Goal: Task Accomplishment & Management: Manage account settings

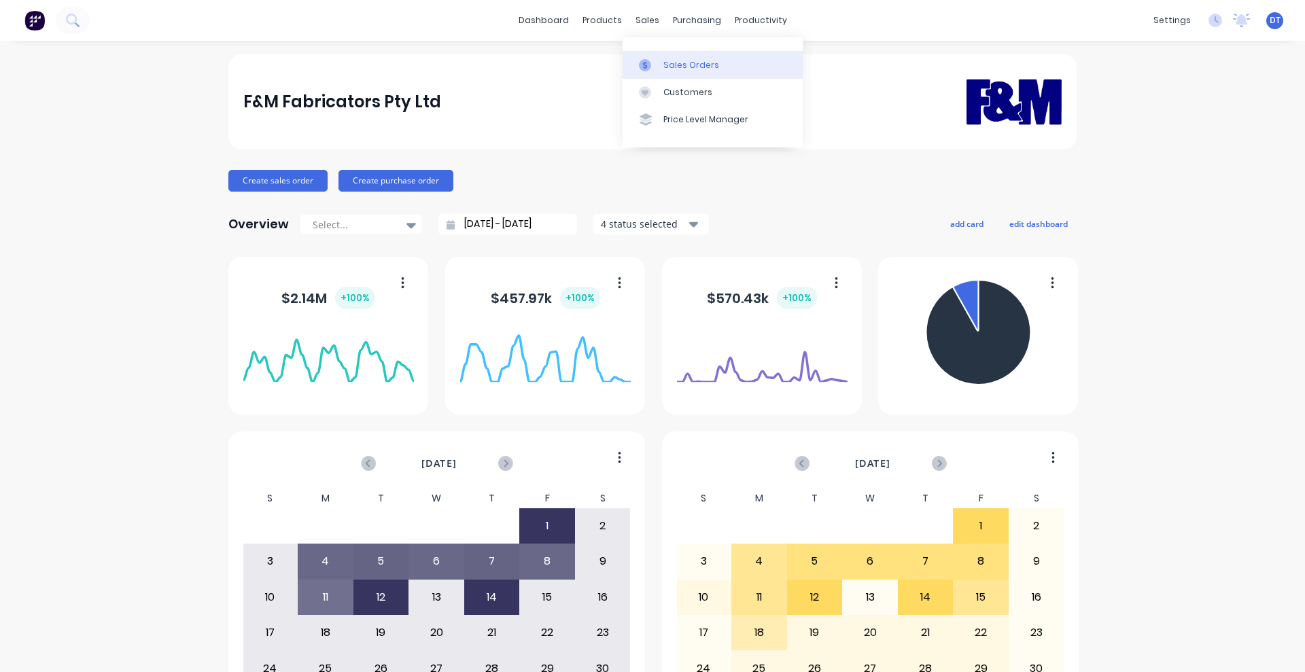
click at [662, 67] on link "Sales Orders" at bounding box center [713, 64] width 180 height 27
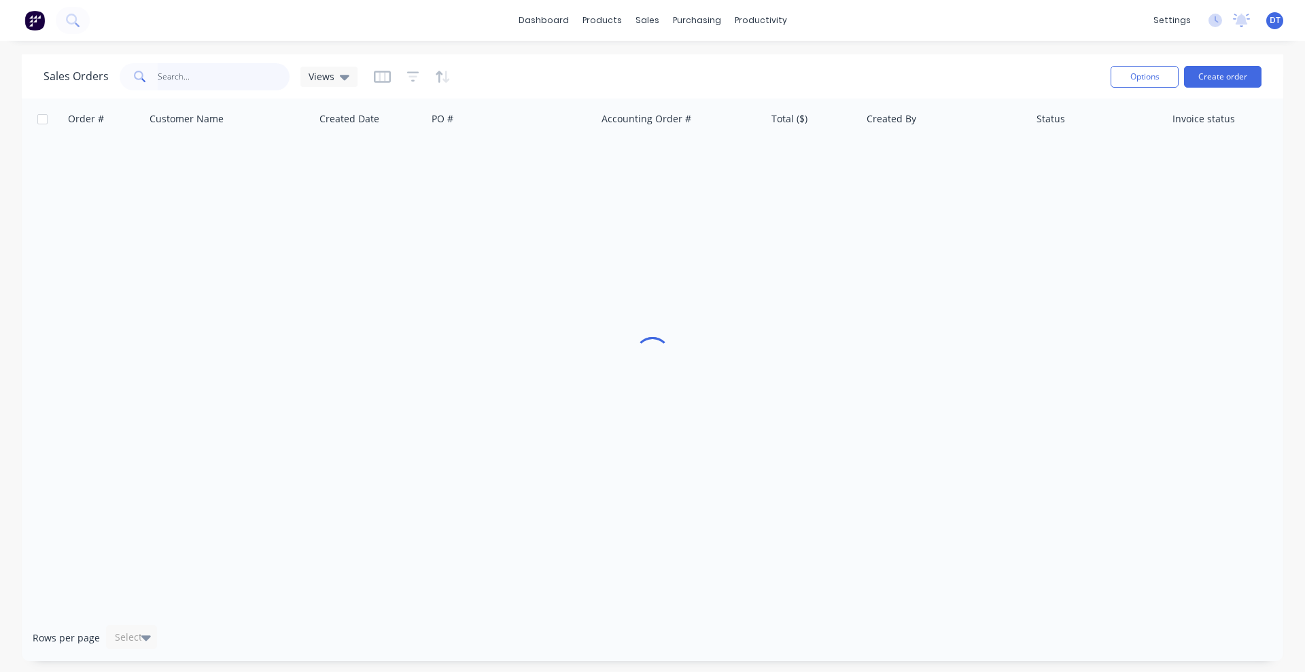
click at [193, 79] on input "text" at bounding box center [224, 76] width 133 height 27
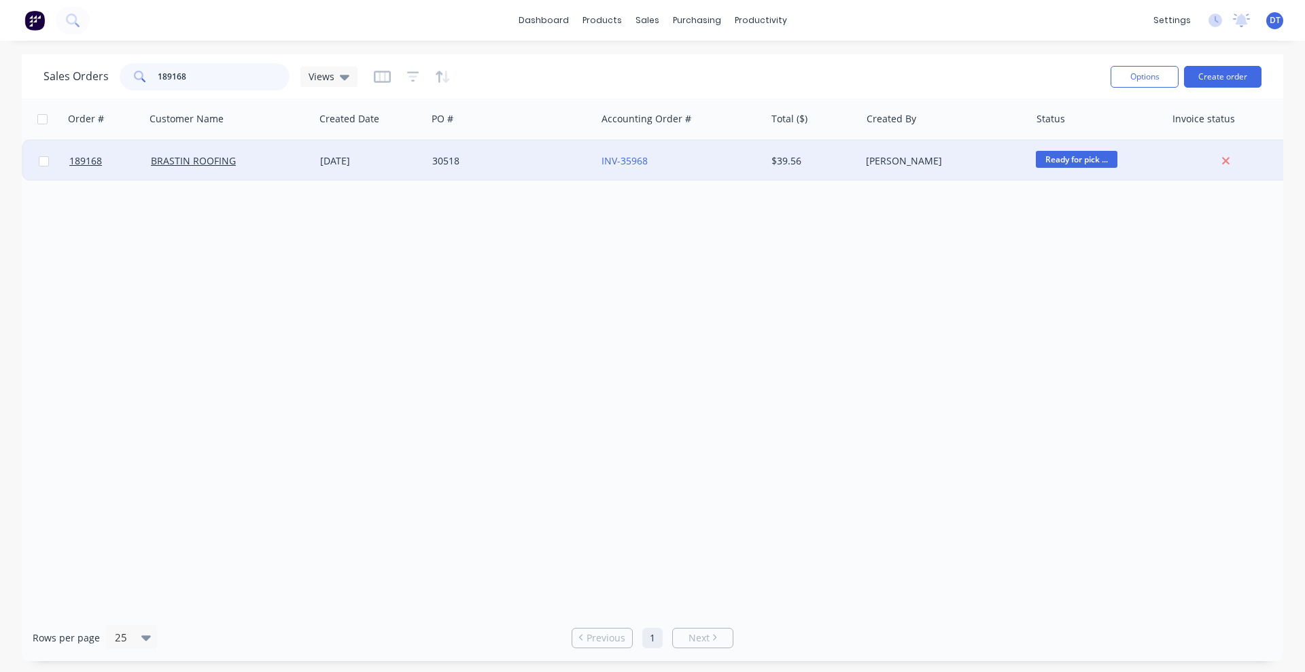
type input "189168"
click at [538, 171] on div "30518" at bounding box center [511, 161] width 169 height 41
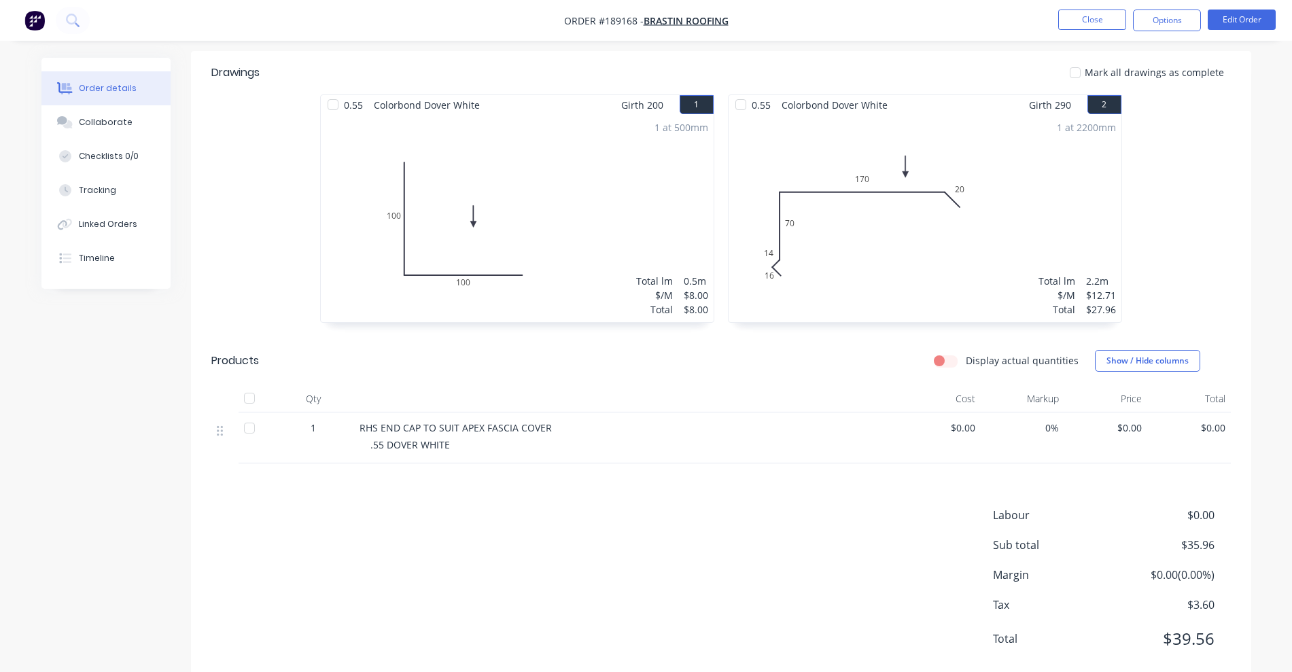
scroll to position [360, 0]
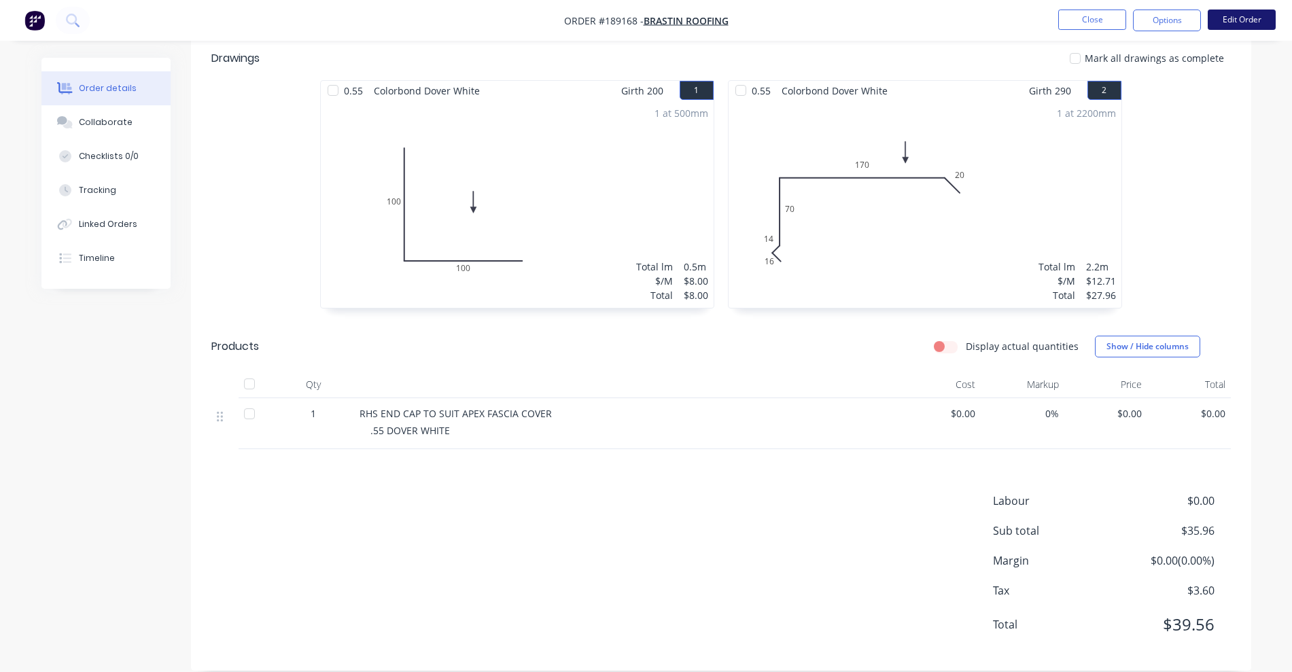
click at [1256, 18] on button "Edit Order" at bounding box center [1242, 20] width 68 height 20
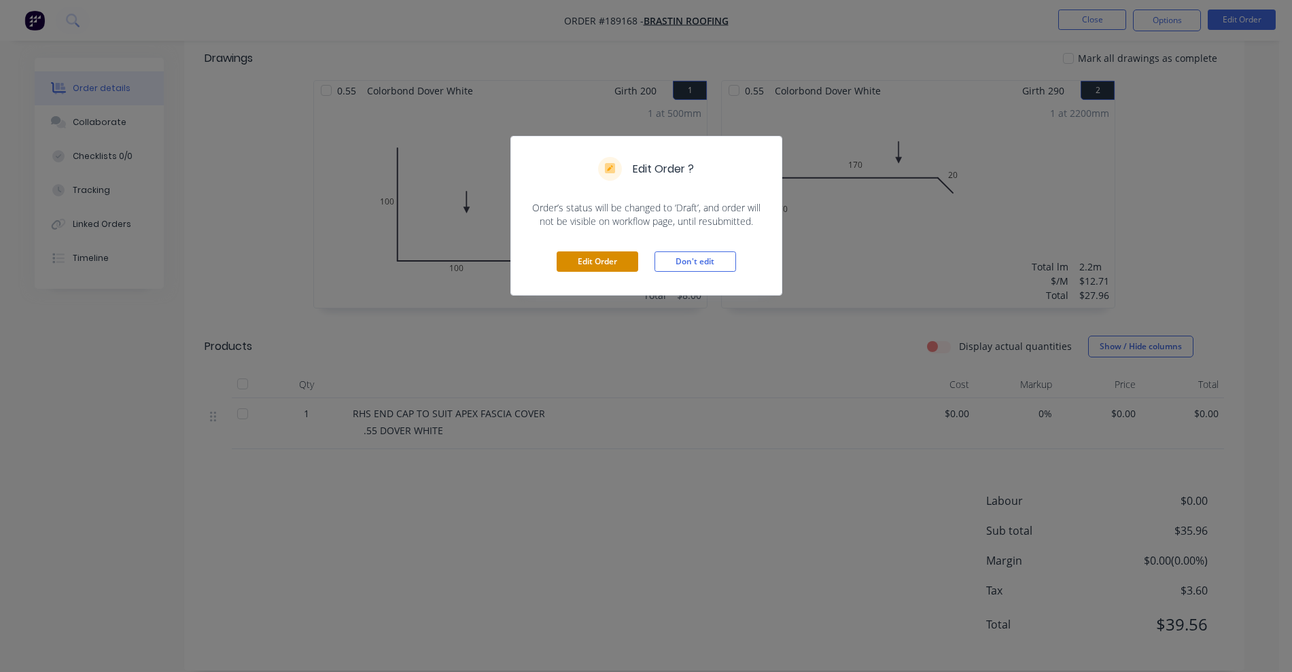
click at [569, 257] on button "Edit Order" at bounding box center [598, 262] width 82 height 20
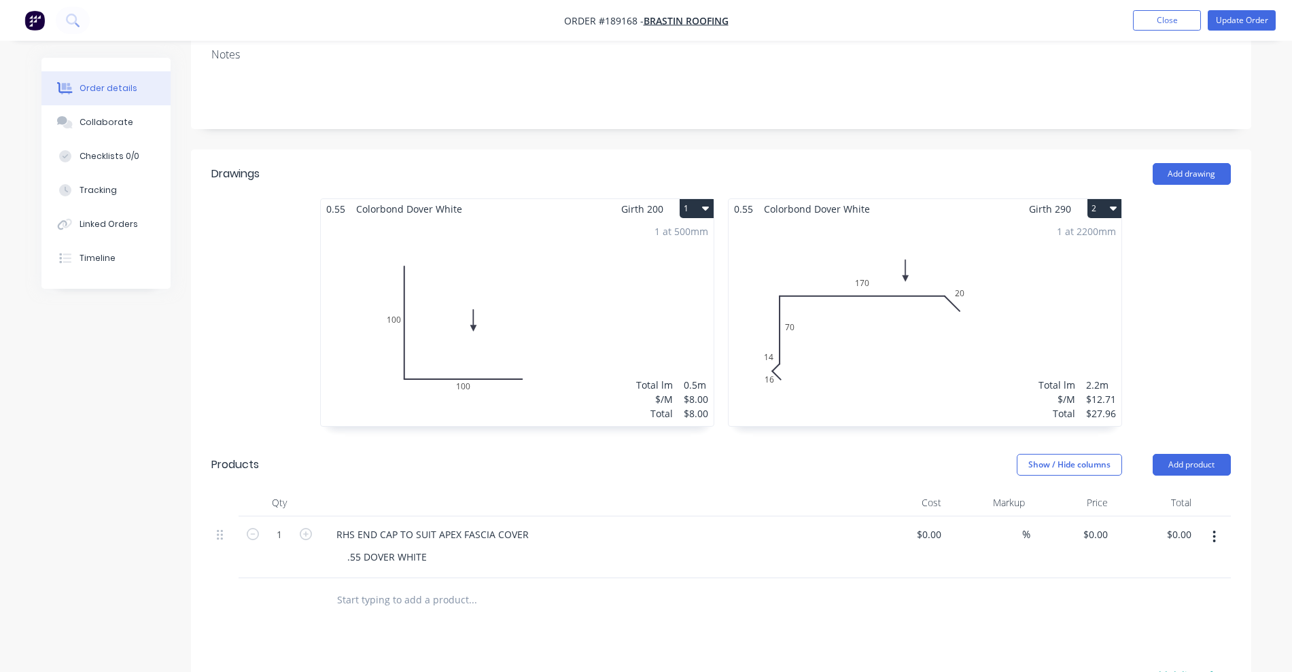
scroll to position [340, 0]
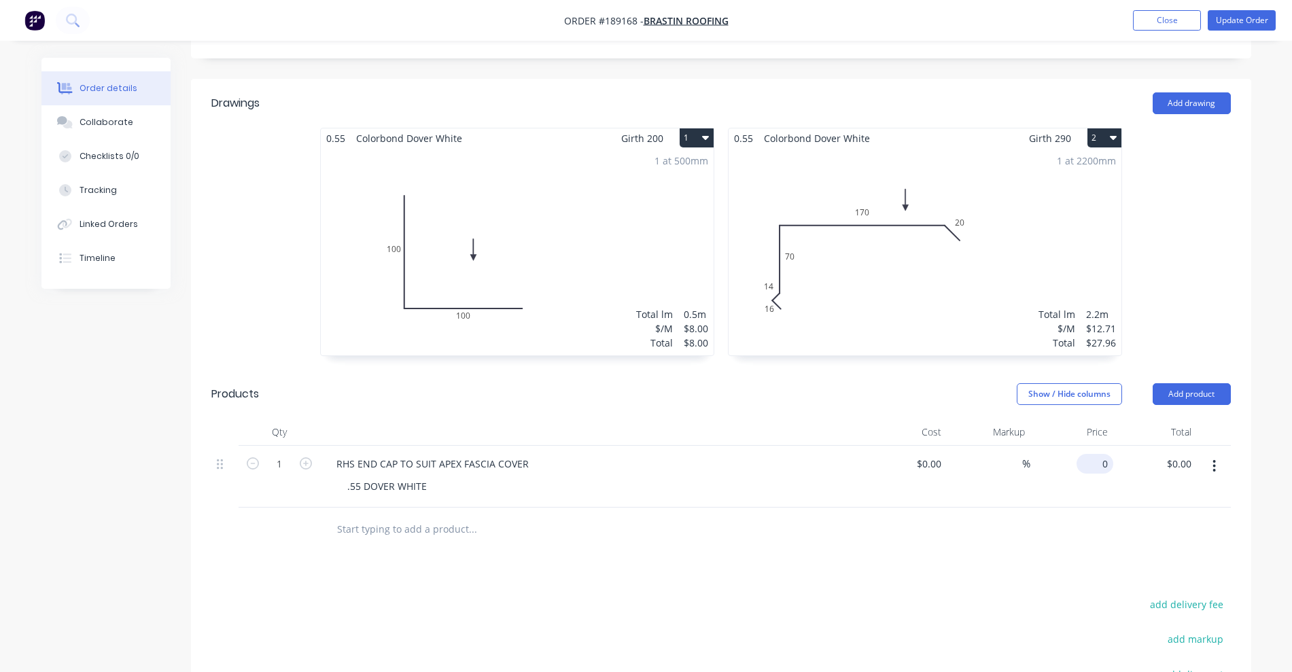
click at [1094, 454] on div "0 $0.00" at bounding box center [1095, 464] width 37 height 20
type input "$10.90"
click at [1250, 19] on button "Update Order" at bounding box center [1242, 20] width 68 height 20
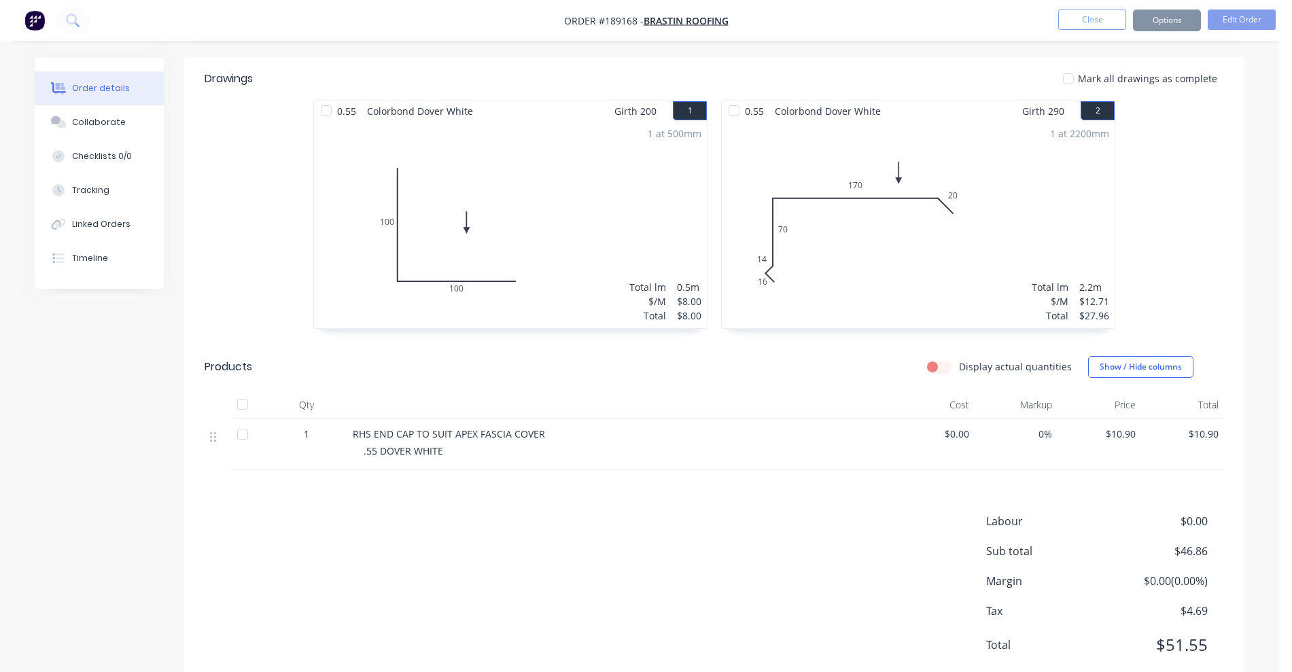
scroll to position [0, 0]
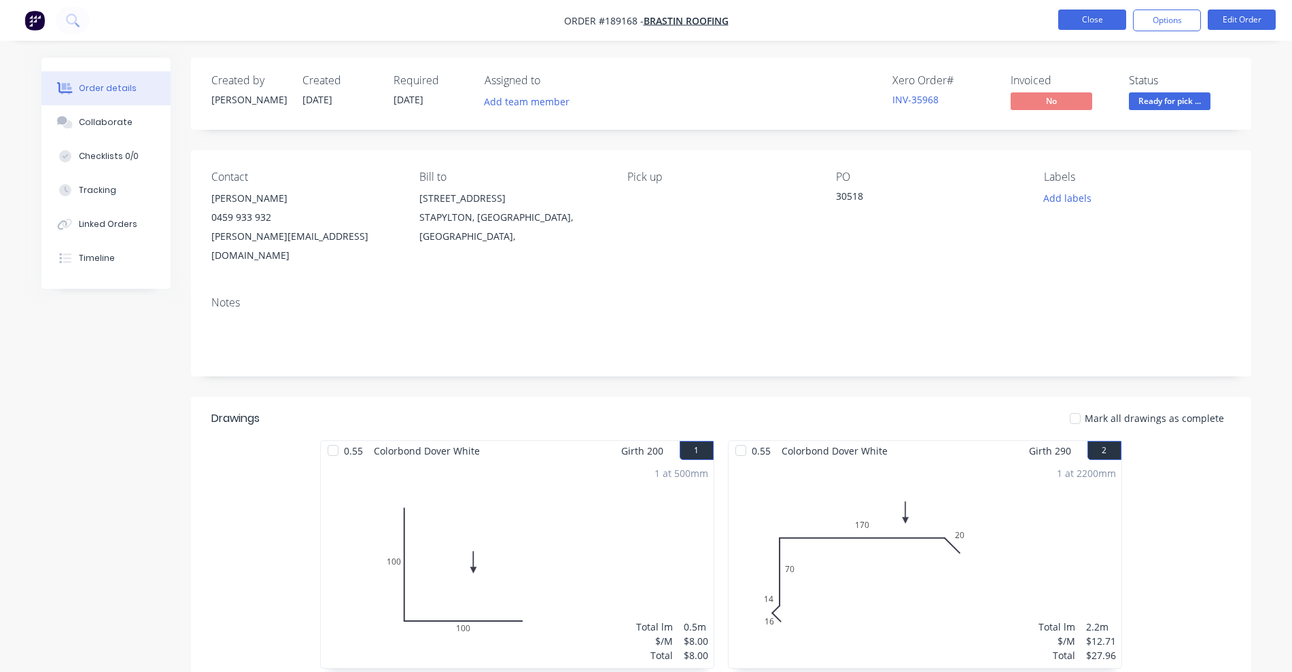
click at [1104, 29] on button "Close" at bounding box center [1093, 20] width 68 height 20
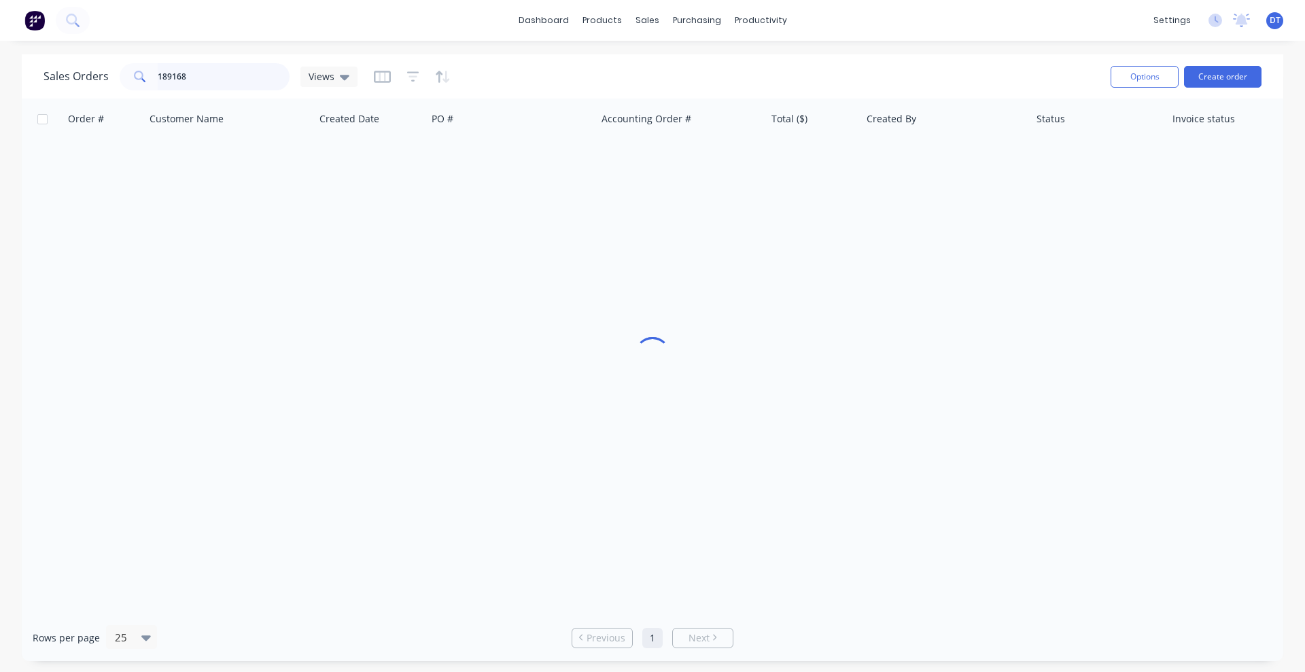
drag, startPoint x: 203, startPoint y: 73, endPoint x: 101, endPoint y: 73, distance: 102.0
click at [101, 73] on div "Sales Orders 189168 Views" at bounding box center [201, 76] width 314 height 27
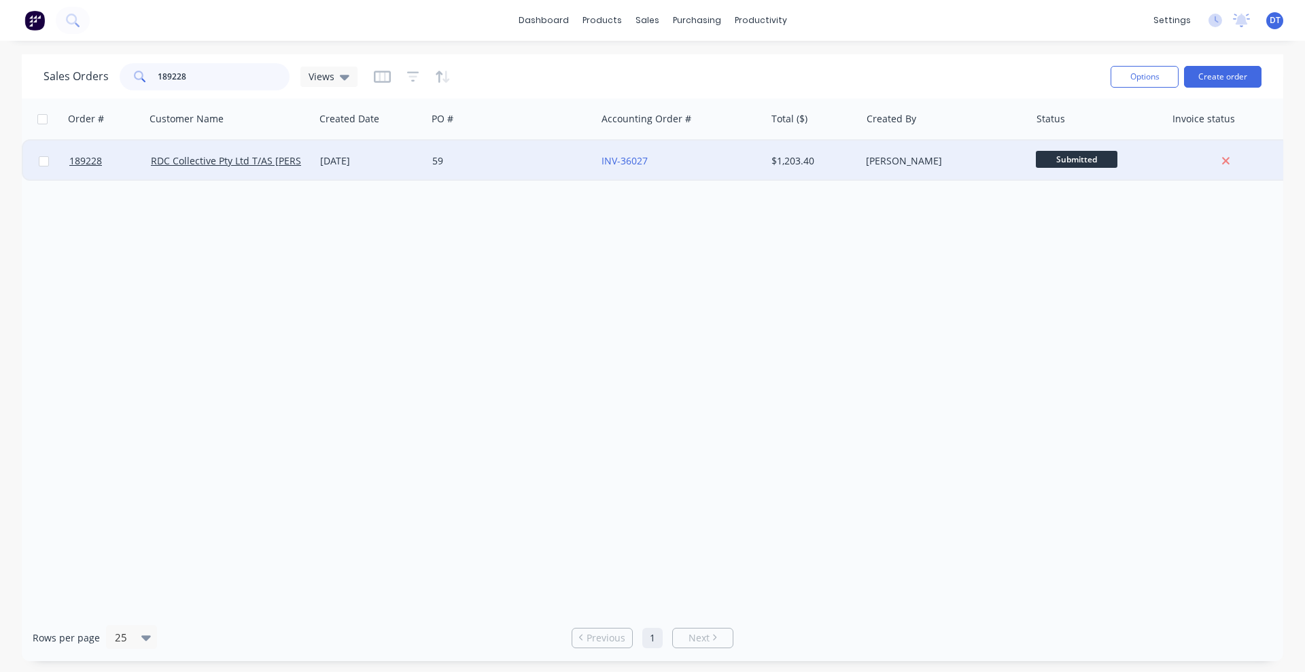
type input "189228"
click at [536, 142] on div "59" at bounding box center [511, 161] width 169 height 41
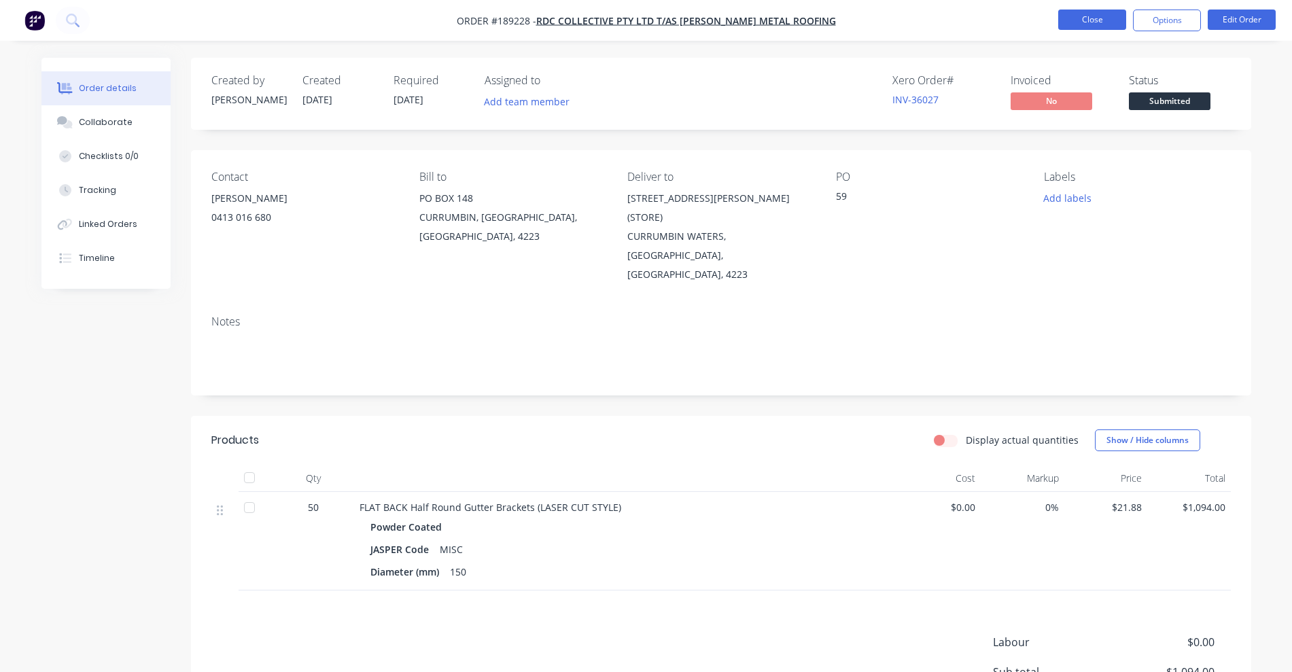
click at [1082, 19] on button "Close" at bounding box center [1093, 20] width 68 height 20
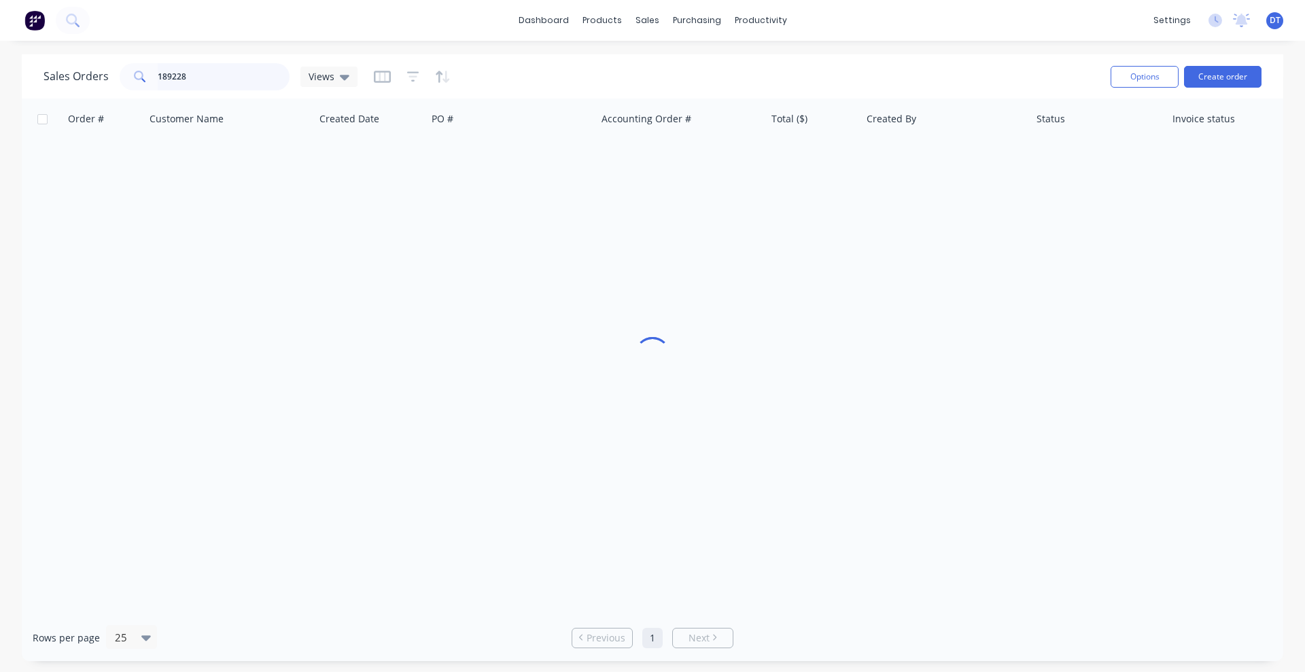
click at [223, 71] on input "189228" at bounding box center [224, 76] width 133 height 27
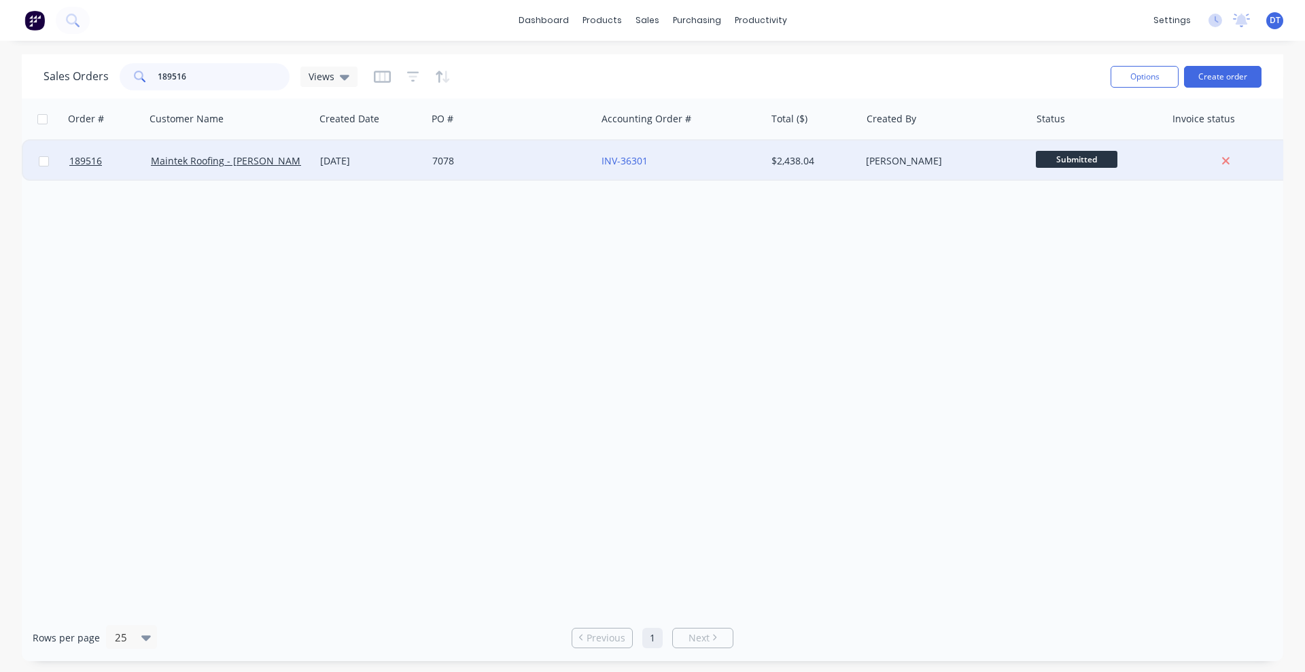
type input "189516"
click at [421, 160] on div "[DATE]" at bounding box center [370, 161] width 101 height 14
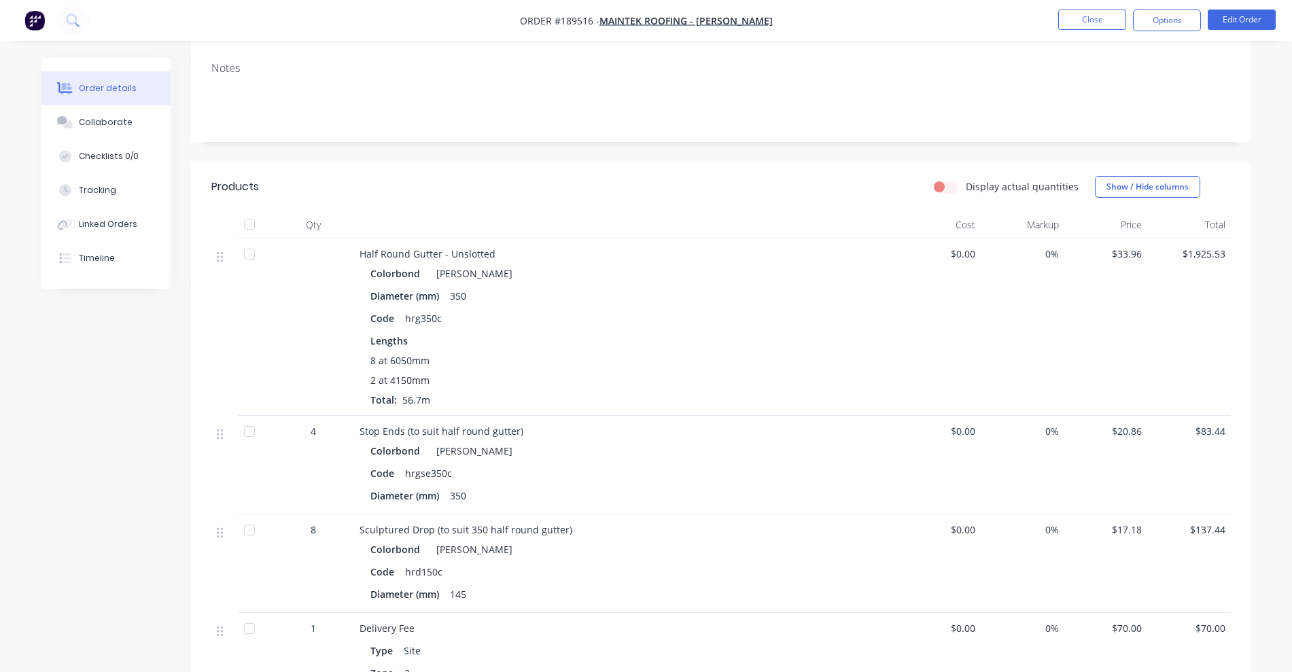
scroll to position [255, 0]
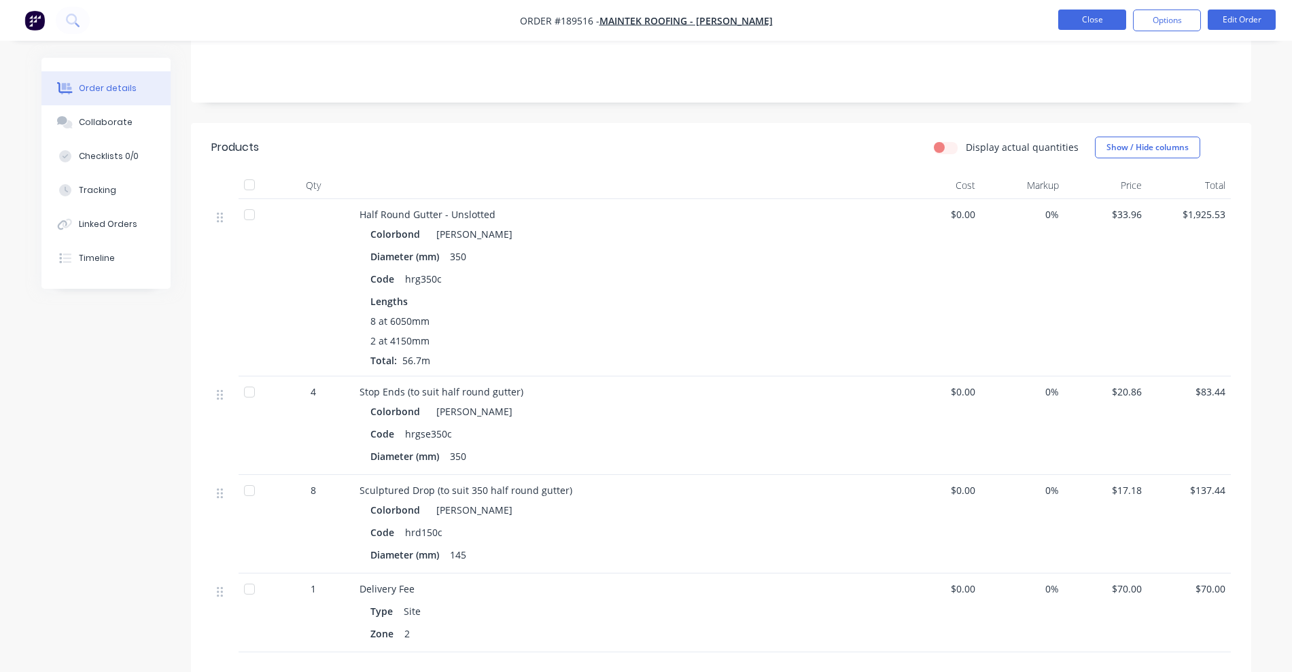
click at [1074, 26] on button "Close" at bounding box center [1093, 20] width 68 height 20
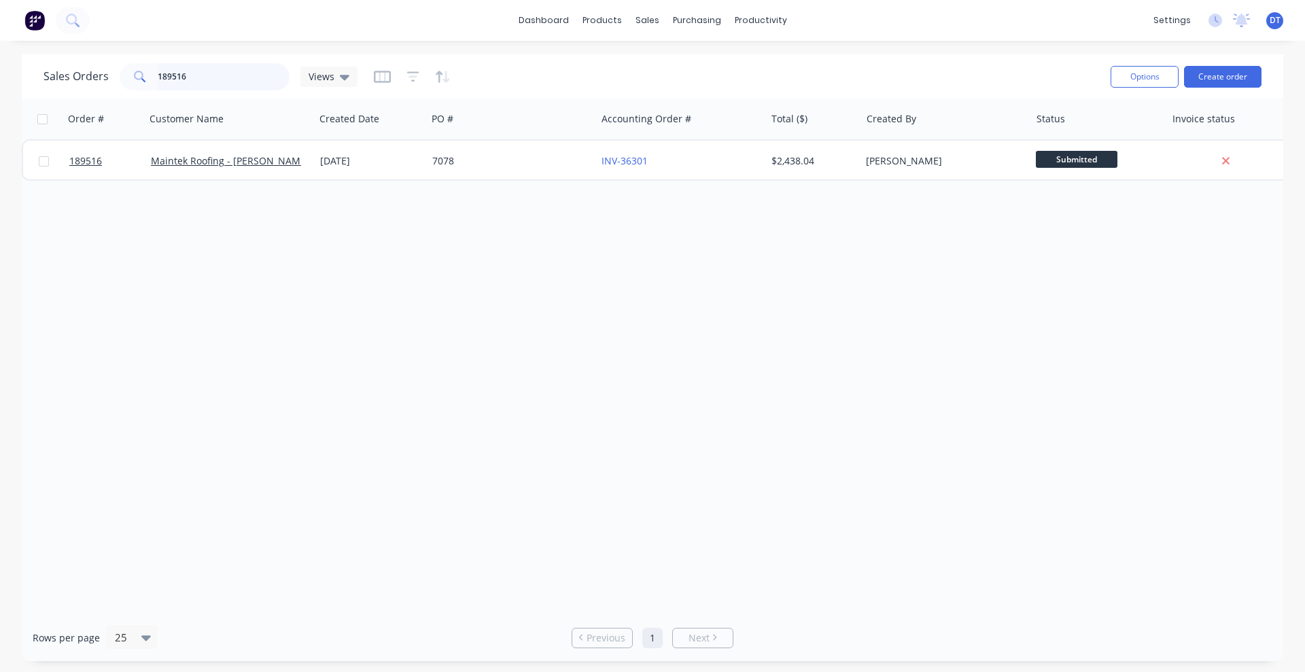
click at [192, 84] on input "189516" at bounding box center [224, 76] width 133 height 27
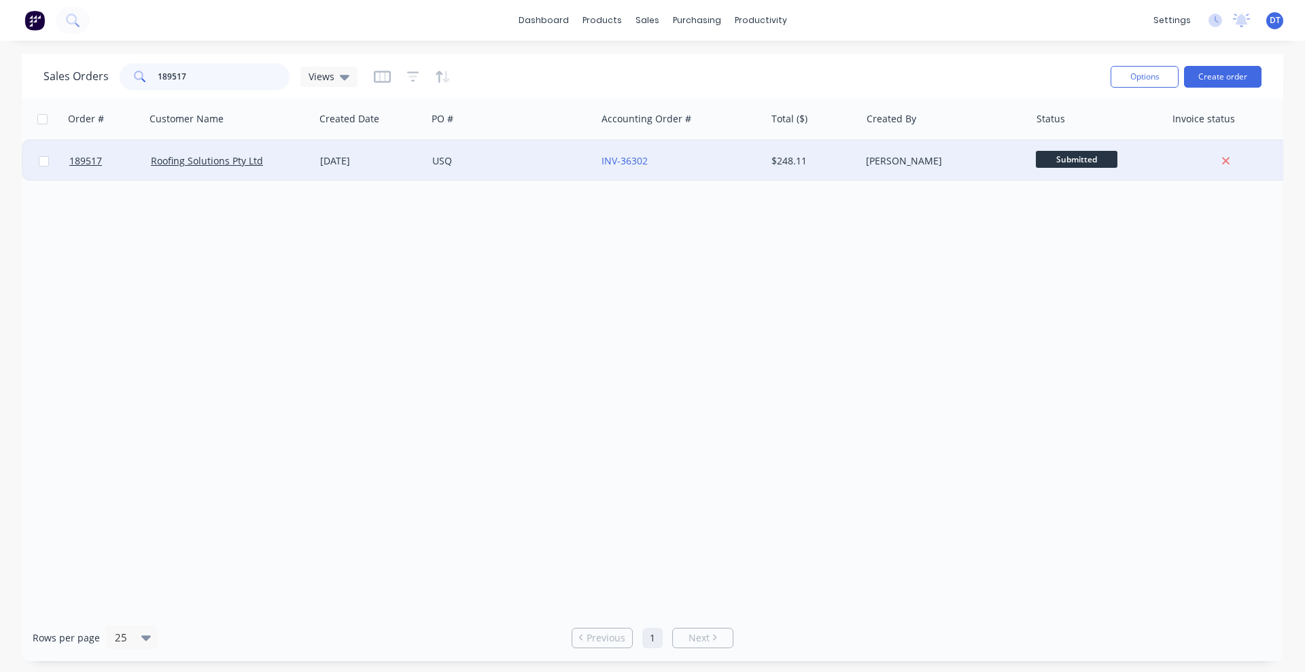
type input "189517"
click at [307, 168] on div "Roofing Solutions Pty Ltd" at bounding box center [229, 161] width 169 height 41
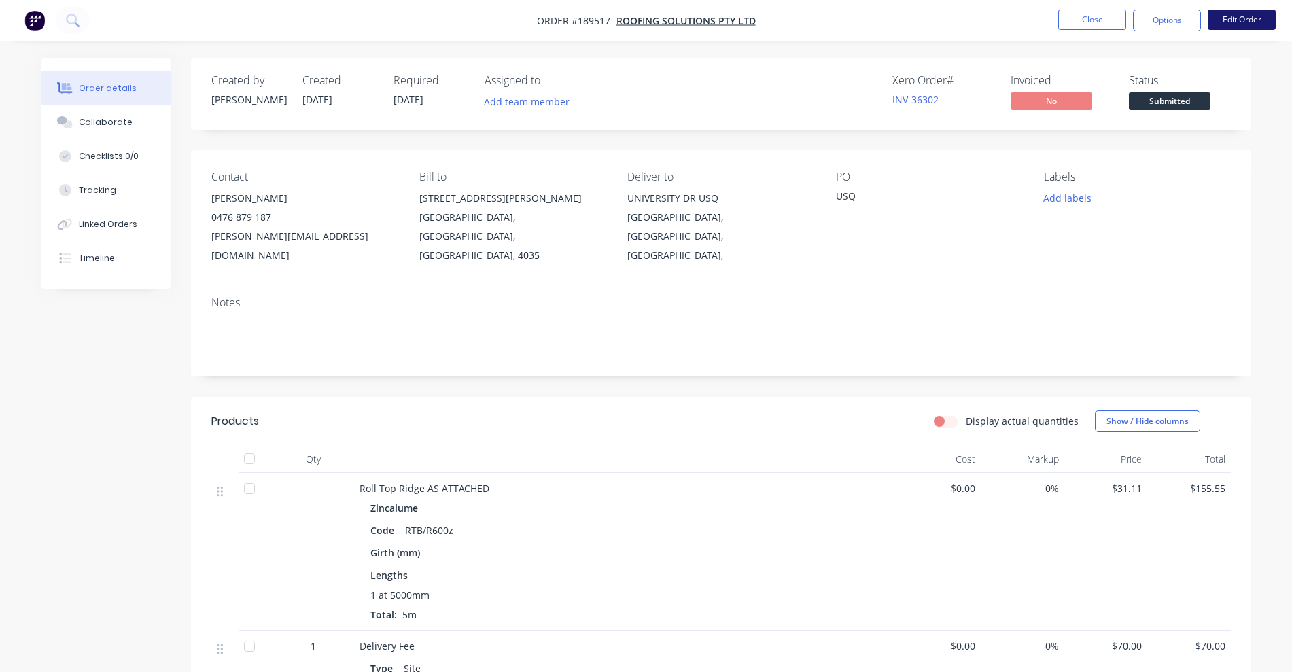
click at [1226, 24] on button "Edit Order" at bounding box center [1242, 20] width 68 height 20
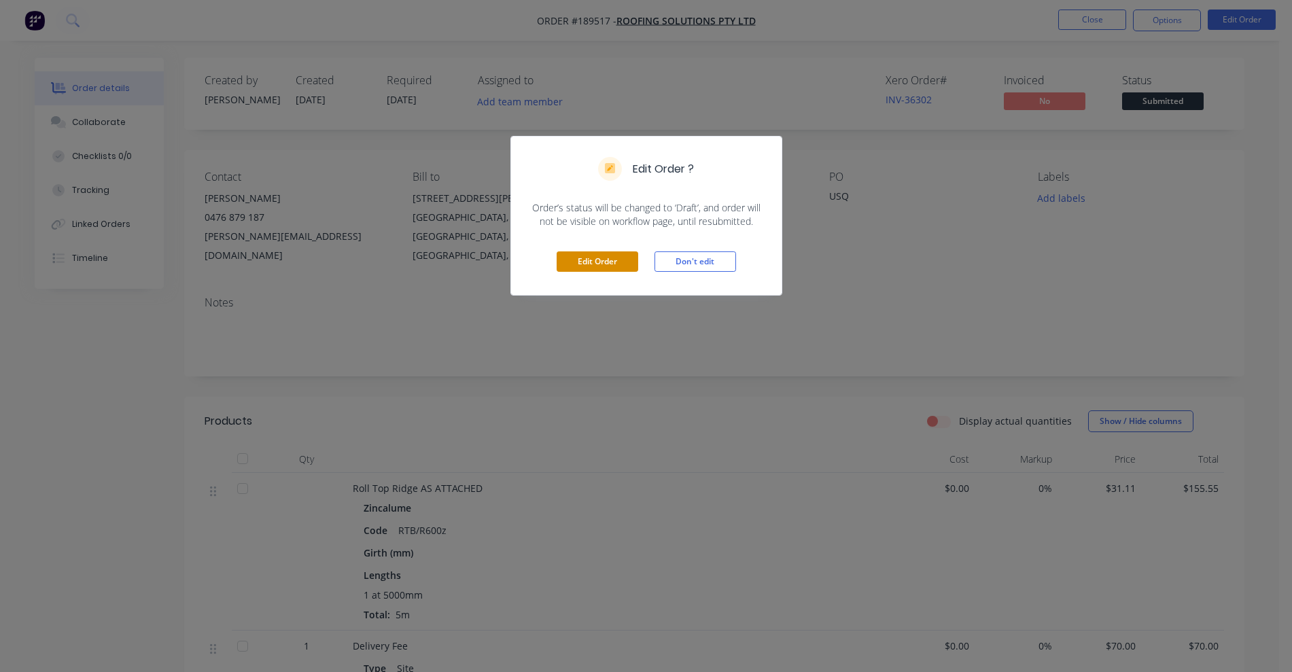
click at [602, 267] on button "Edit Order" at bounding box center [598, 262] width 82 height 20
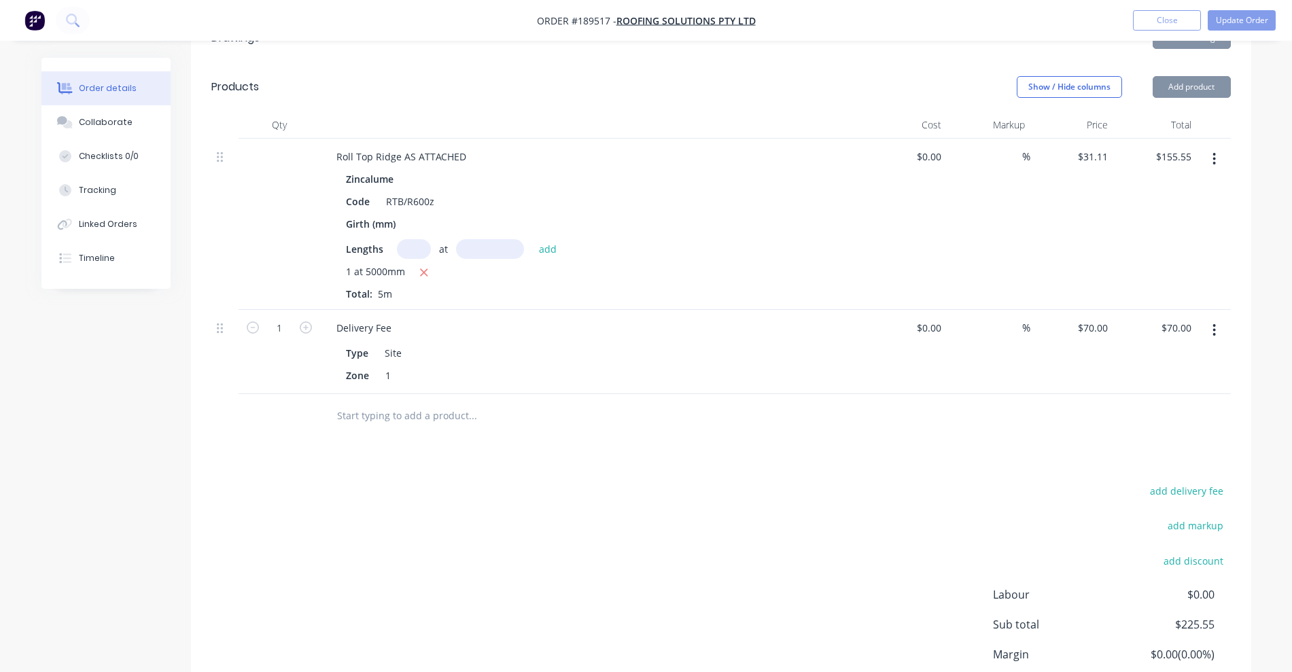
scroll to position [425, 0]
click at [1215, 146] on button "button" at bounding box center [1215, 158] width 32 height 24
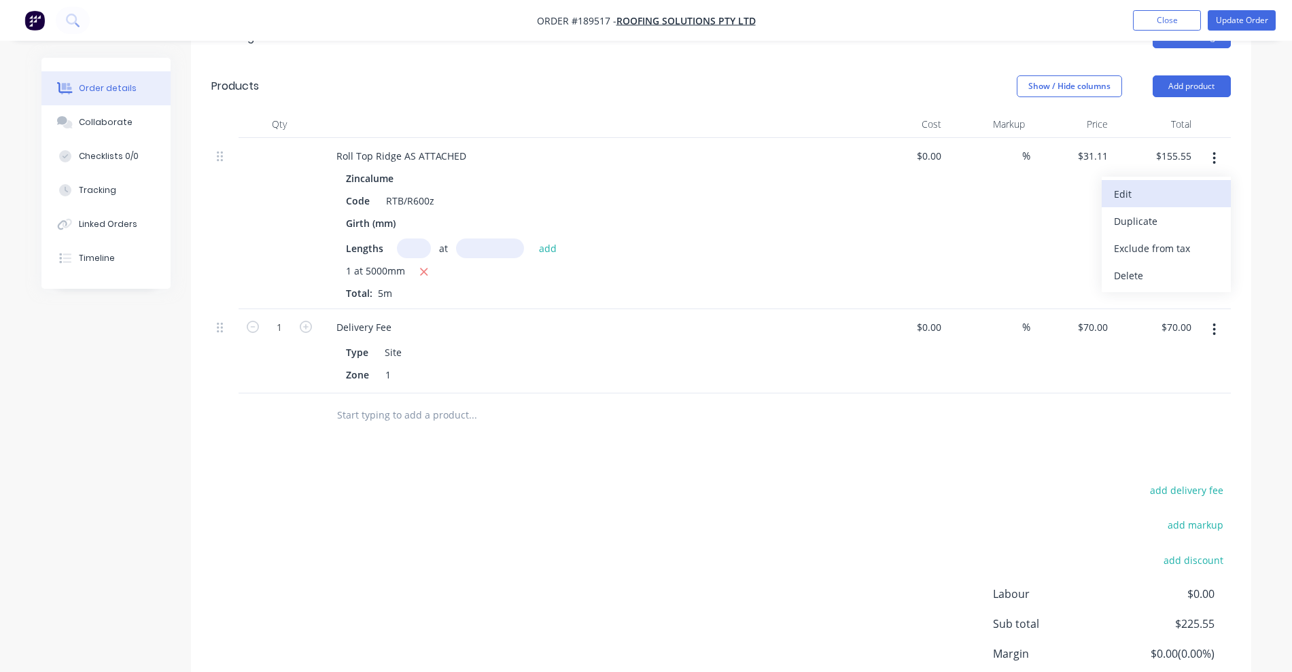
click at [1161, 184] on div "Edit" at bounding box center [1166, 194] width 105 height 20
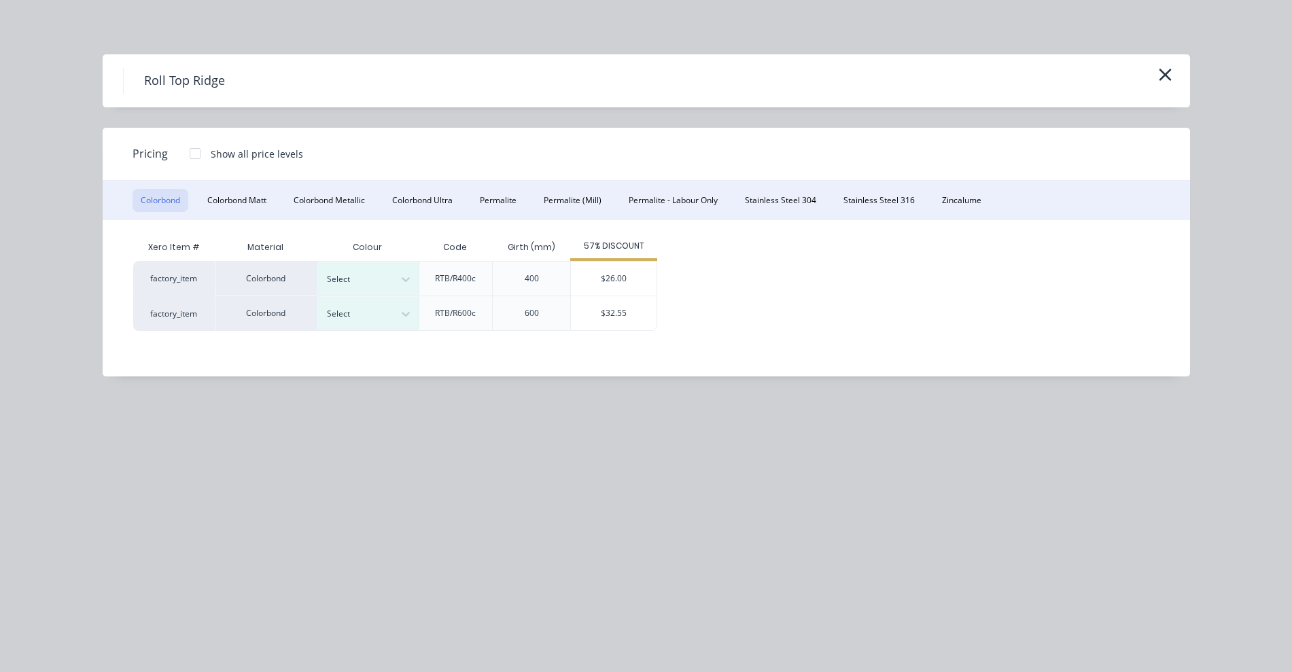
click at [1167, 75] on icon "button" at bounding box center [1165, 75] width 12 height 12
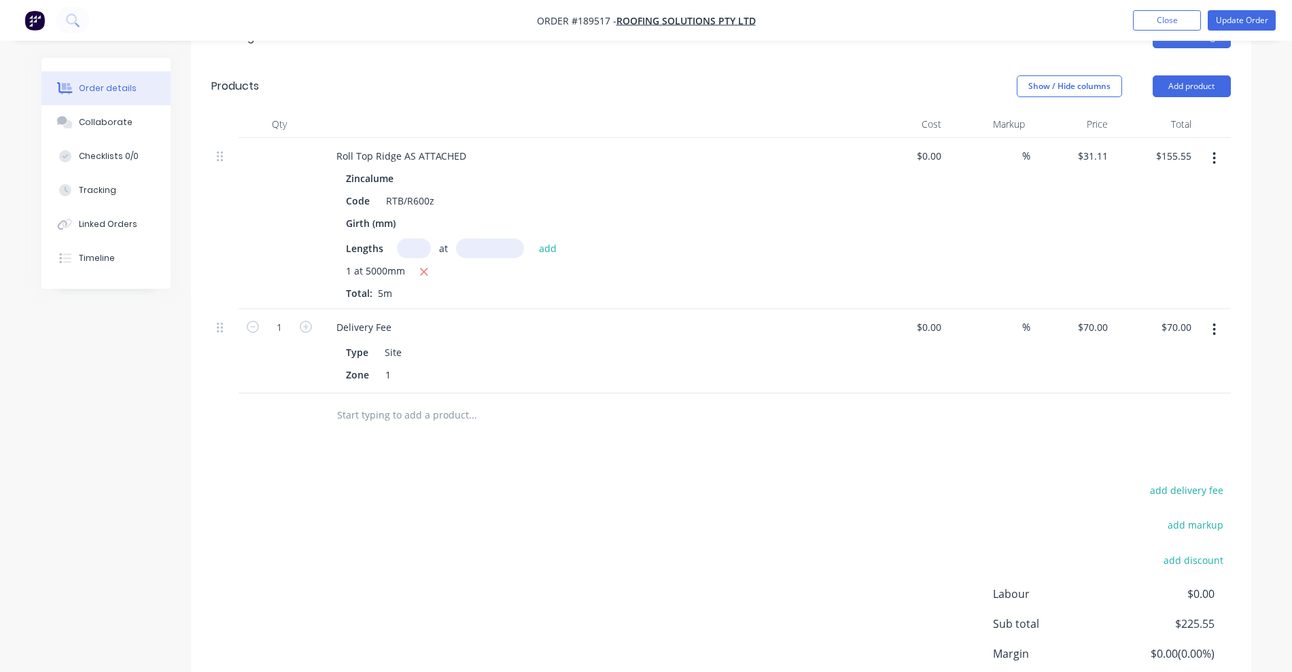
click at [1101, 138] on div "$31.11 $31.11" at bounding box center [1073, 223] width 84 height 171
click at [1098, 146] on input "31.11" at bounding box center [1095, 156] width 37 height 20
type input "$35.44"
type input "$177.20"
click at [413, 213] on div at bounding box center [417, 223] width 20 height 20
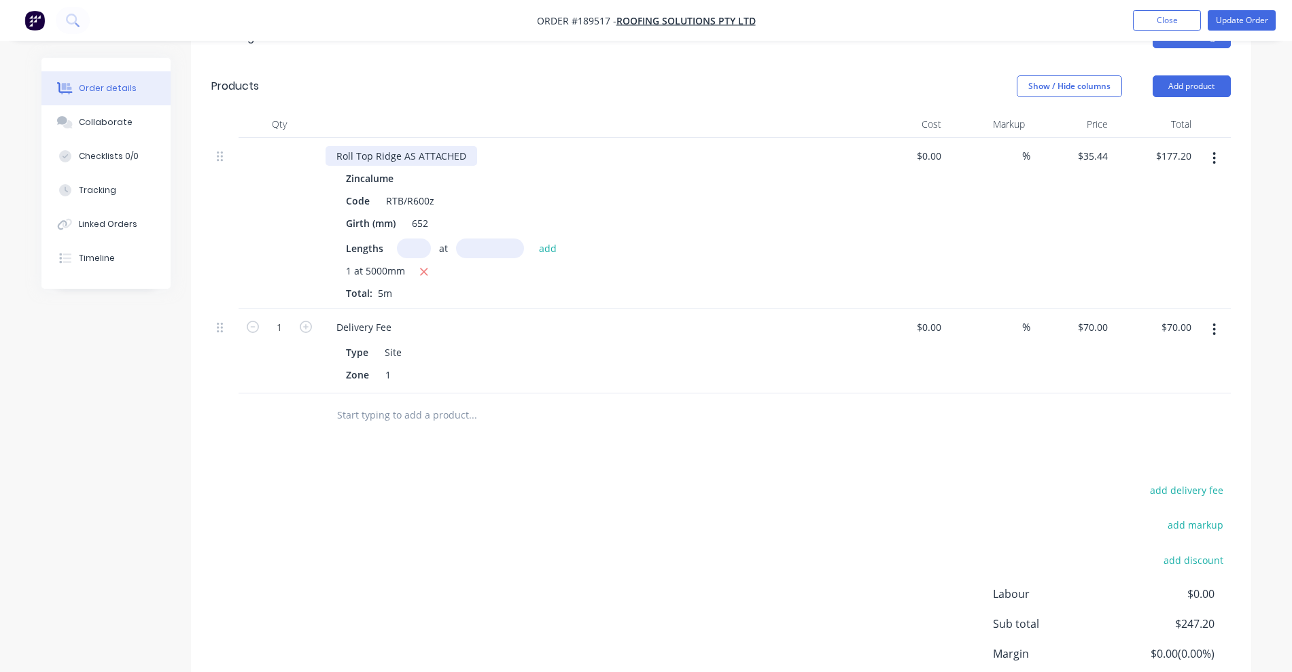
click at [330, 146] on div "Roll Top Ridge AS ATTACHED" at bounding box center [402, 156] width 152 height 20
click at [1233, 16] on button "Update Order" at bounding box center [1242, 20] width 68 height 20
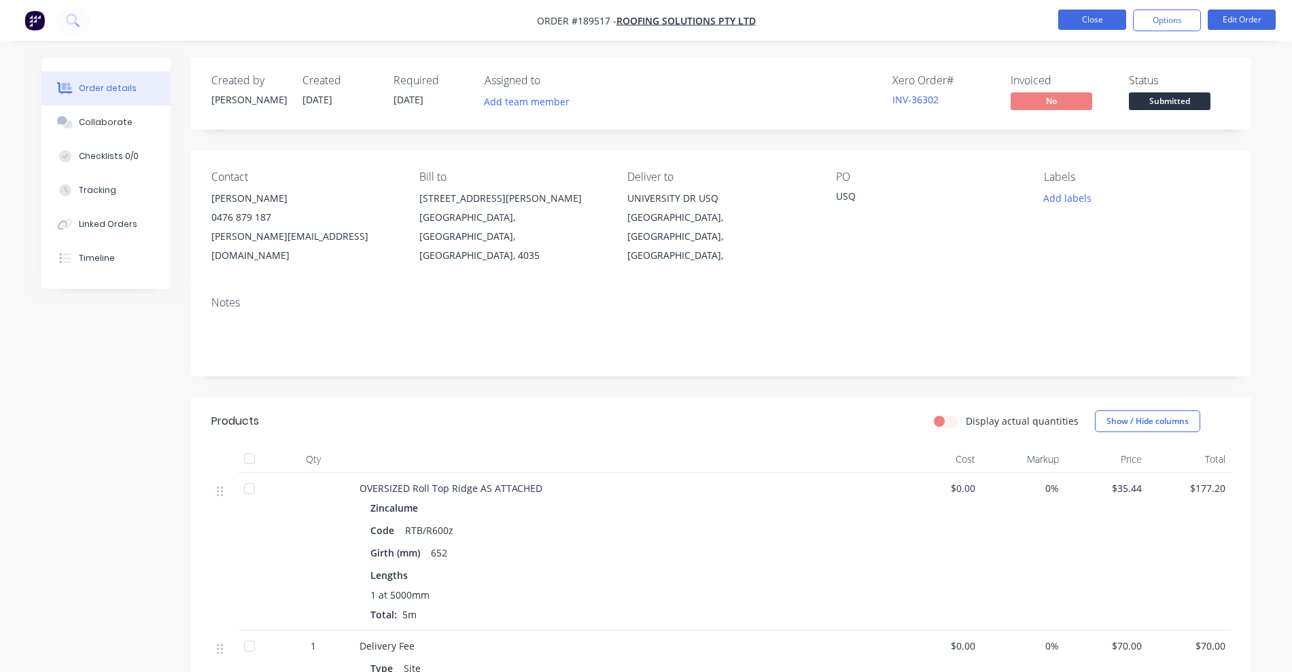
click at [1099, 13] on button "Close" at bounding box center [1093, 20] width 68 height 20
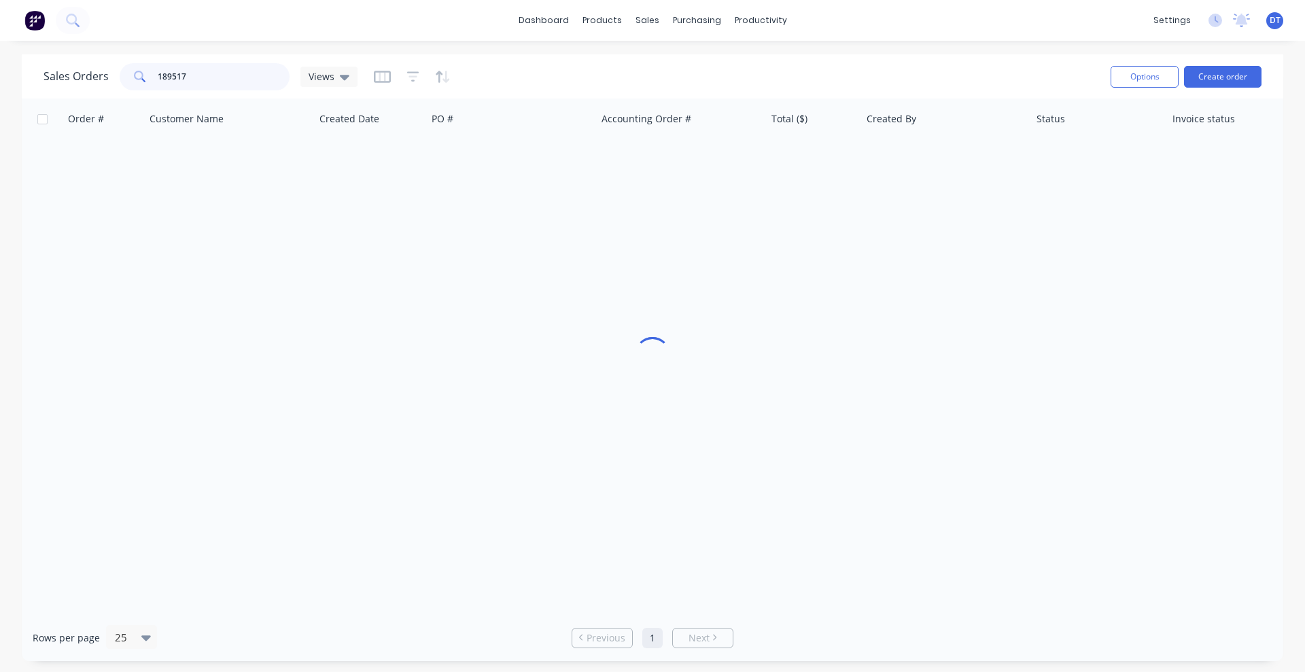
drag, startPoint x: 197, startPoint y: 77, endPoint x: 107, endPoint y: 79, distance: 89.8
click at [107, 79] on div "Sales Orders 189517 Views" at bounding box center [201, 76] width 314 height 27
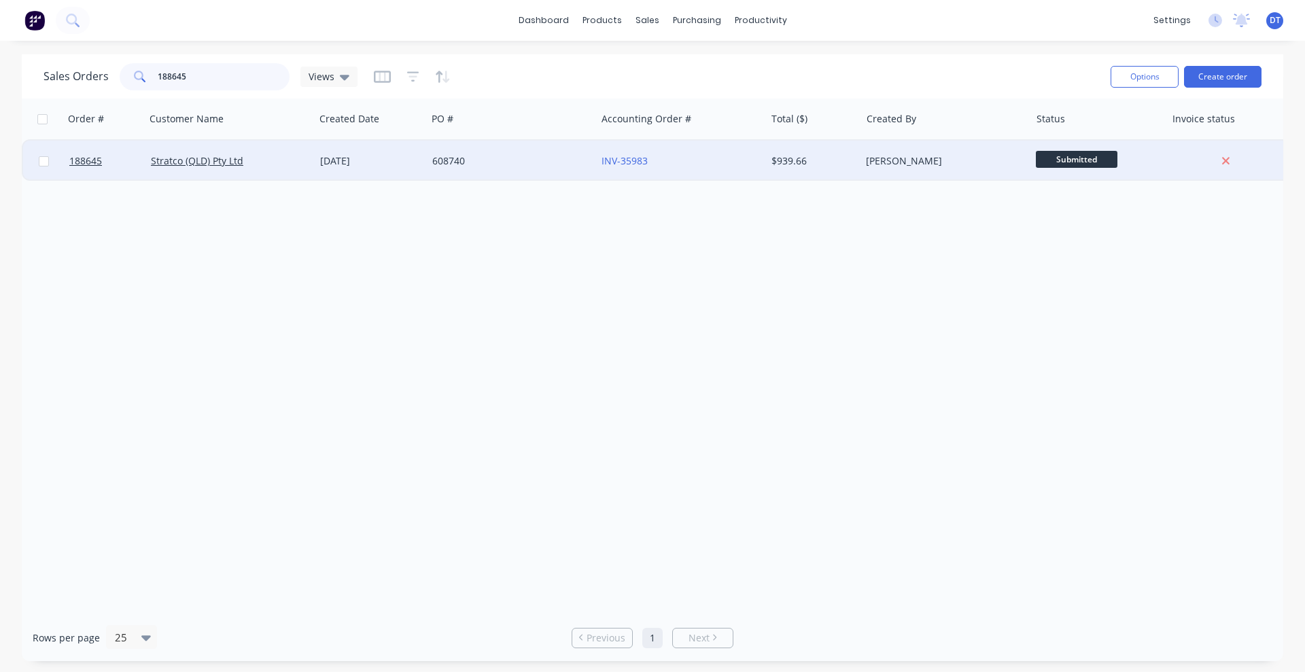
type input "188645"
click at [270, 166] on div "Stratco (QLD) Pty Ltd" at bounding box center [226, 161] width 151 height 14
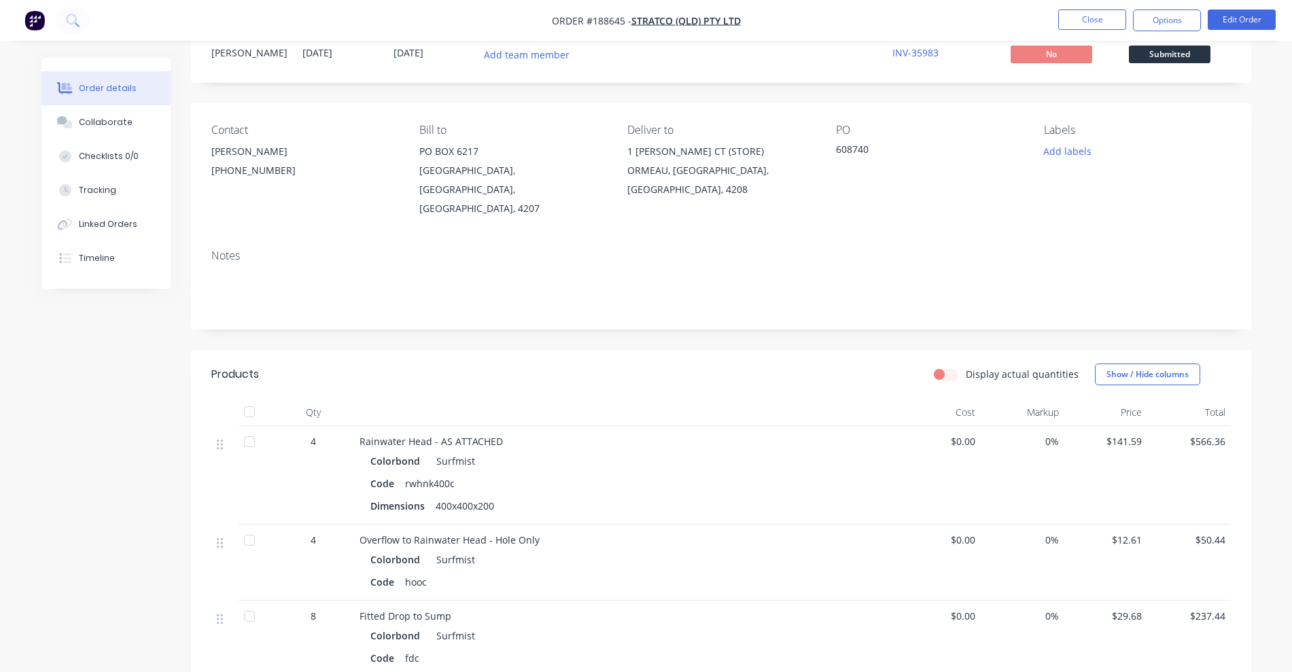
scroll to position [85, 0]
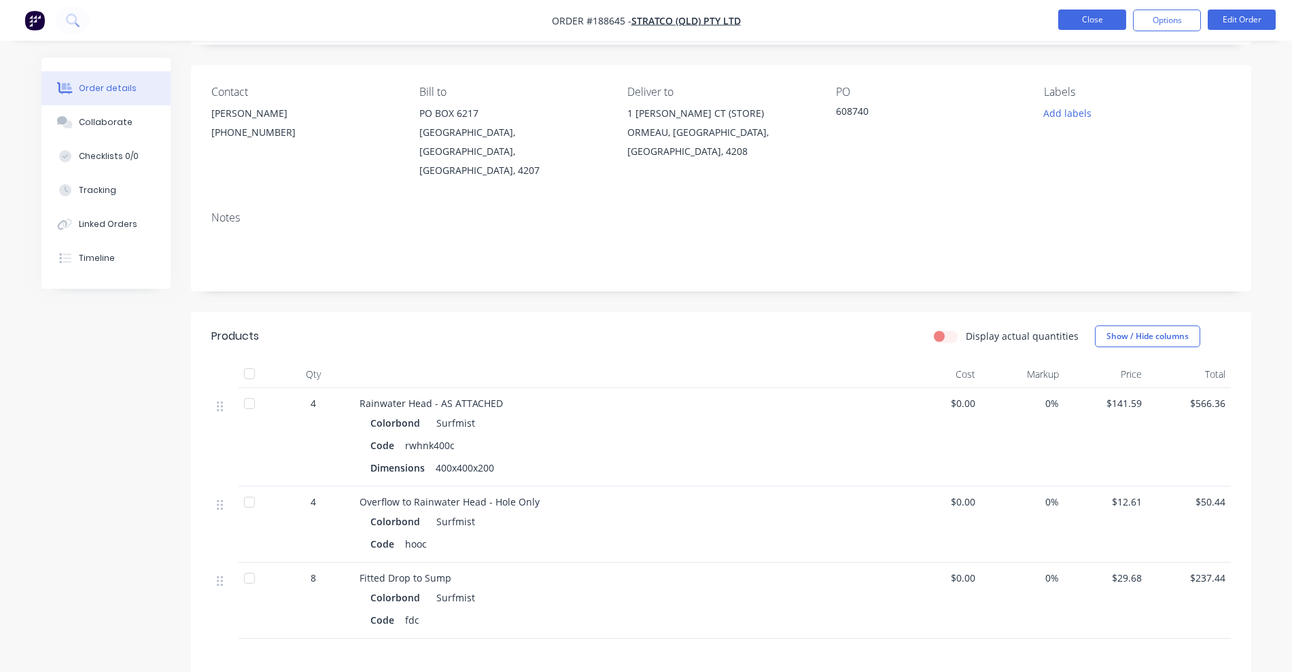
click at [1085, 16] on button "Close" at bounding box center [1093, 20] width 68 height 20
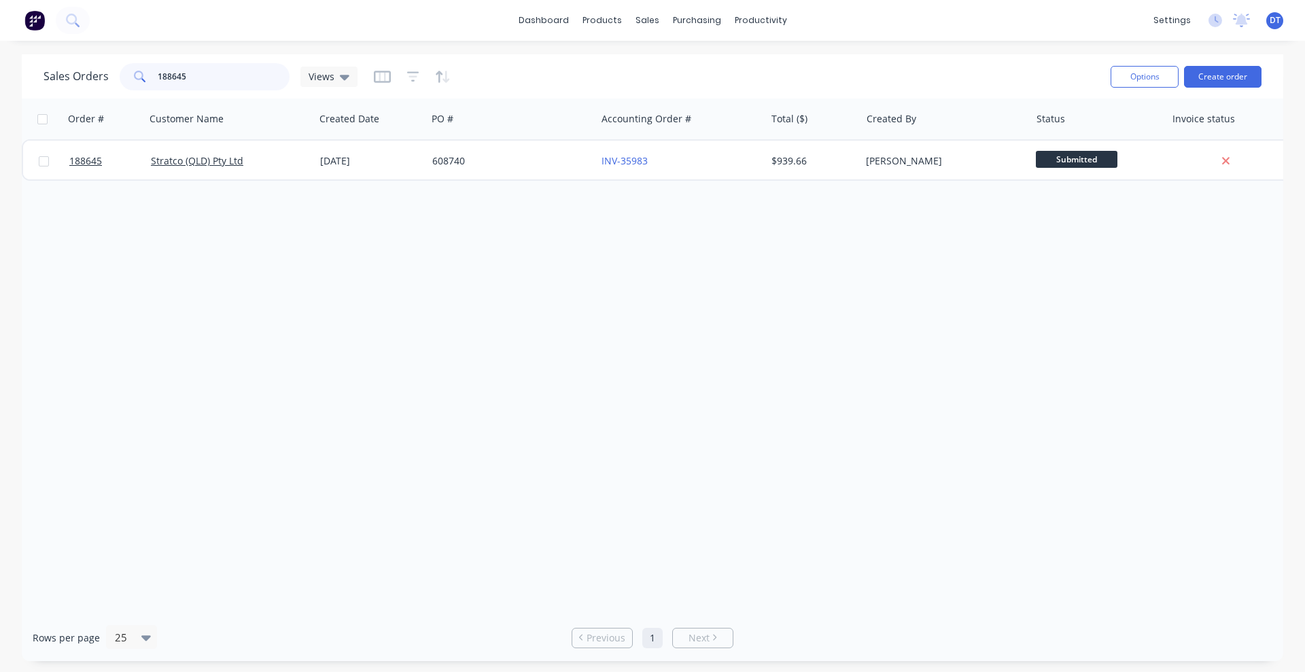
drag, startPoint x: 205, startPoint y: 85, endPoint x: 100, endPoint y: 89, distance: 105.5
click at [103, 89] on div "Sales Orders 188645 Views" at bounding box center [201, 76] width 314 height 27
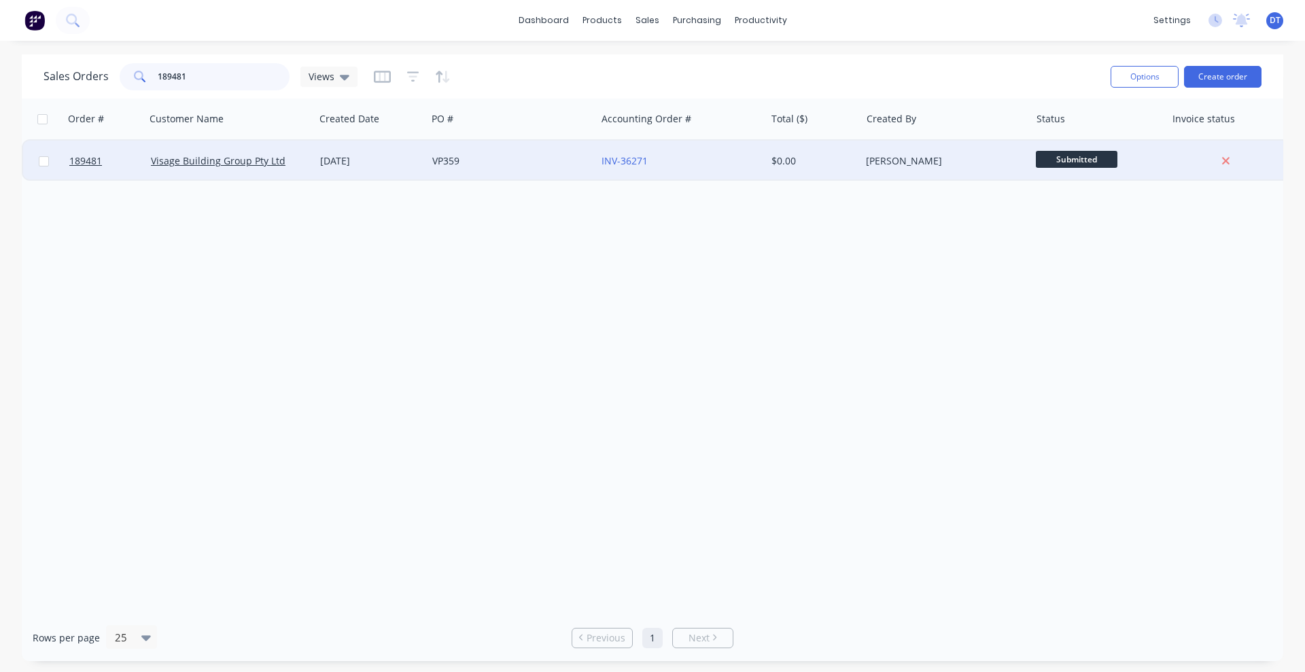
type input "189481"
click at [428, 165] on div "VP359" at bounding box center [511, 161] width 169 height 41
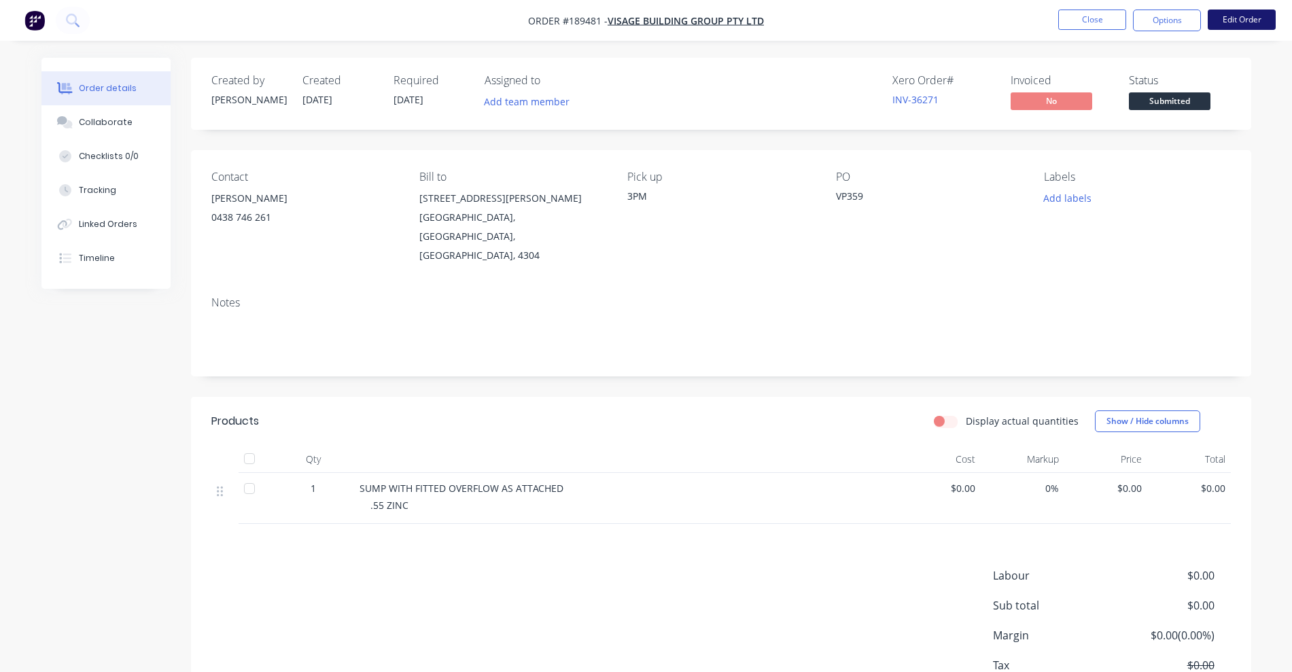
click at [1263, 27] on button "Edit Order" at bounding box center [1242, 20] width 68 height 20
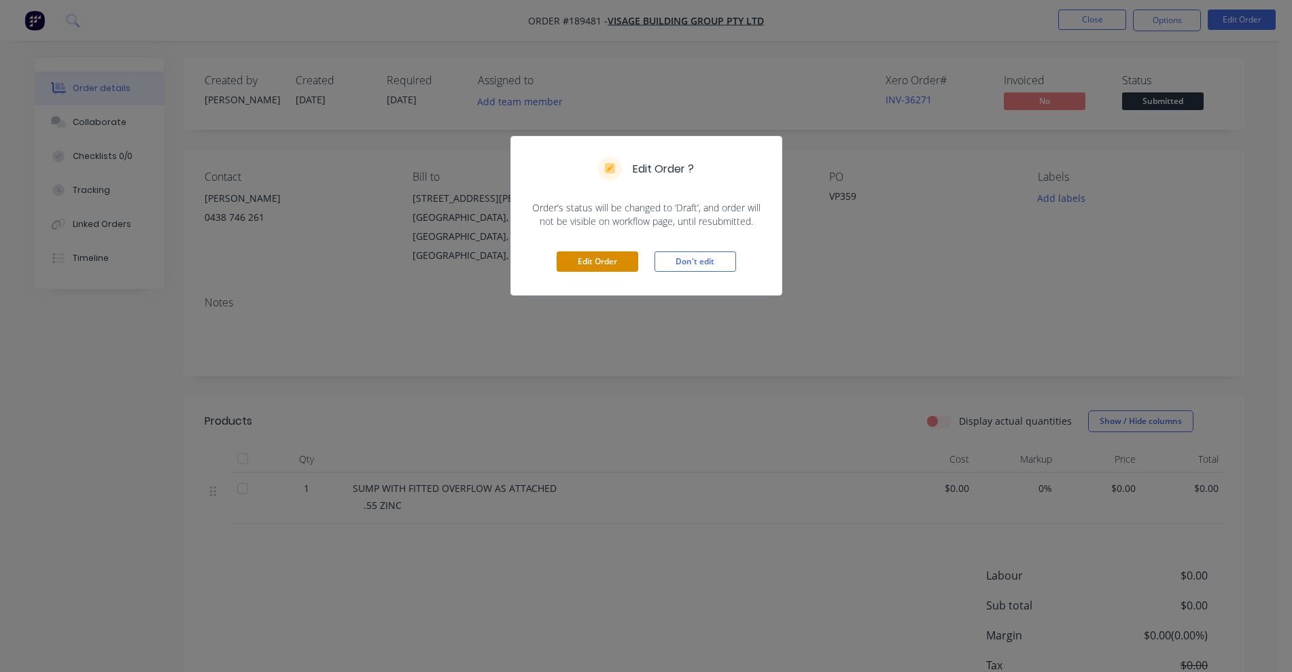
click at [598, 260] on button "Edit Order" at bounding box center [598, 262] width 82 height 20
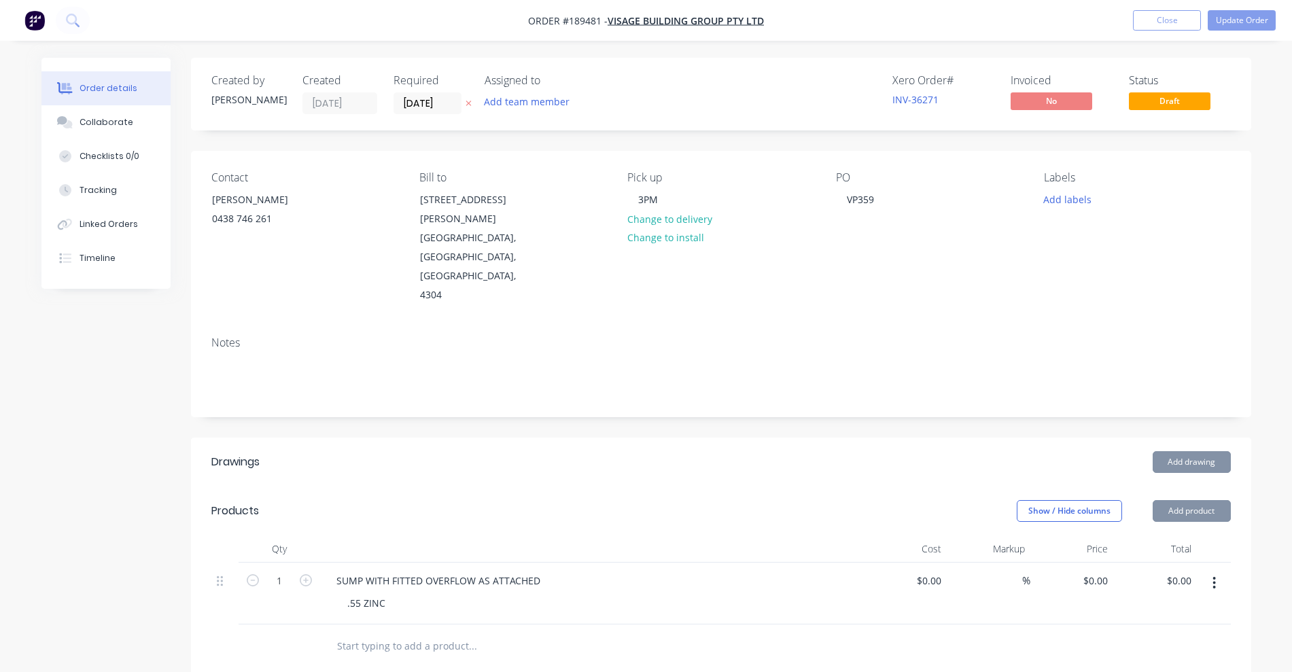
click at [1215, 577] on icon "button" at bounding box center [1215, 583] width 3 height 12
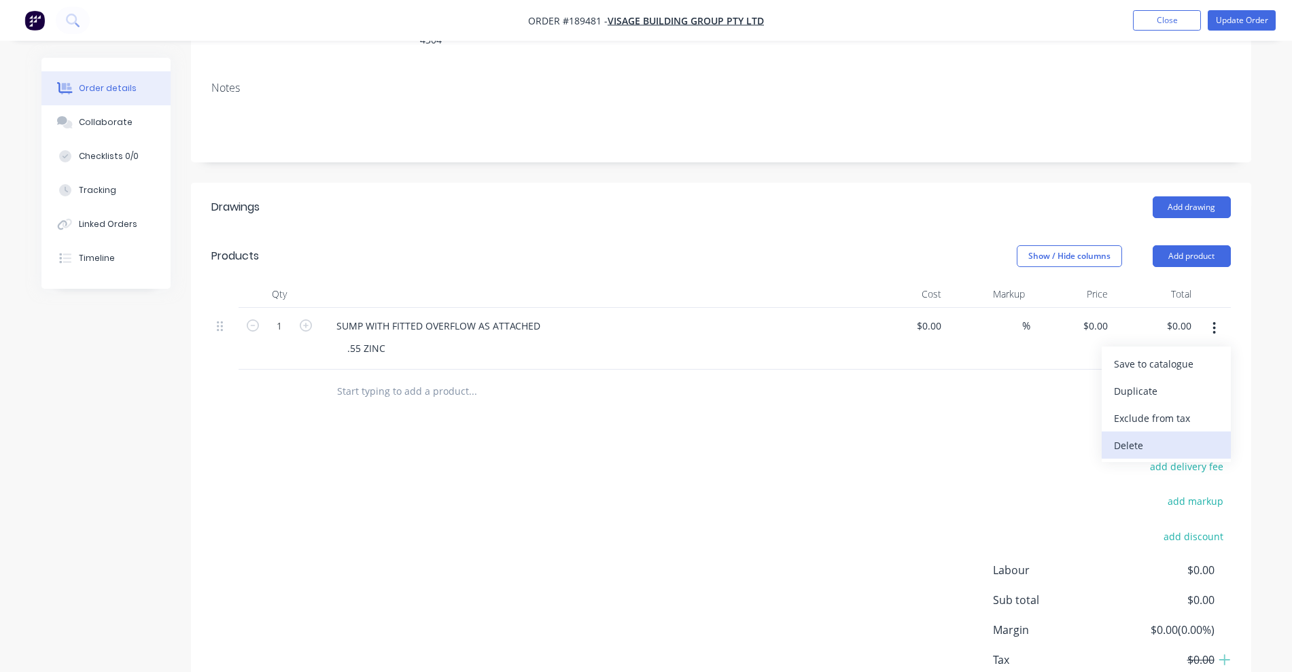
click at [1153, 436] on div "Delete" at bounding box center [1166, 446] width 105 height 20
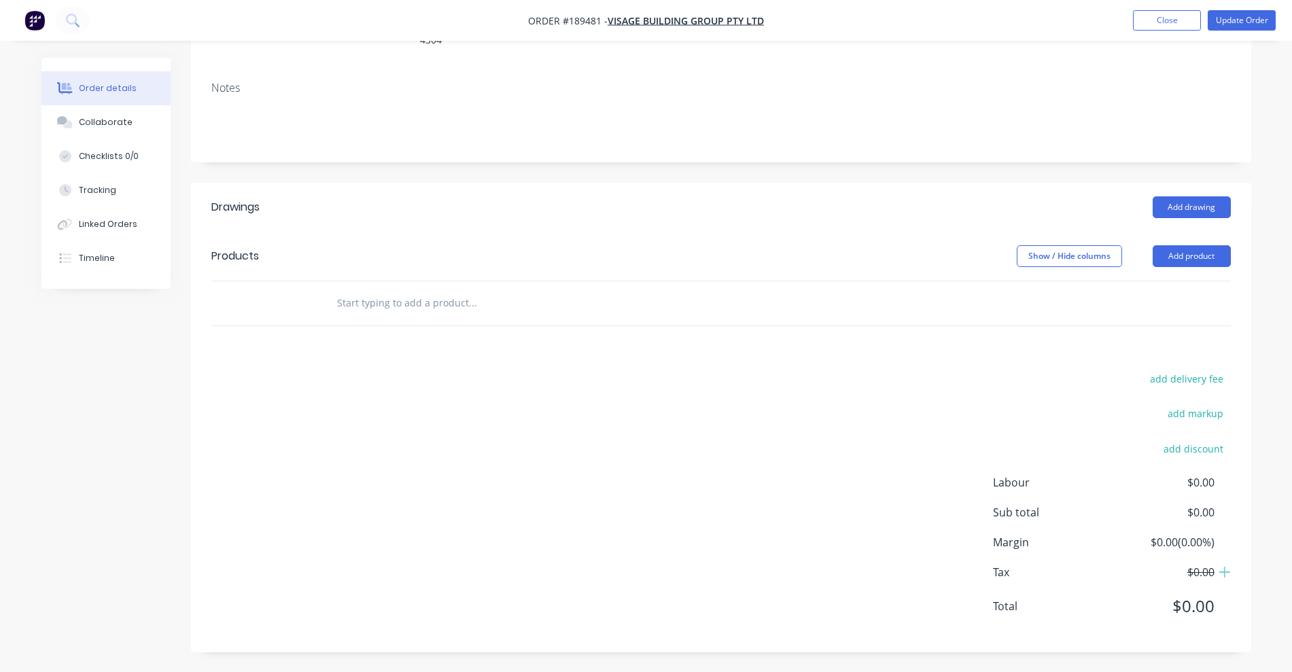
scroll to position [237, 0]
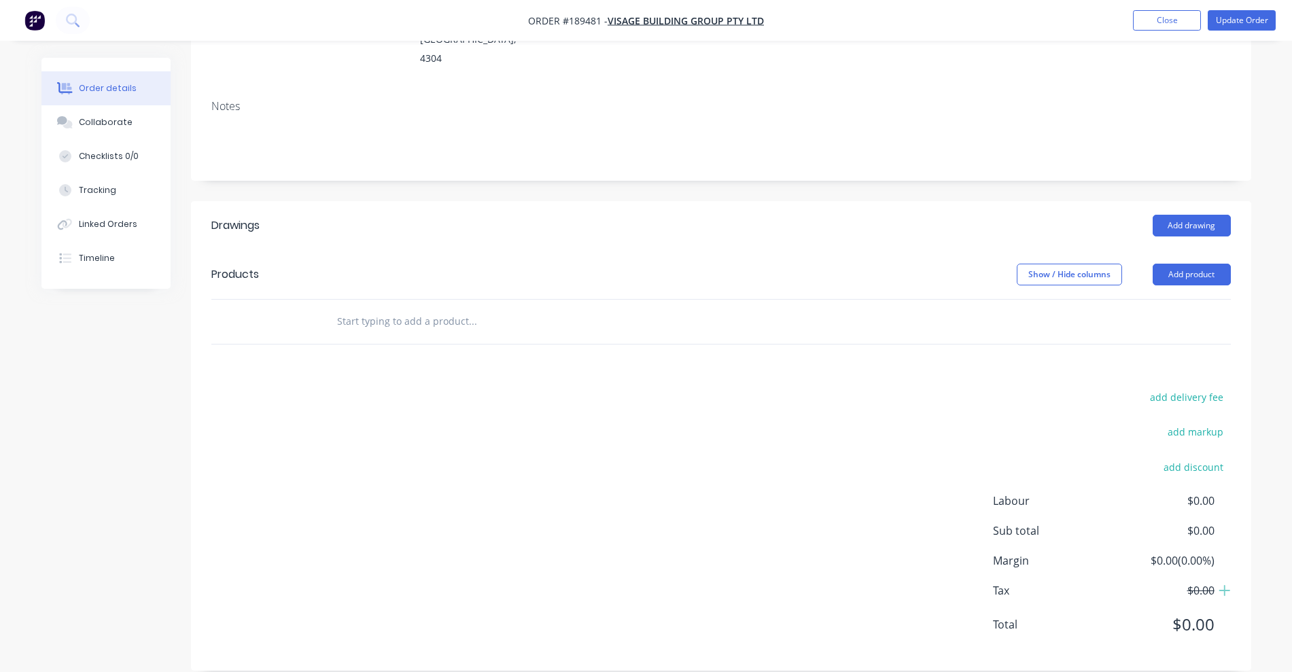
click at [394, 308] on input "text" at bounding box center [473, 321] width 272 height 27
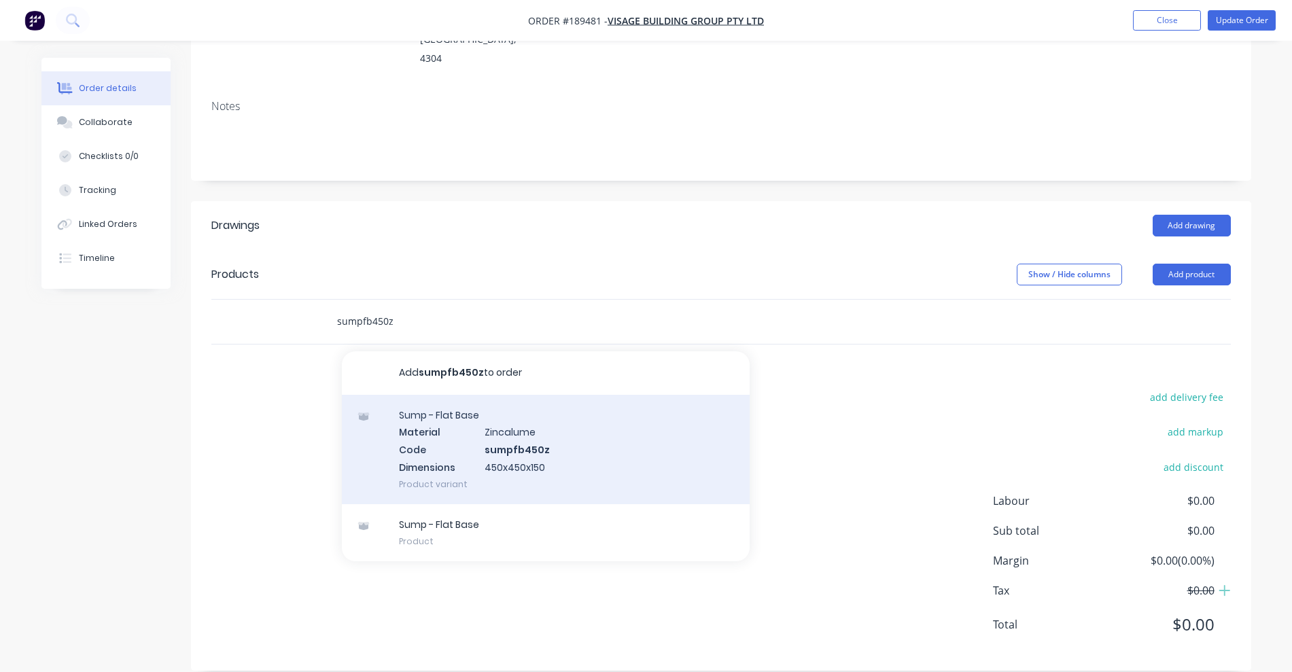
type input "sumpfb450z"
click at [473, 432] on div "Sump - Flat Base Material Zincalume Code sumpfb450z Dimensions 450x450x150 Prod…" at bounding box center [546, 449] width 408 height 109
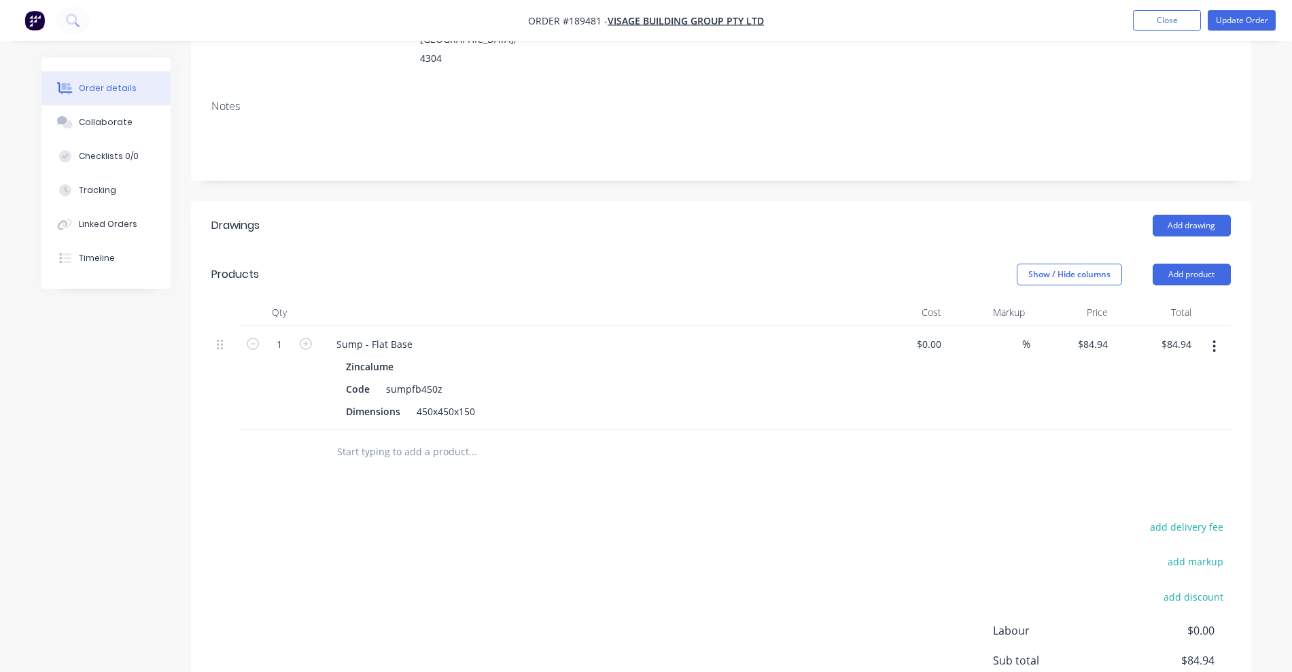
click at [408, 439] on input "text" at bounding box center [473, 452] width 272 height 27
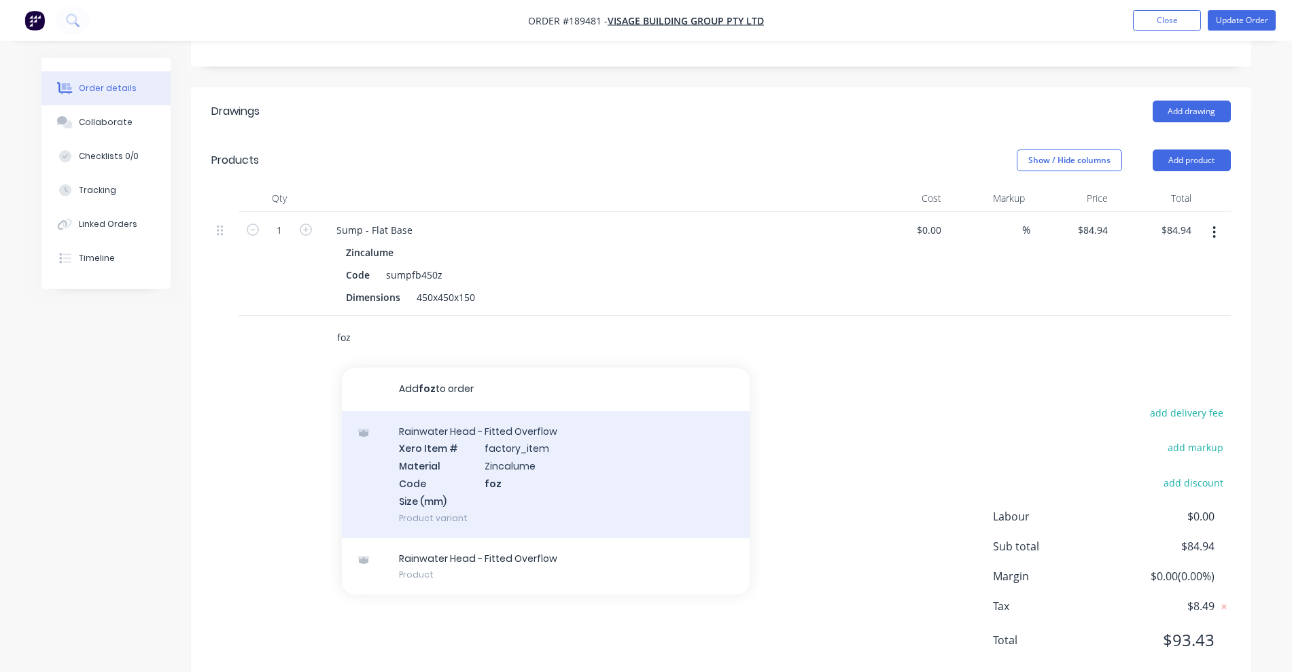
scroll to position [366, 0]
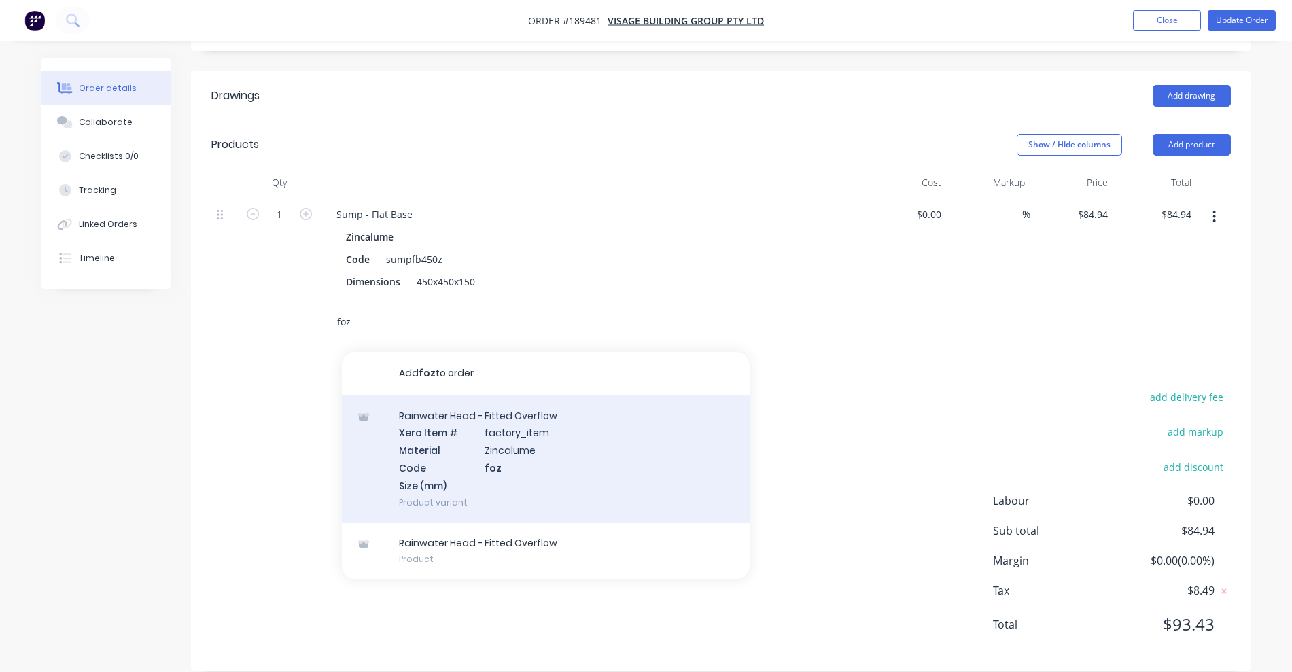
type input "foz"
click at [608, 445] on div "Rainwater Head - Fitted Overflow Xero Item # factory_item Material Zincalume Co…" at bounding box center [546, 459] width 408 height 127
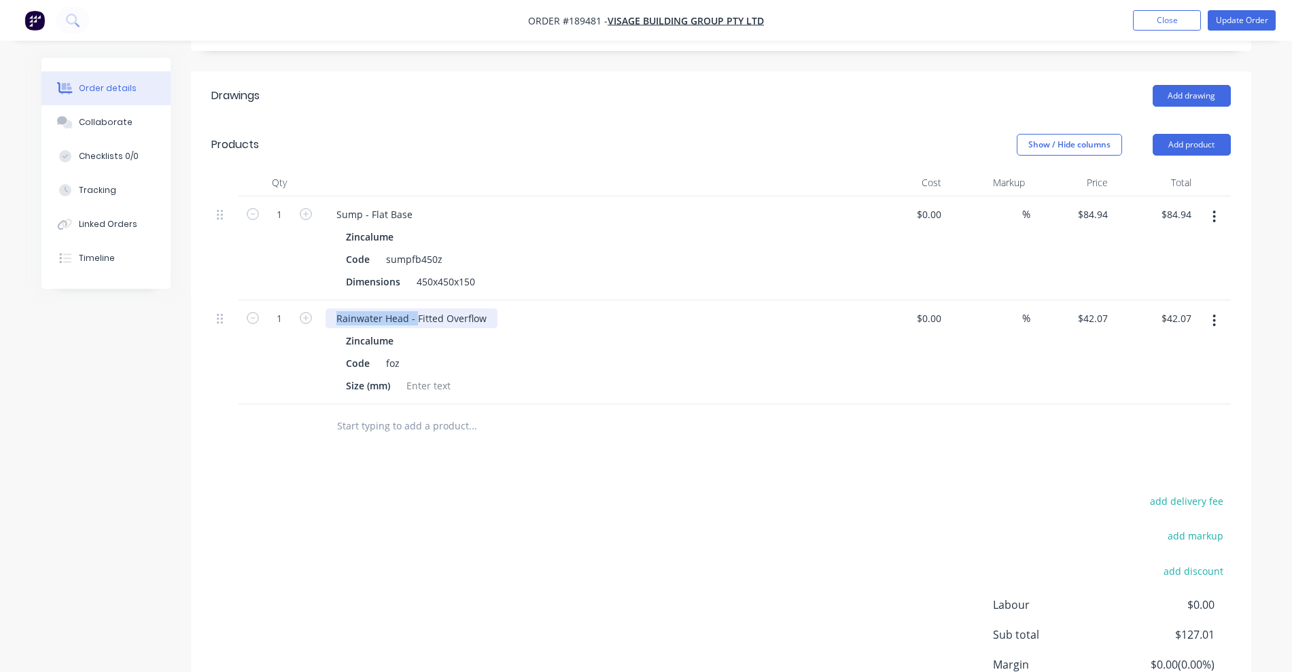
drag, startPoint x: 415, startPoint y: 301, endPoint x: 317, endPoint y: 296, distance: 98.0
click at [317, 301] on div "1 Rainwater Head - Fitted Overflow Zincalume Code foz Size (mm) $0.00 $0.00 % $…" at bounding box center [721, 353] width 1020 height 104
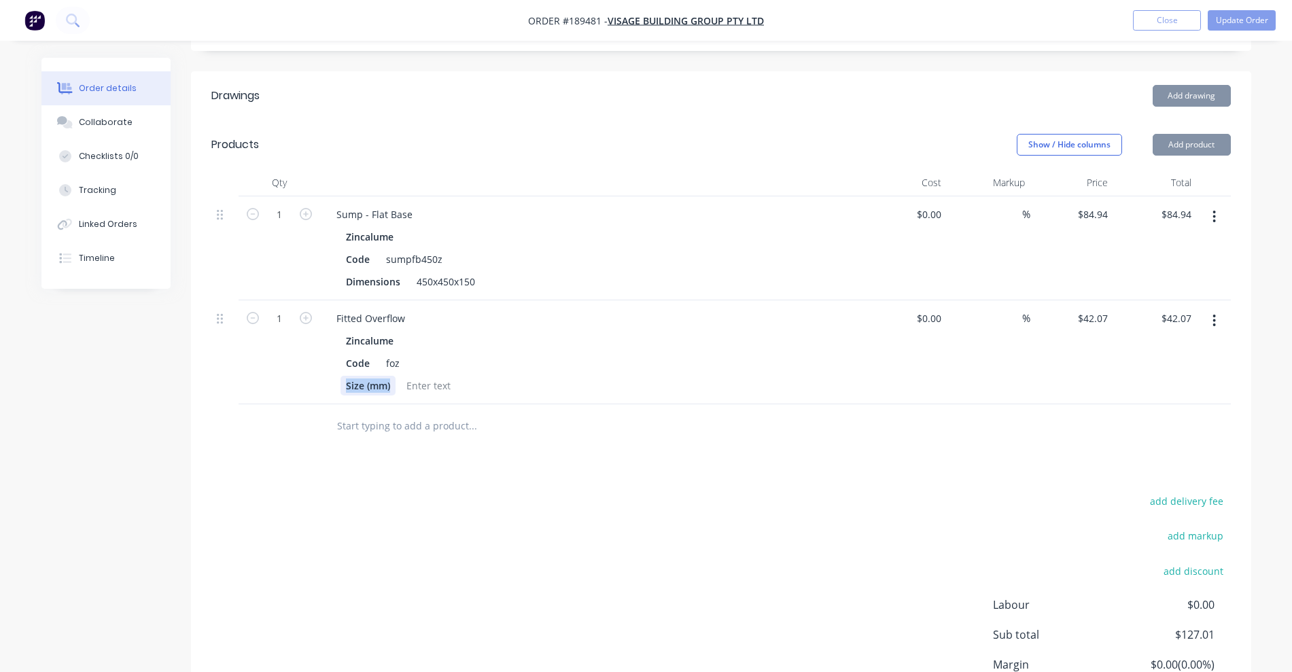
drag, startPoint x: 392, startPoint y: 371, endPoint x: 288, endPoint y: 378, distance: 104.9
click at [288, 378] on div "1 Fitted Overflow Zincalume Code foz Size (mm) $0.00 $0.00 % $42.07 $42.07 $42.…" at bounding box center [721, 353] width 1020 height 104
drag, startPoint x: 421, startPoint y: 262, endPoint x: 516, endPoint y: 265, distance: 95.2
click at [516, 272] on div "Dimensions 450x450x150" at bounding box center [590, 282] width 498 height 20
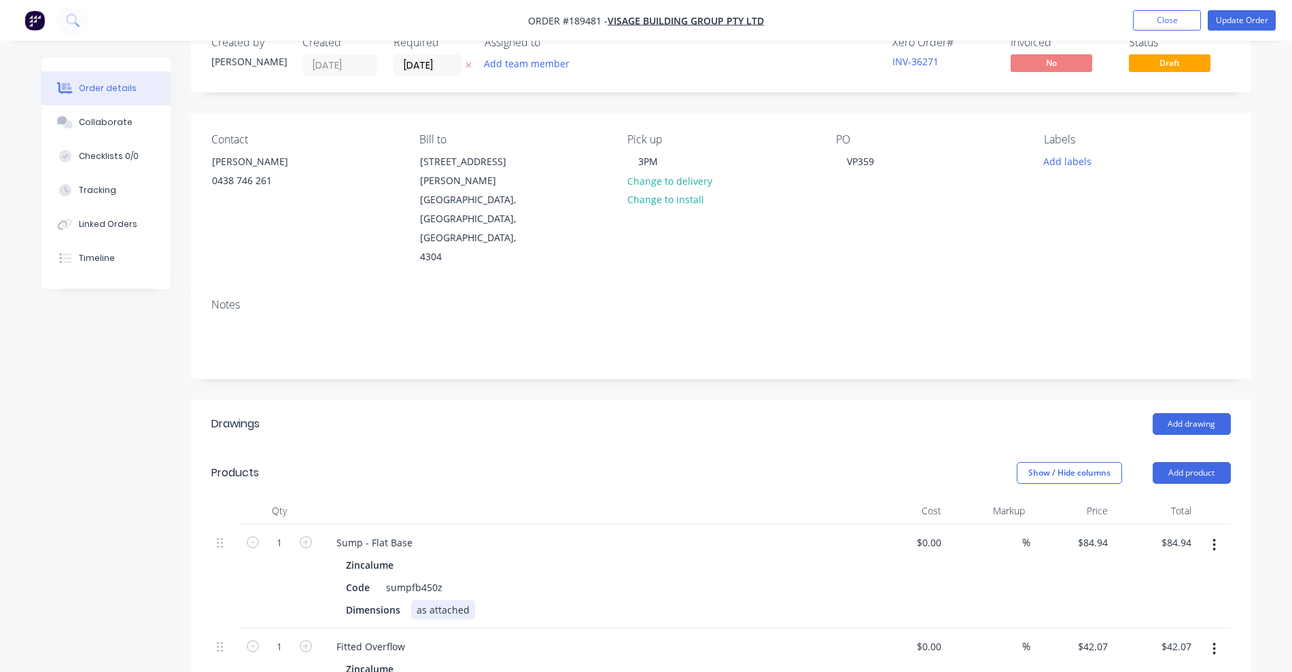
scroll to position [27, 0]
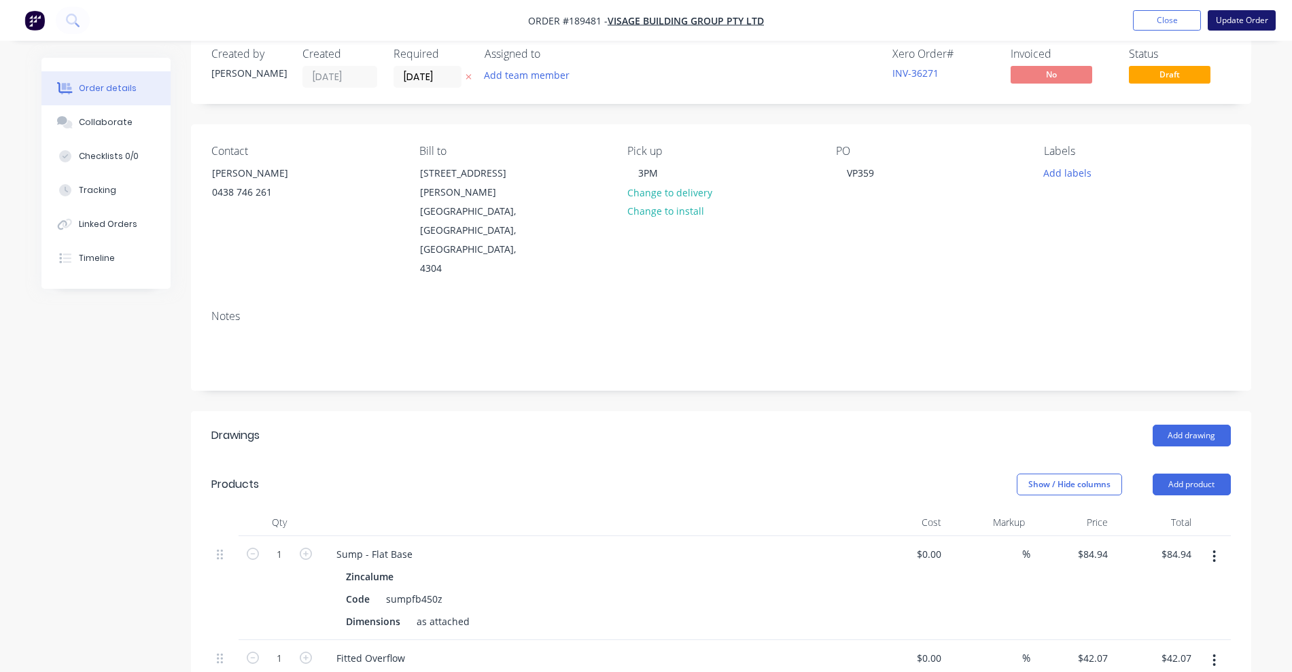
click at [1236, 23] on button "Update Order" at bounding box center [1242, 20] width 68 height 20
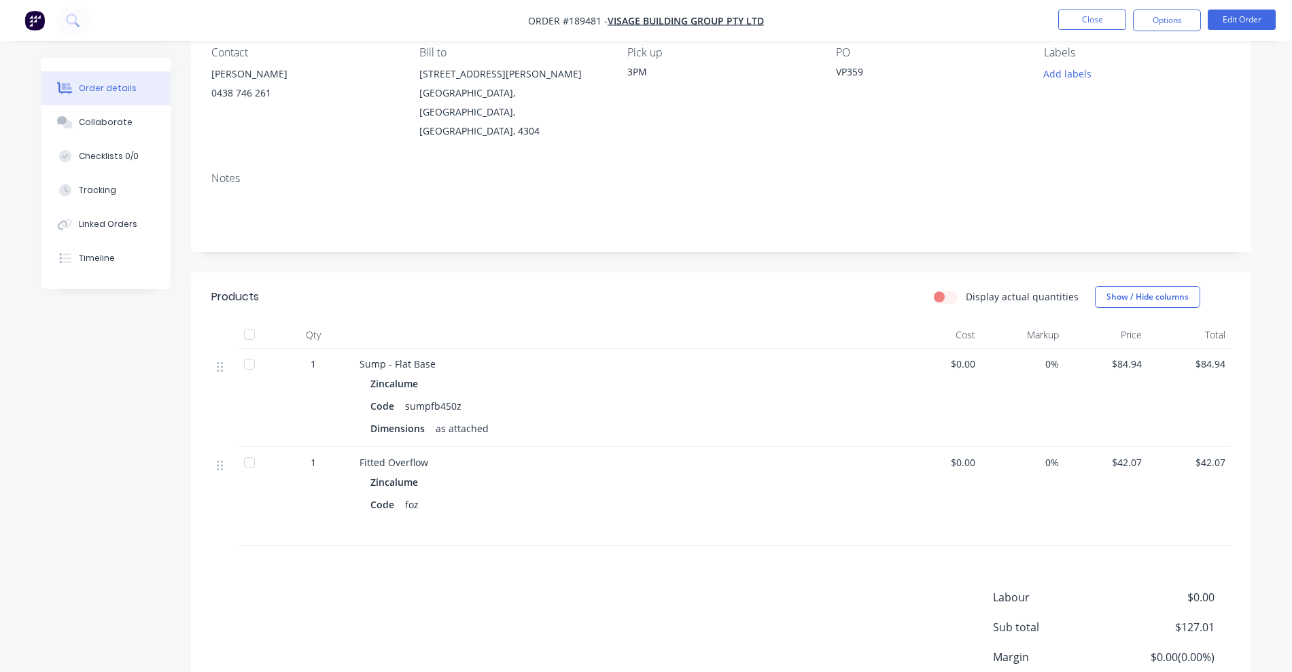
scroll to position [207, 0]
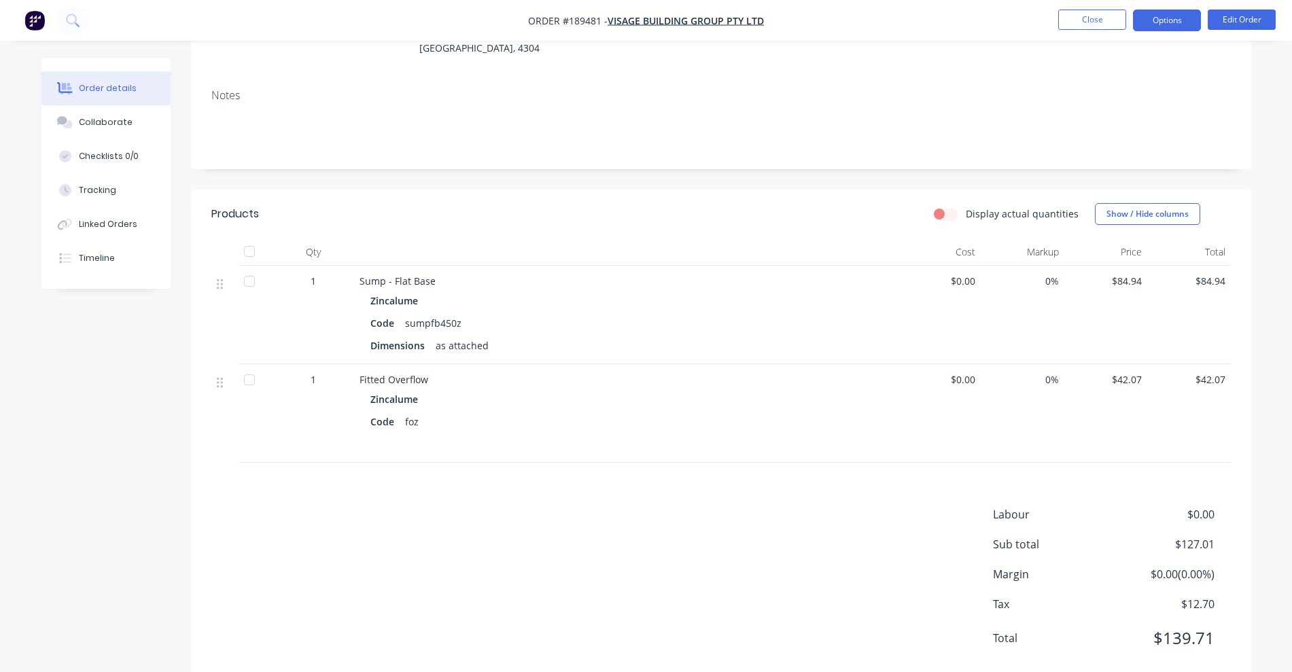
click at [1162, 14] on button "Options" at bounding box center [1167, 21] width 68 height 22
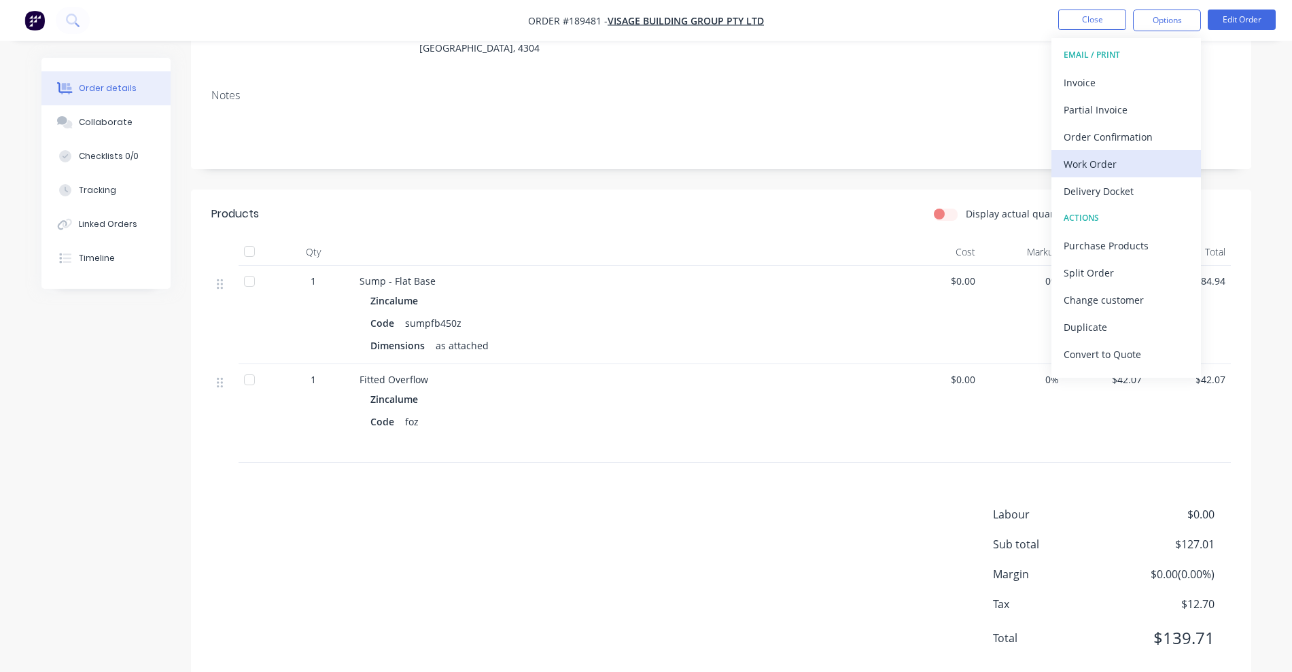
click at [1114, 169] on div "Work Order" at bounding box center [1126, 164] width 125 height 20
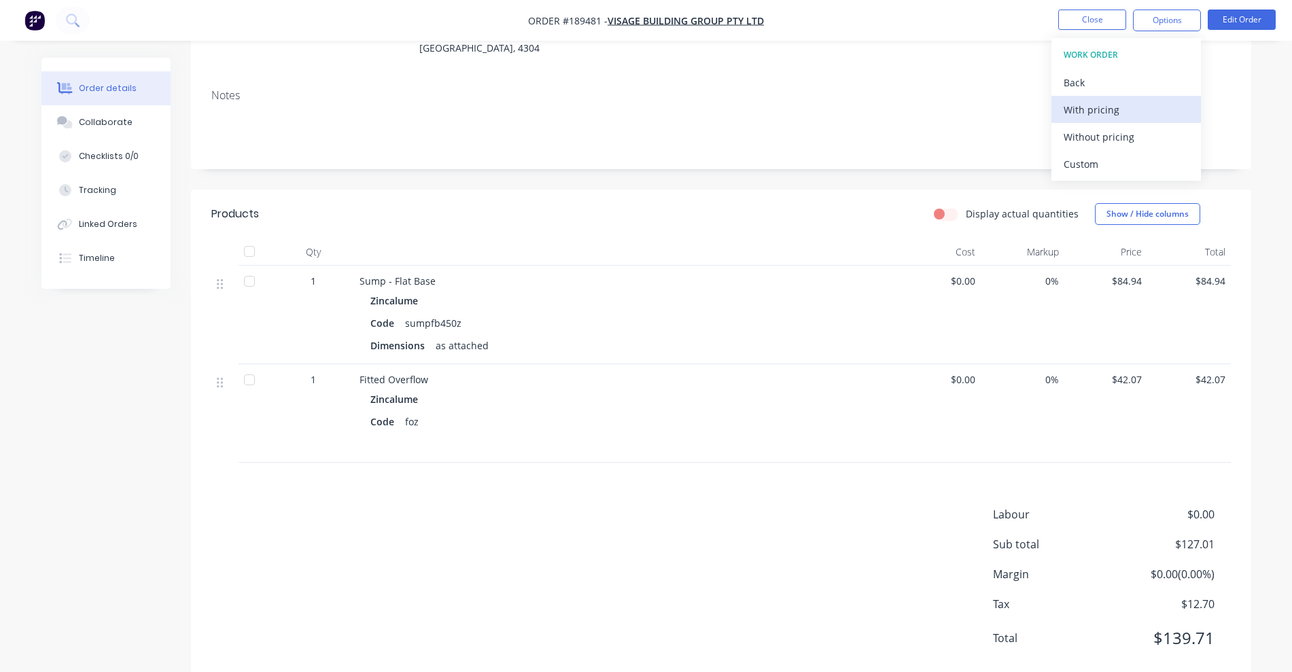
click at [1105, 103] on div "With pricing" at bounding box center [1126, 110] width 125 height 20
click at [1103, 7] on nav "Order #189481 - Visage Building Group Pty Ltd Close Options Edit Order" at bounding box center [646, 20] width 1292 height 41
click at [1101, 16] on button "Close" at bounding box center [1093, 20] width 68 height 20
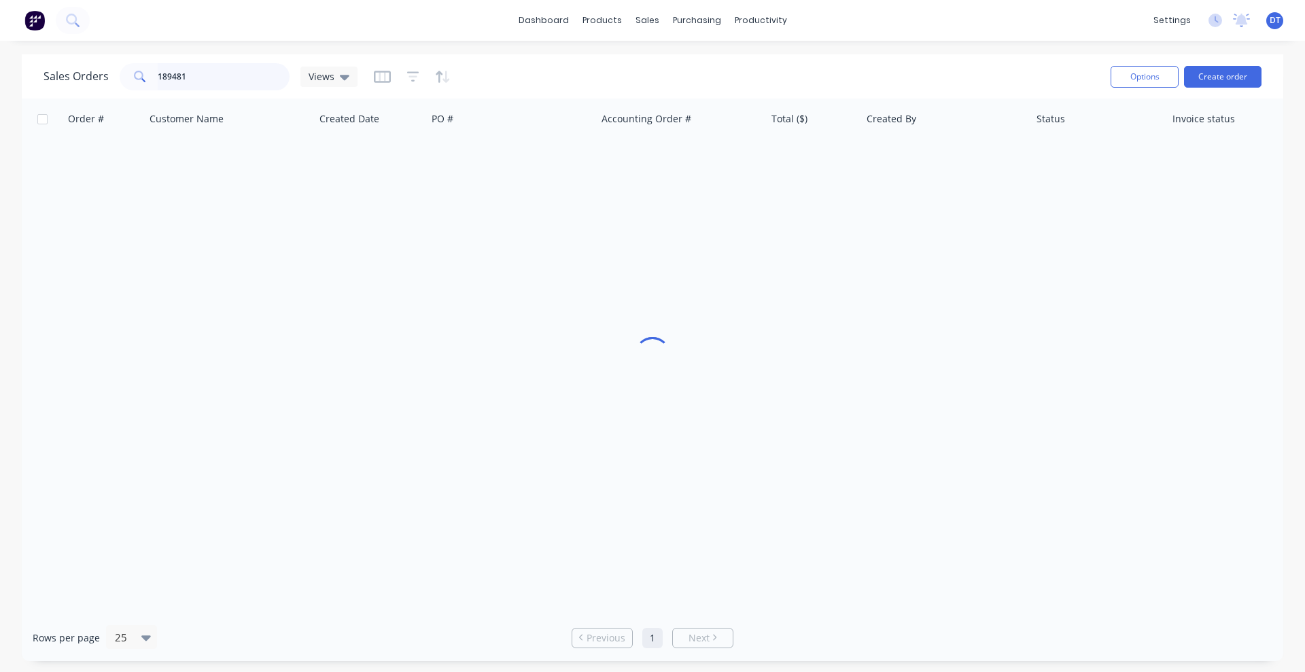
click at [112, 76] on div "Sales Orders 189481 Views" at bounding box center [201, 76] width 314 height 27
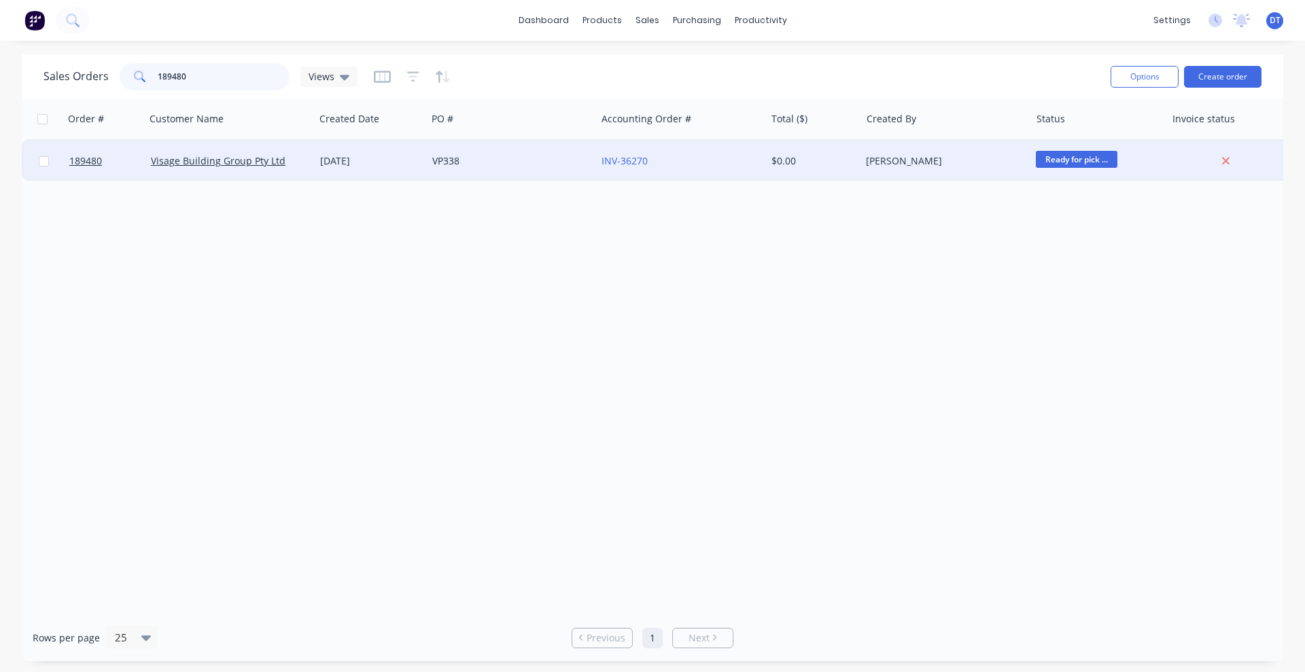
type input "189480"
click at [408, 156] on div "[DATE]" at bounding box center [370, 161] width 101 height 14
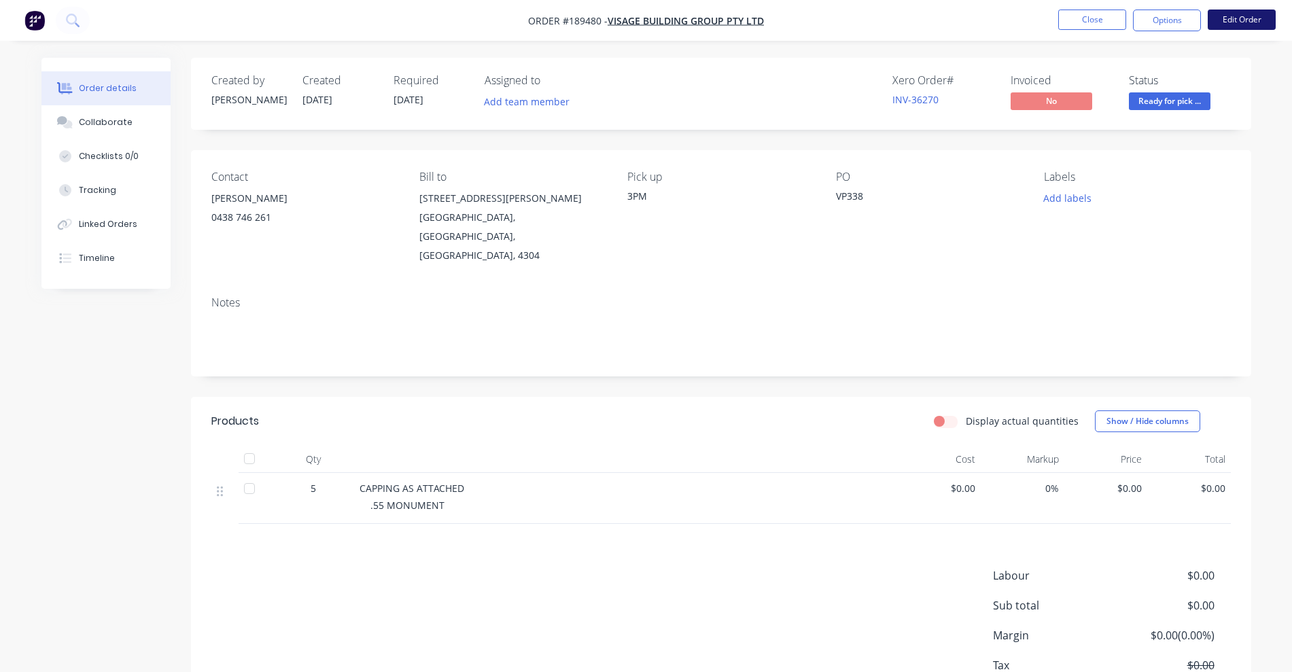
click at [1241, 27] on button "Edit Order" at bounding box center [1242, 20] width 68 height 20
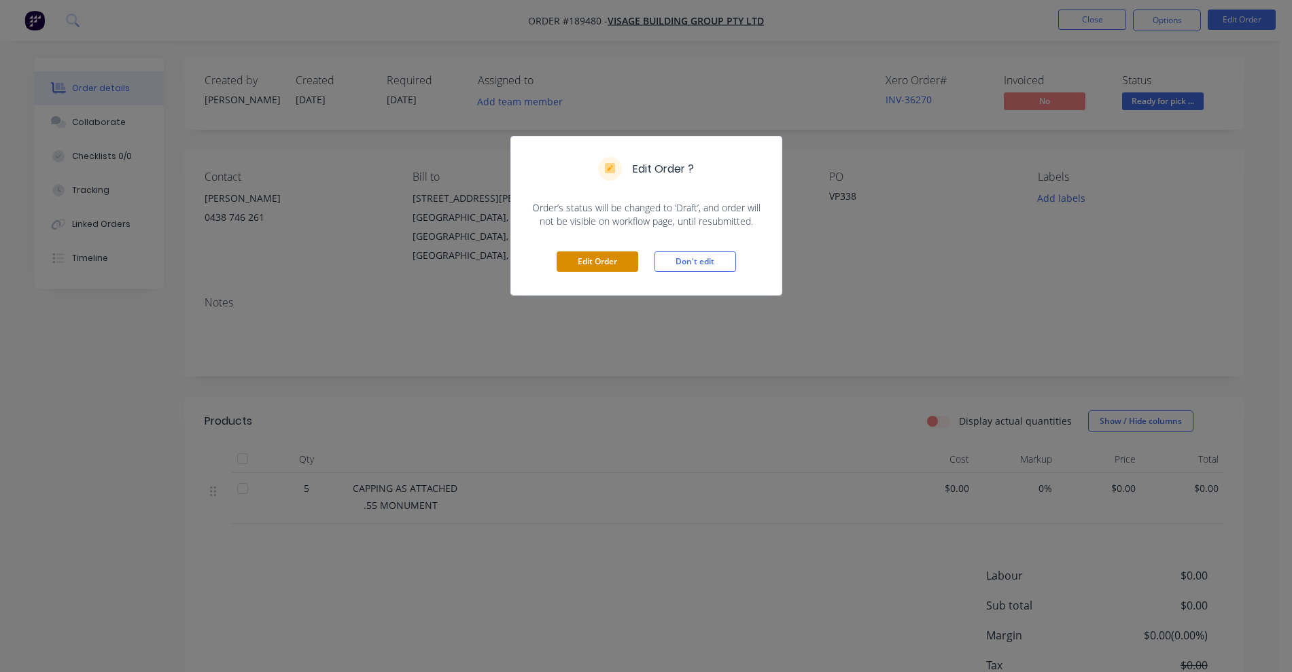
click at [598, 256] on button "Edit Order" at bounding box center [598, 262] width 82 height 20
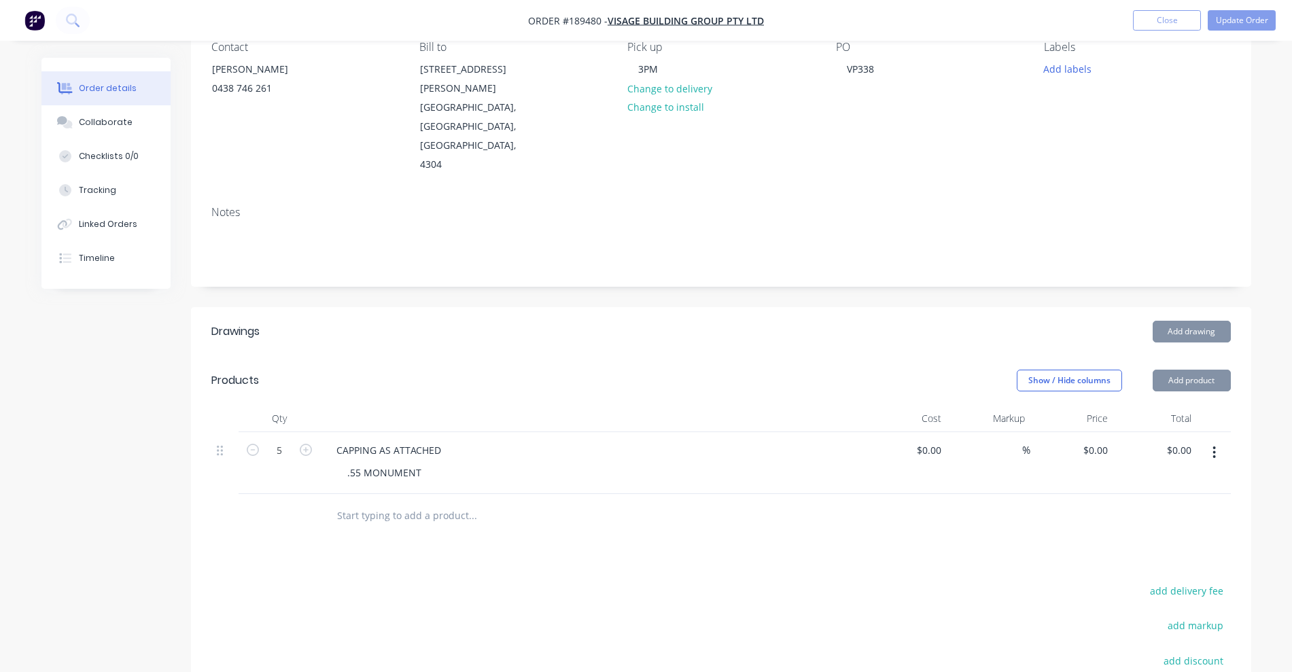
scroll to position [255, 0]
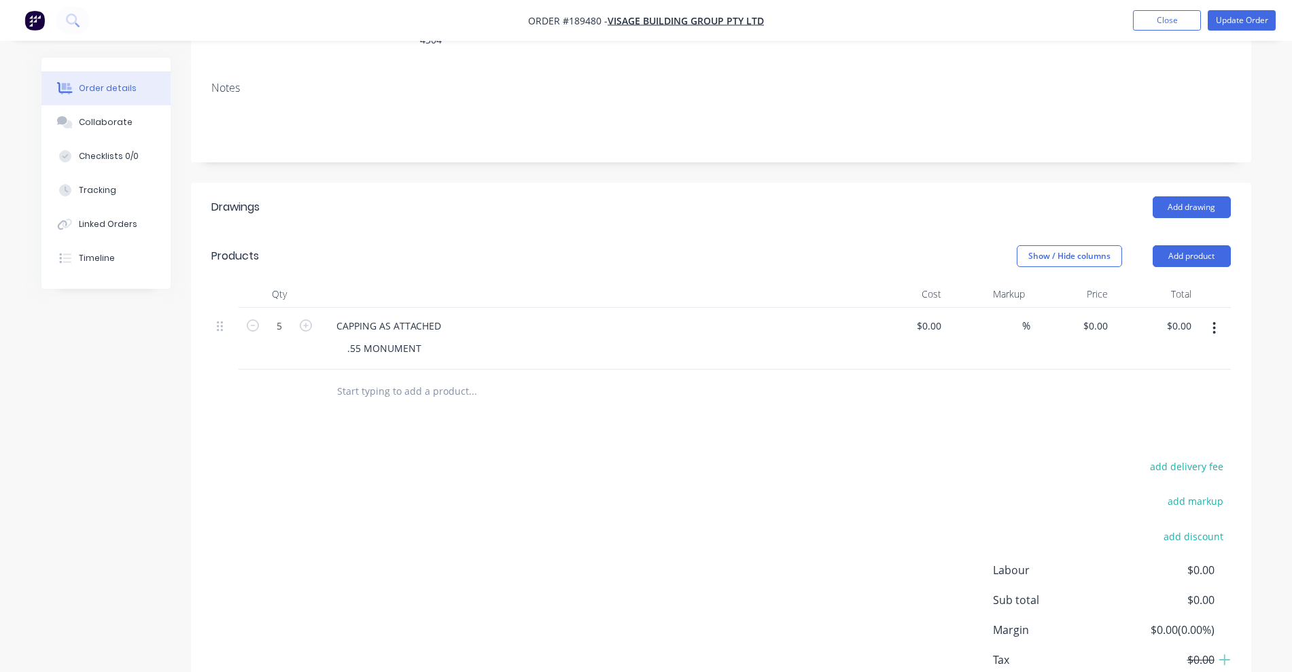
click at [368, 378] on input "text" at bounding box center [473, 391] width 272 height 27
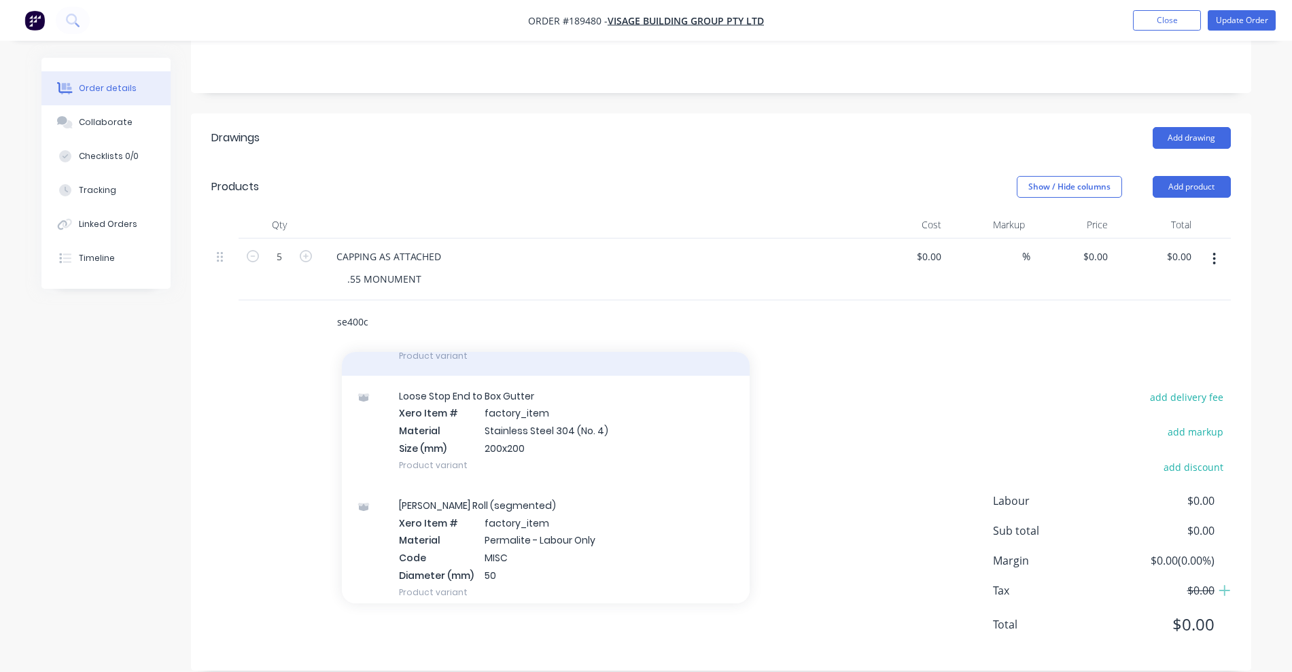
scroll to position [1360, 0]
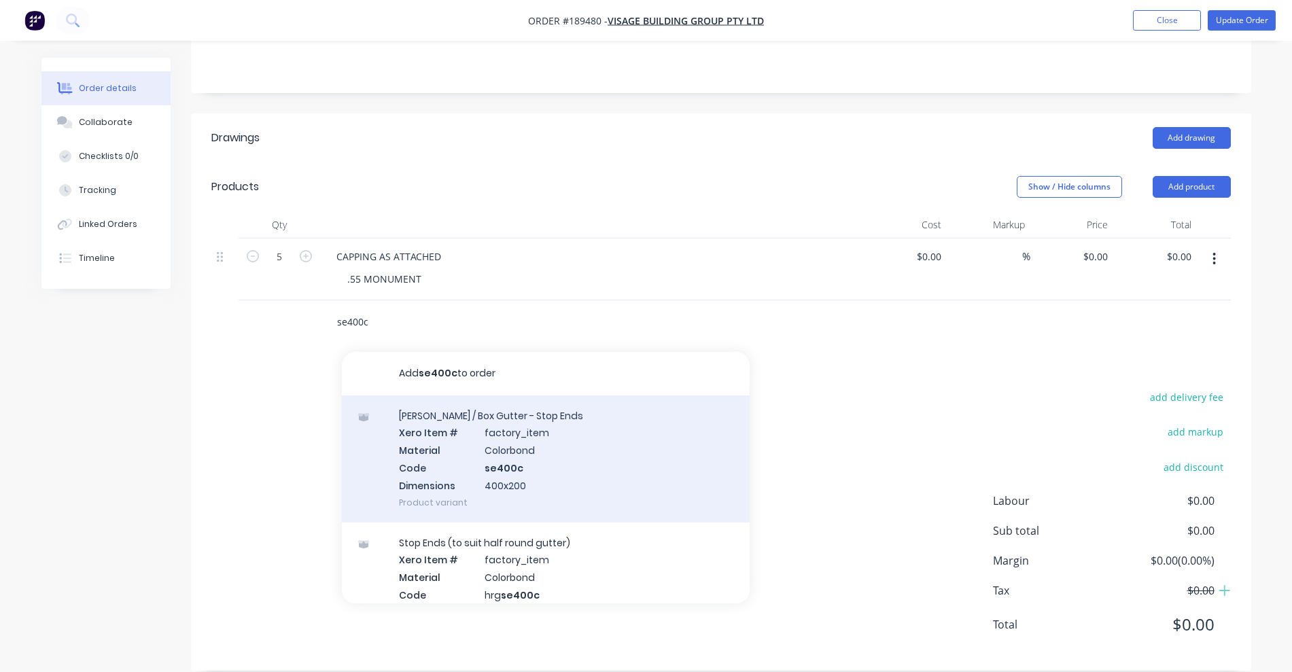
type input "se400c"
click at [513, 424] on div "[PERSON_NAME] / Box Gutter - Stop Ends Xero Item # factory_item Material Colorb…" at bounding box center [546, 459] width 408 height 127
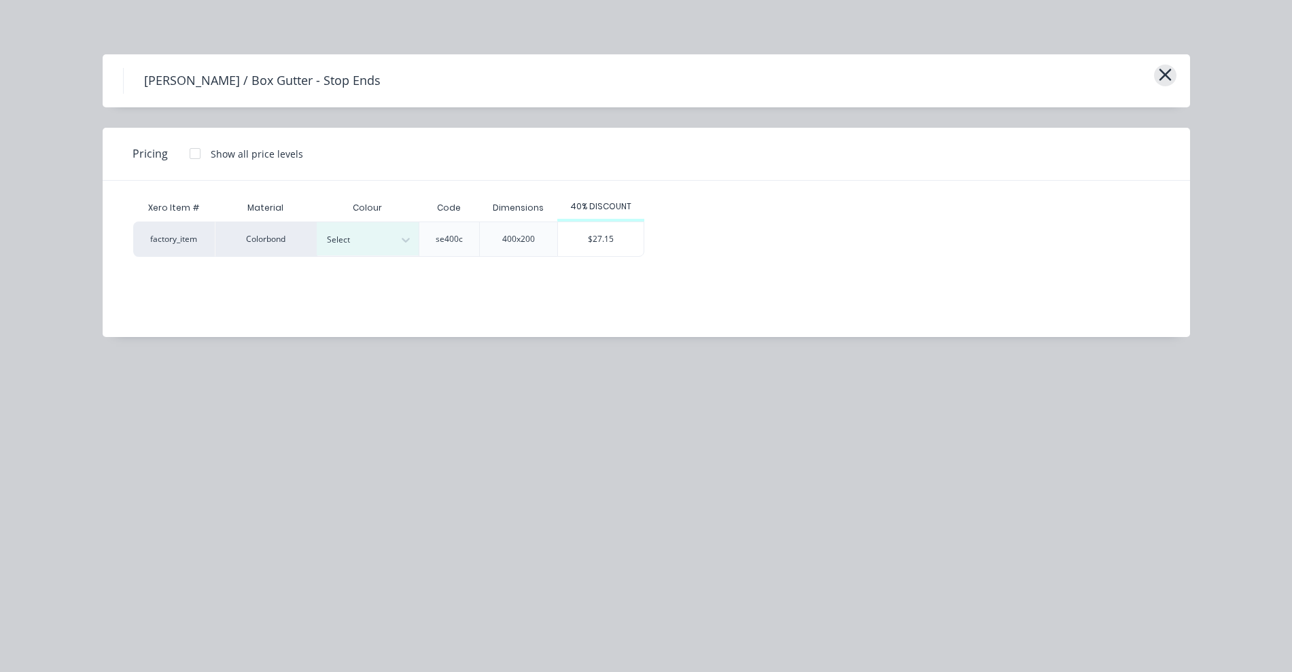
click at [1166, 71] on icon "button" at bounding box center [1165, 74] width 14 height 19
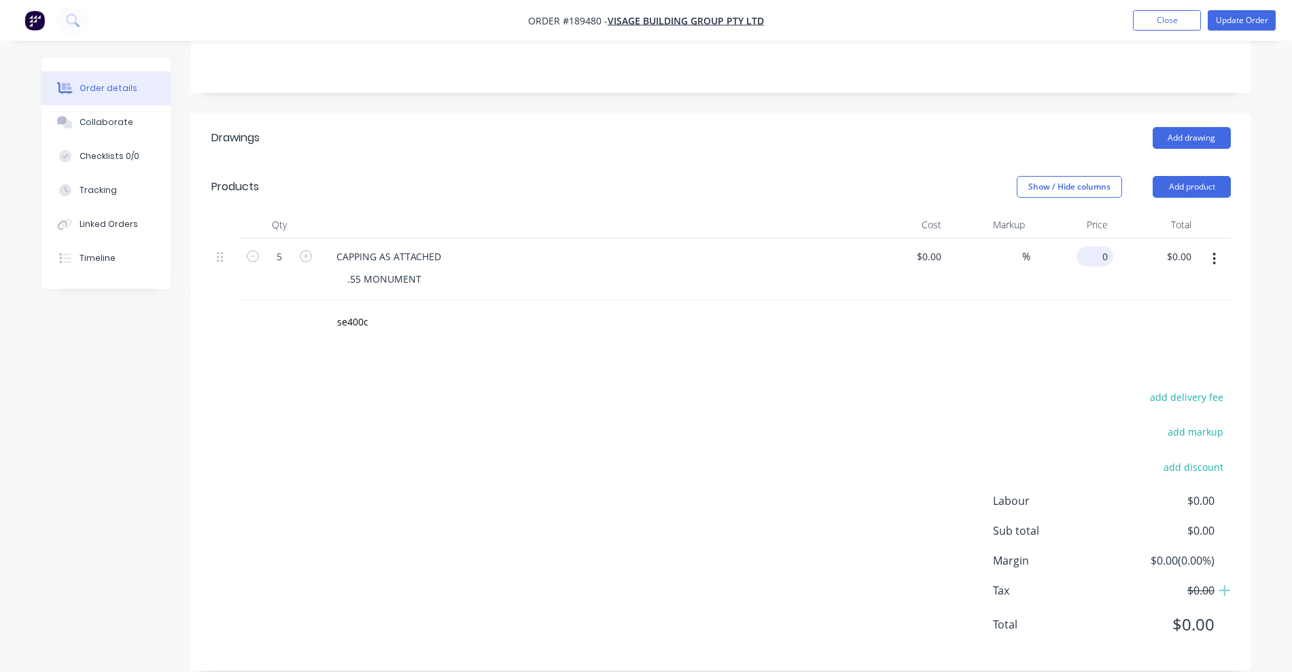
click at [1104, 247] on input "0" at bounding box center [1097, 257] width 31 height 20
type input "$27.15"
type input "$135.75"
click at [920, 352] on div "Drawings Add drawing Products Show / Hide columns Add product Qty Cost Markup P…" at bounding box center [721, 392] width 1061 height 557
click at [1248, 12] on button "Update Order" at bounding box center [1242, 20] width 68 height 20
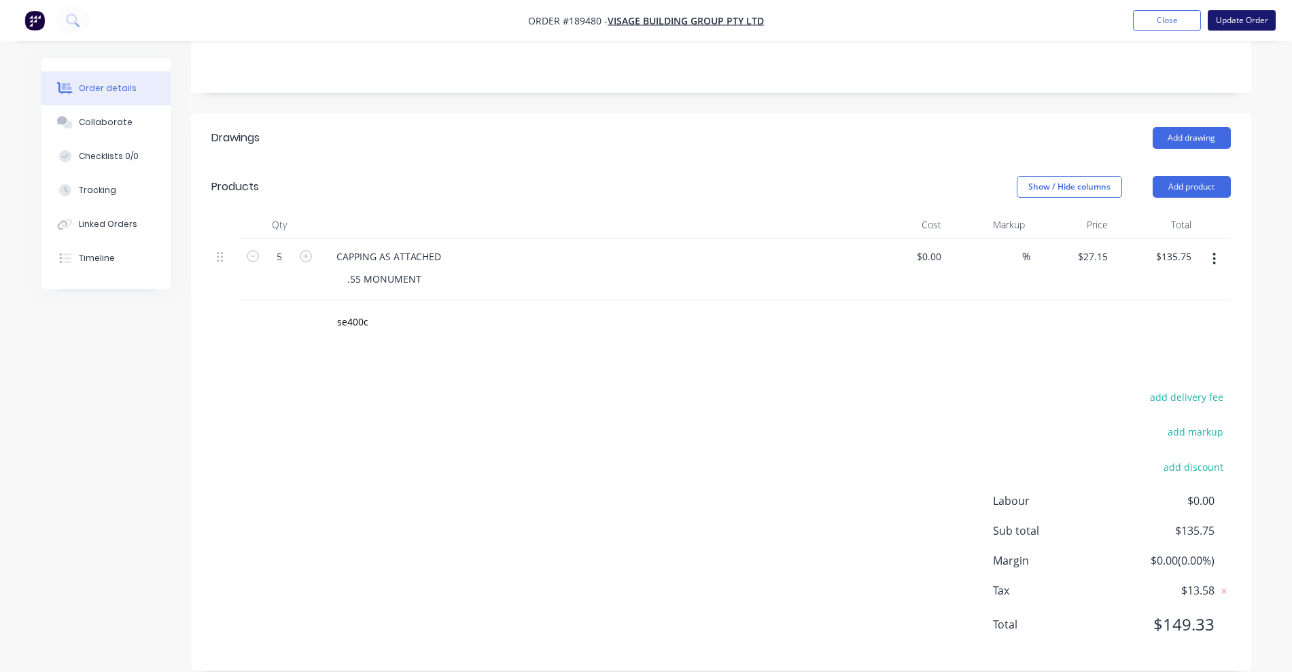
scroll to position [0, 0]
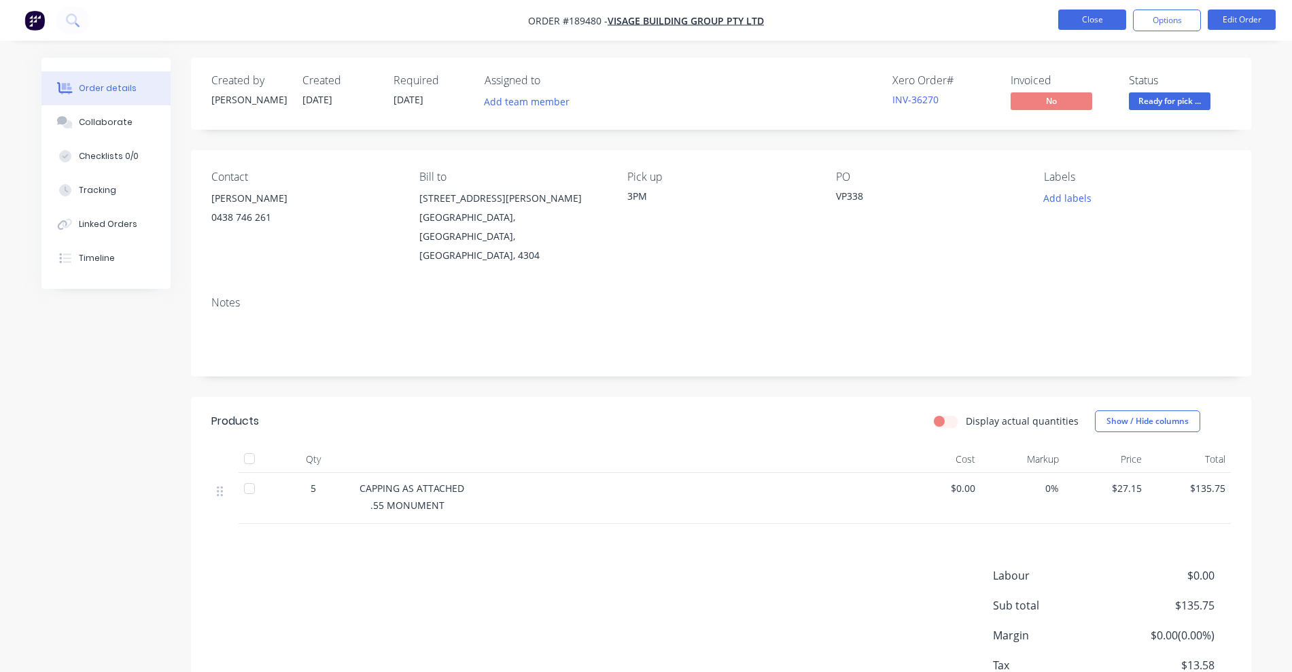
click at [1076, 18] on button "Close" at bounding box center [1093, 20] width 68 height 20
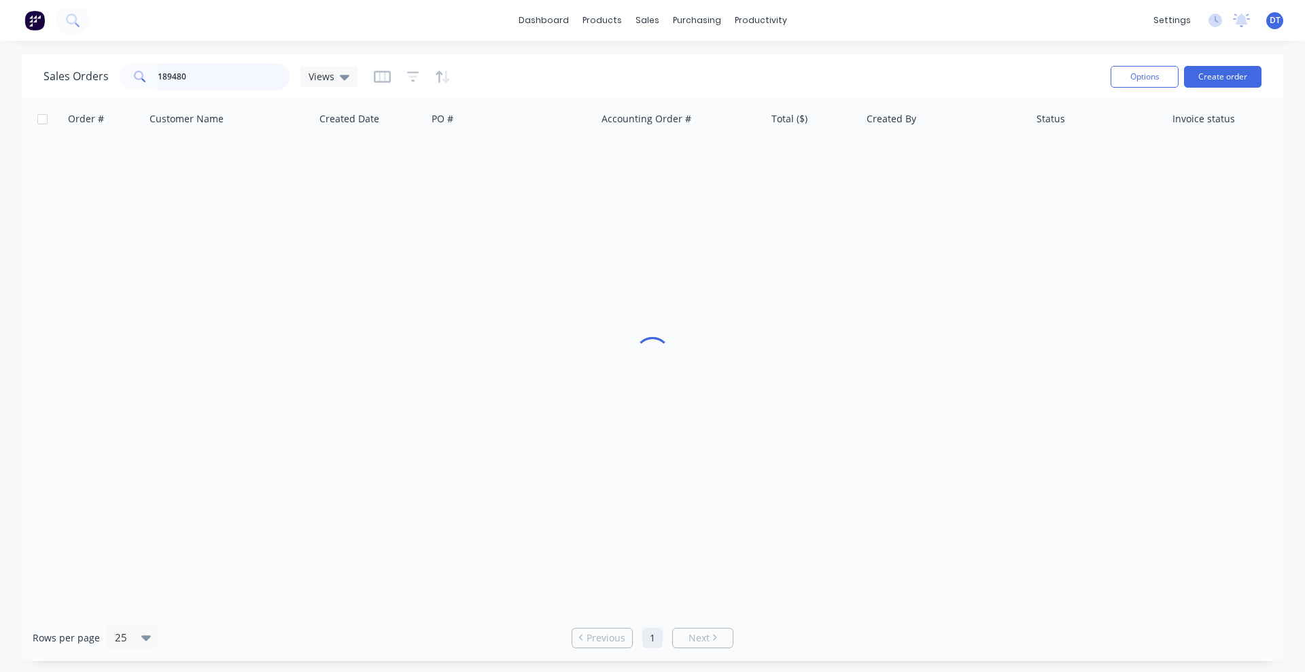
drag, startPoint x: 197, startPoint y: 74, endPoint x: 152, endPoint y: 77, distance: 45.0
click at [152, 77] on div "189480" at bounding box center [205, 76] width 170 height 27
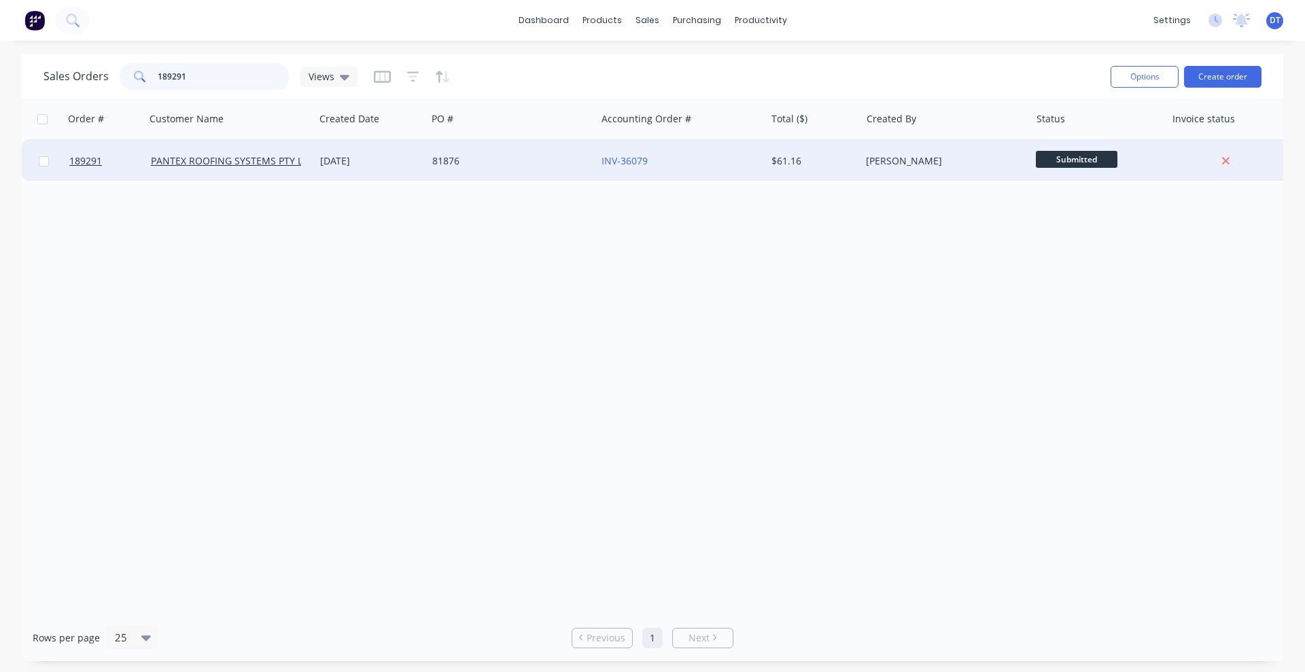
type input "189291"
click at [417, 162] on div "[DATE]" at bounding box center [370, 161] width 101 height 14
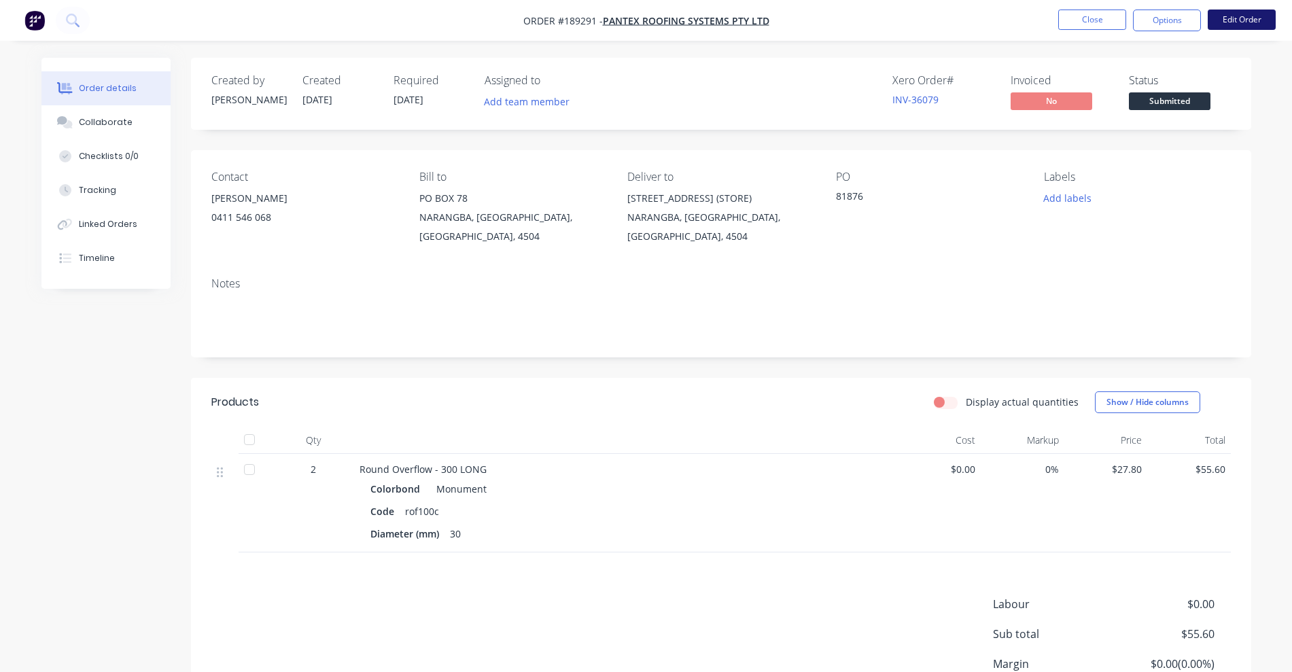
click at [1250, 18] on button "Edit Order" at bounding box center [1242, 20] width 68 height 20
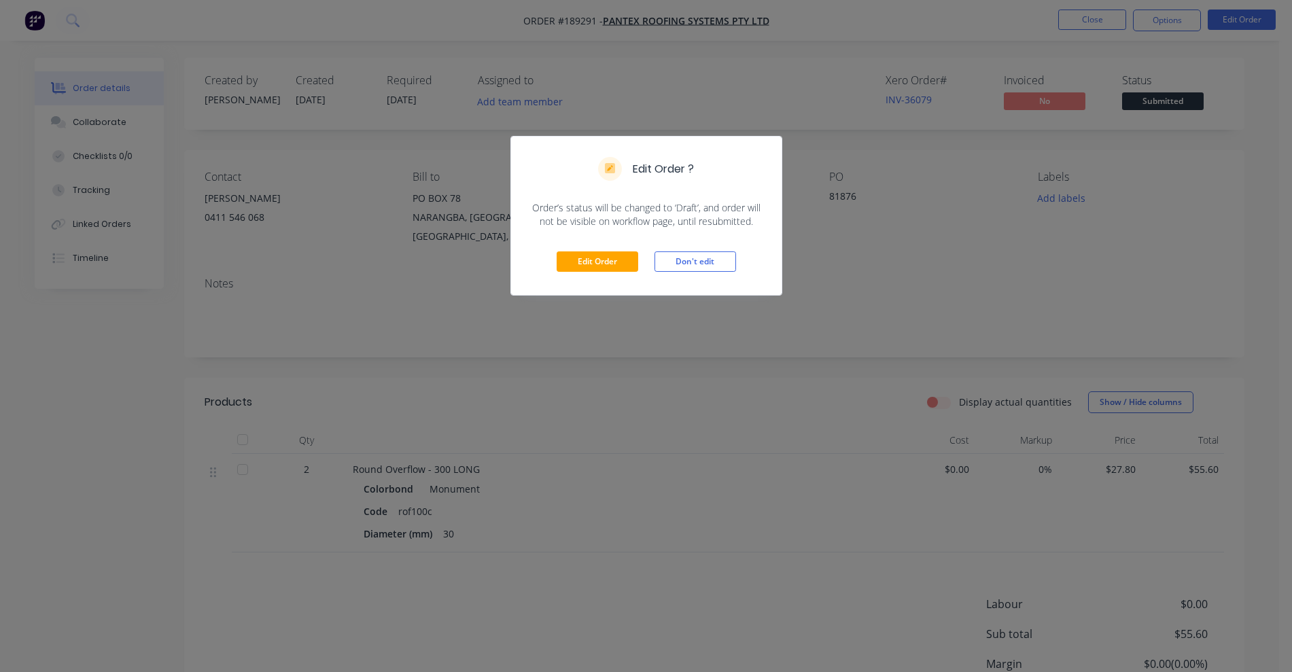
click at [602, 245] on div "Edit Order Don't edit" at bounding box center [646, 261] width 271 height 67
click at [602, 262] on button "Edit Order" at bounding box center [598, 262] width 82 height 20
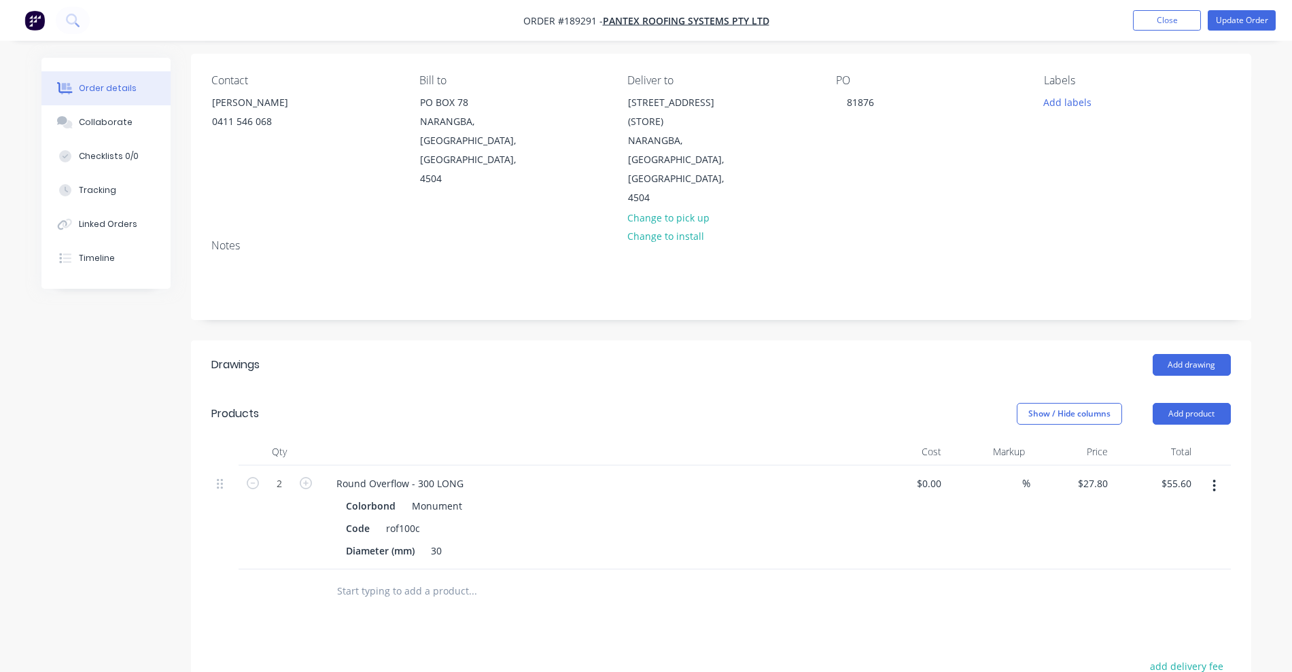
scroll to position [170, 0]
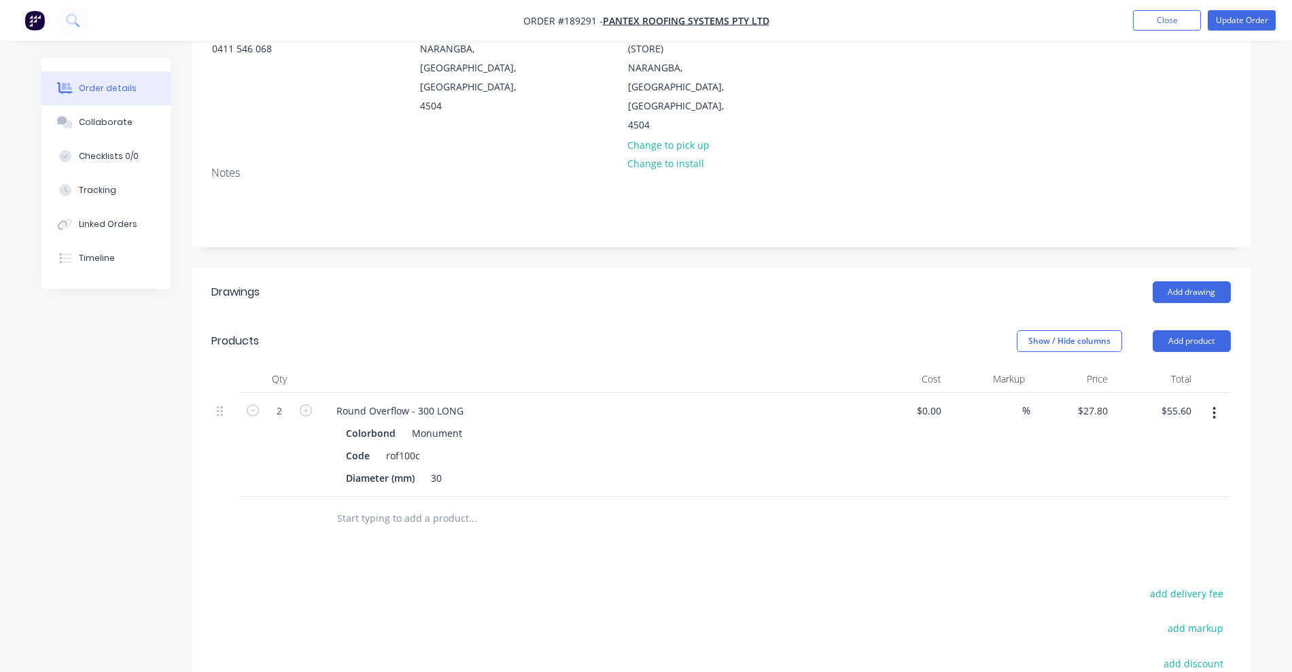
click at [1218, 401] on button "button" at bounding box center [1215, 413] width 32 height 24
click at [1171, 521] on div "Delete" at bounding box center [1166, 531] width 105 height 20
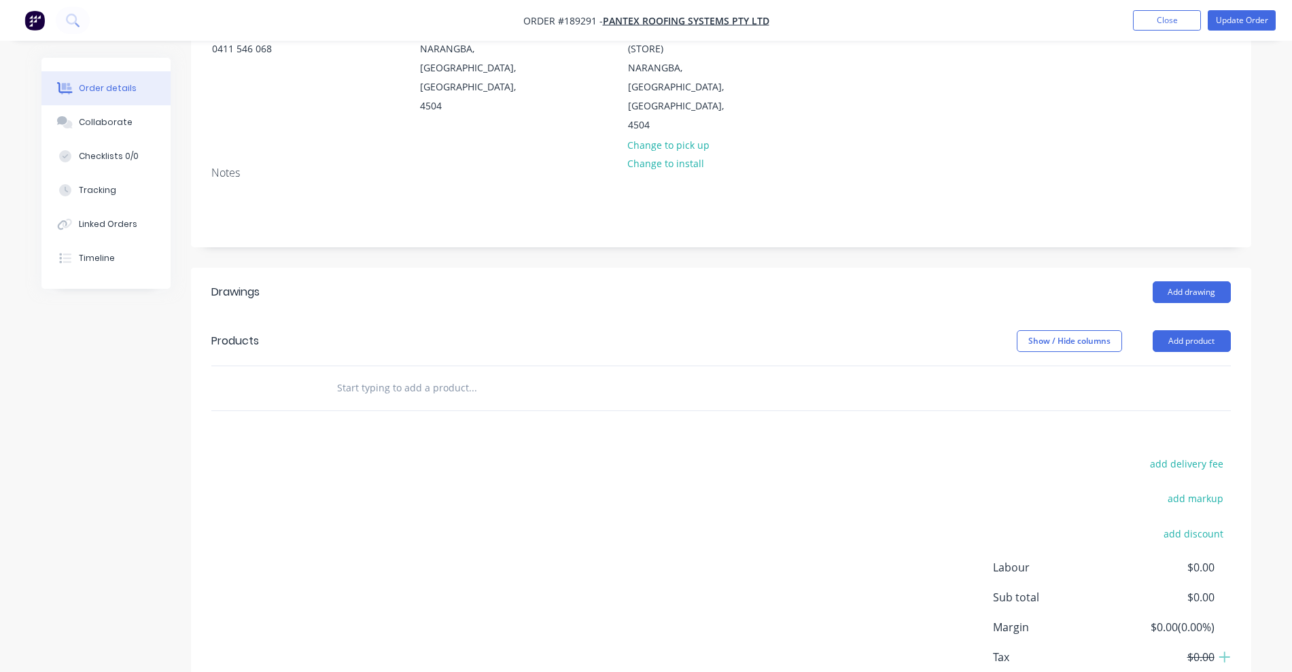
click at [414, 375] on input "text" at bounding box center [473, 388] width 272 height 27
type input "1"
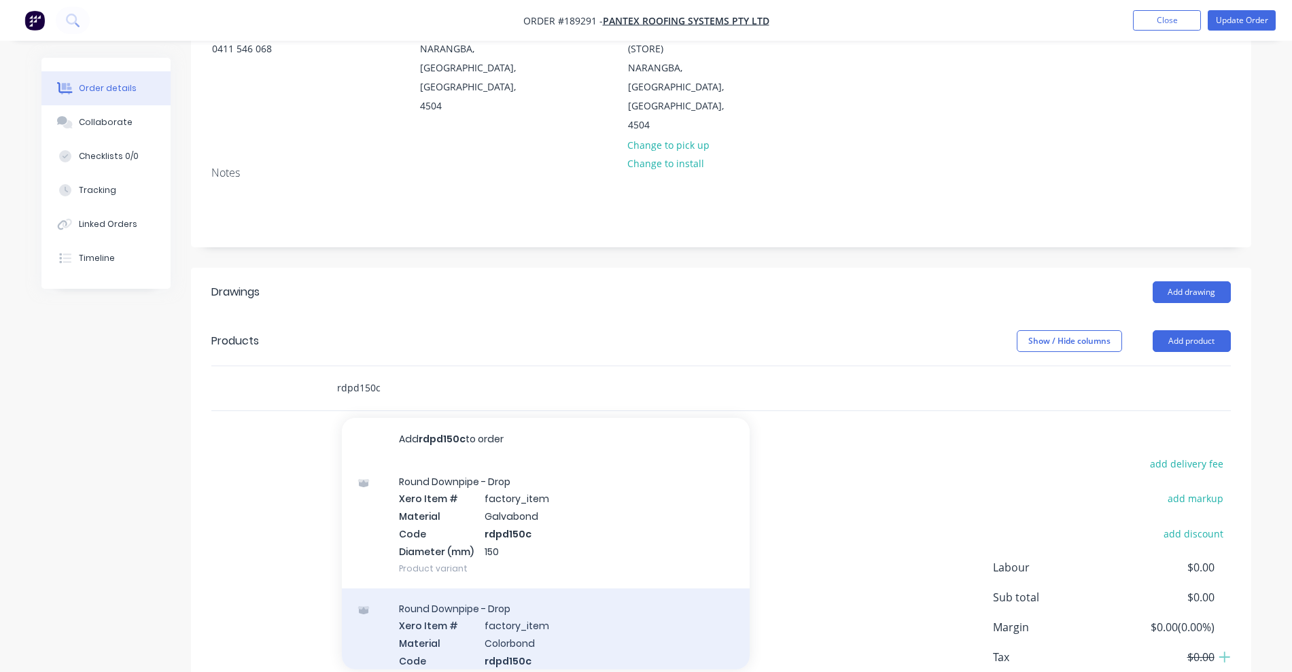
type input "rdpd150c"
click at [634, 594] on div "Round Downpipe - Drop Xero Item # factory_item Material Colorbond Code rdpd150c…" at bounding box center [546, 652] width 408 height 127
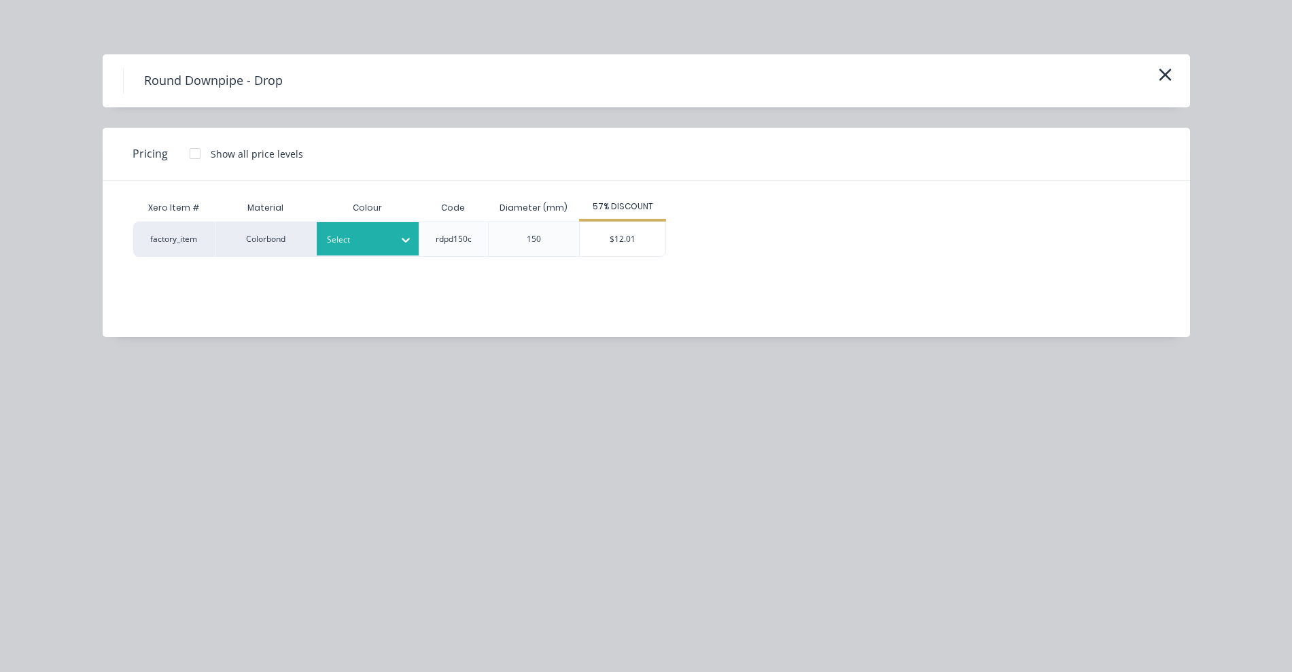
click at [349, 243] on div at bounding box center [357, 240] width 61 height 15
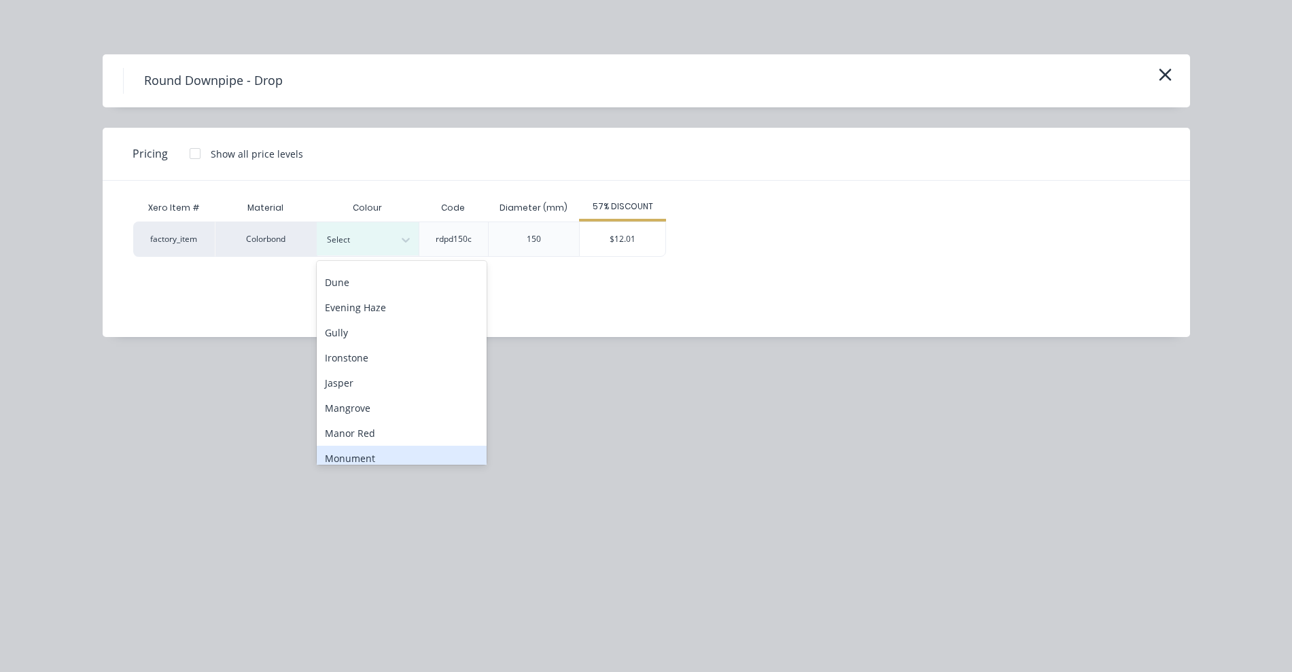
click at [347, 456] on div "Monument" at bounding box center [402, 458] width 170 height 25
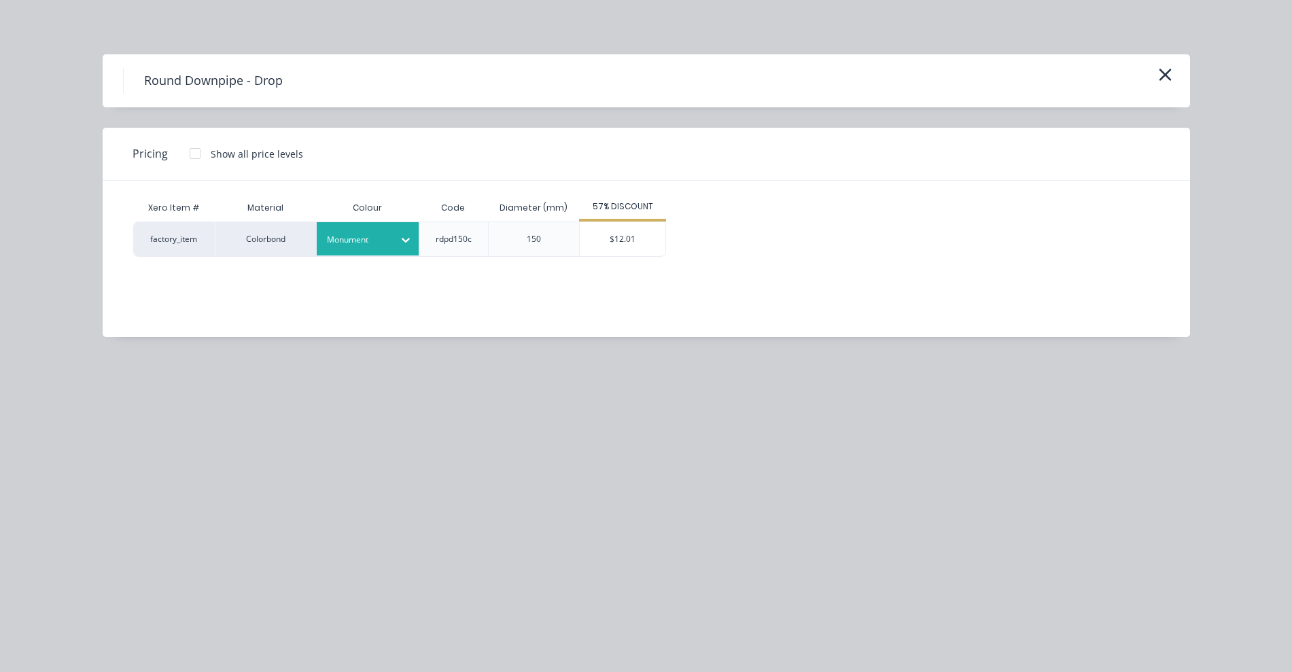
click at [603, 256] on div "$12.01" at bounding box center [622, 239] width 87 height 35
click at [612, 235] on div "$12.01" at bounding box center [623, 239] width 86 height 34
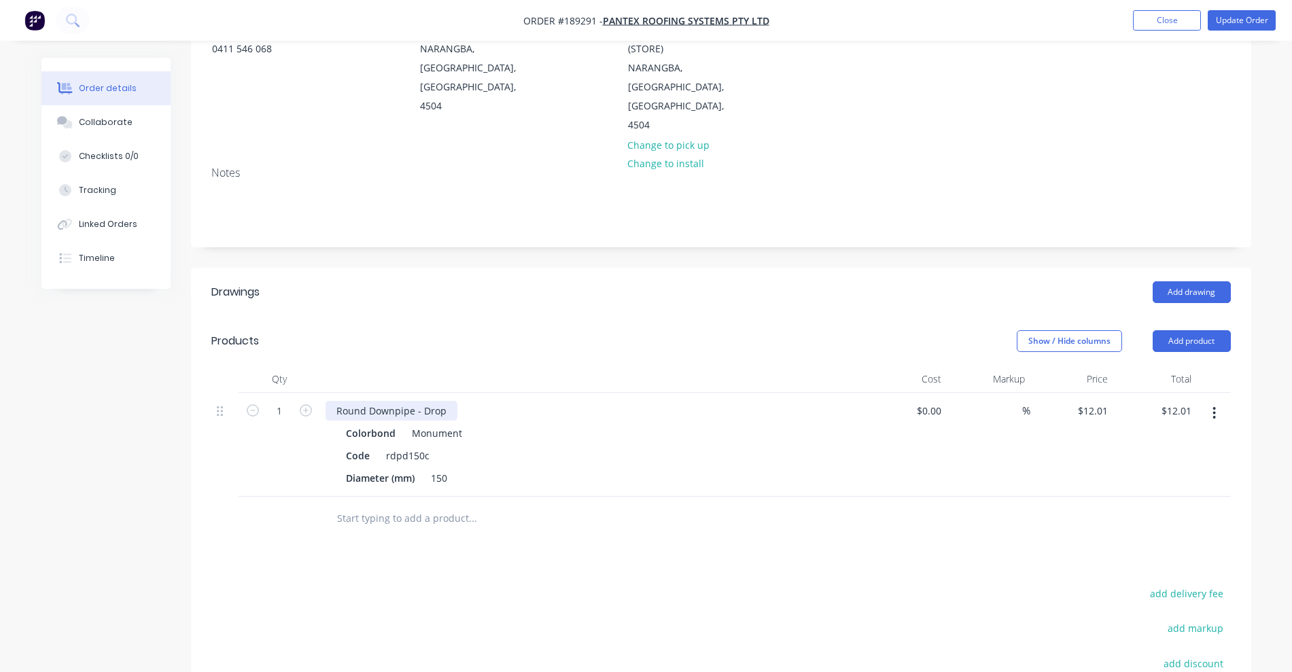
click at [450, 401] on div "Round Downpipe - Drop" at bounding box center [392, 411] width 132 height 20
click at [423, 401] on div "Round Downpipe - Drop - 250 LONG" at bounding box center [419, 411] width 186 height 20
click at [519, 330] on div "Show / Hide columns Add product" at bounding box center [829, 341] width 803 height 22
click at [309, 405] on icon "button" at bounding box center [306, 411] width 12 height 12
type input "2"
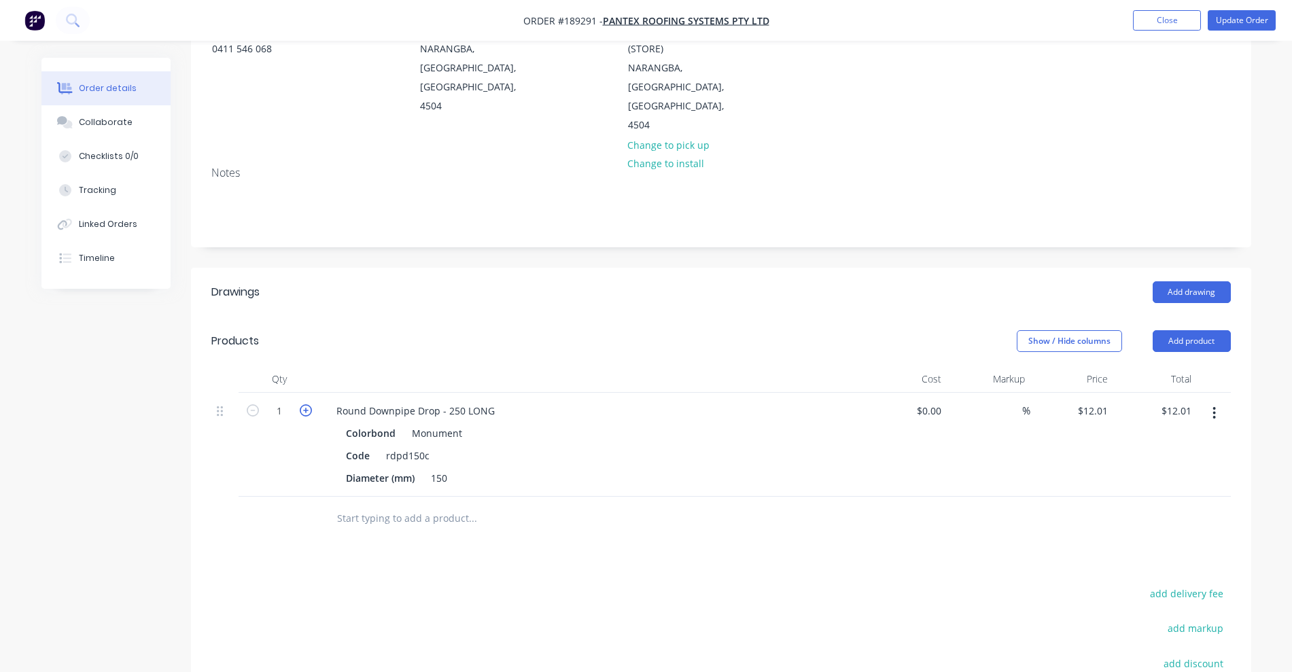
type input "$24.02"
drag, startPoint x: 432, startPoint y: 441, endPoint x: 475, endPoint y: 439, distance: 43.6
click at [471, 468] on div "Diameter (mm) 150" at bounding box center [590, 478] width 498 height 20
click at [521, 330] on div "Show / Hide columns Add product" at bounding box center [829, 341] width 803 height 22
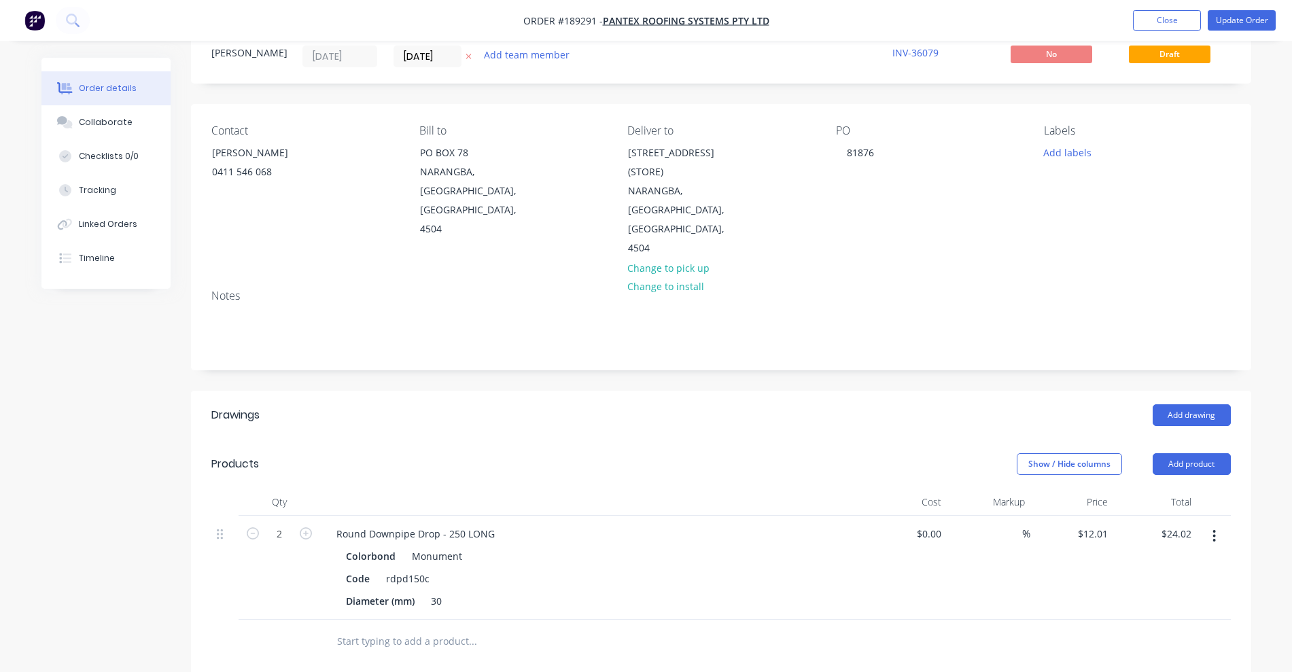
scroll to position [85, 0]
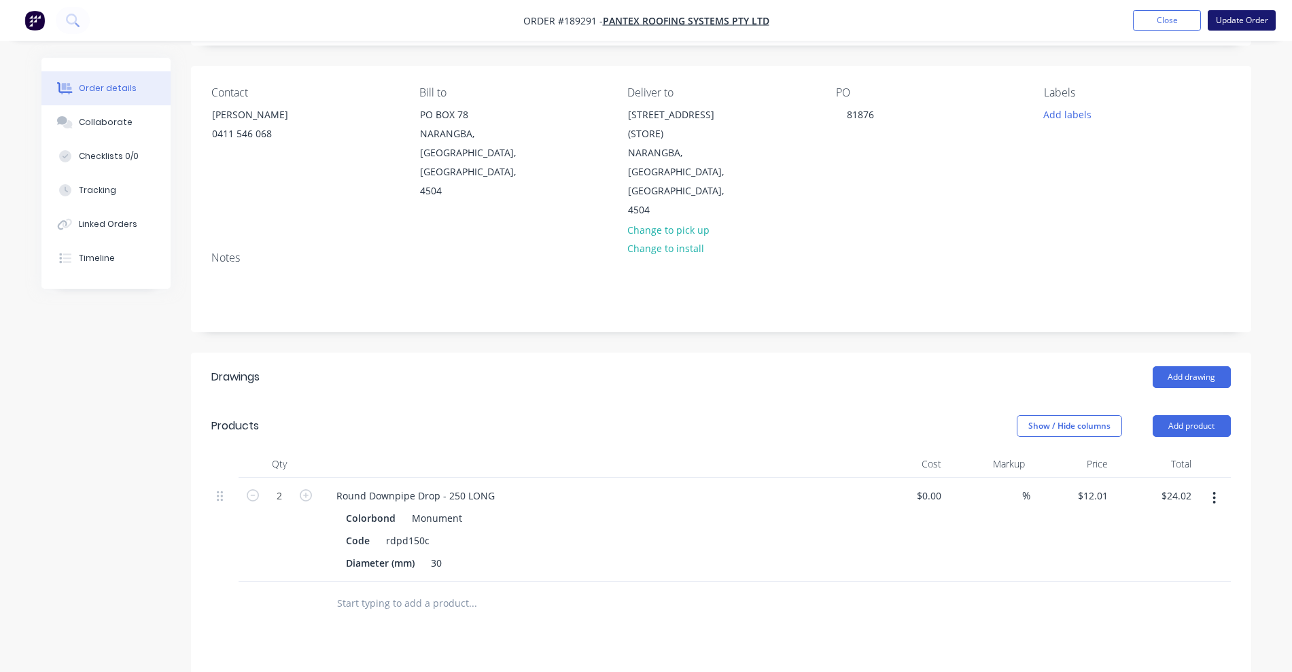
click at [1224, 24] on button "Update Order" at bounding box center [1242, 20] width 68 height 20
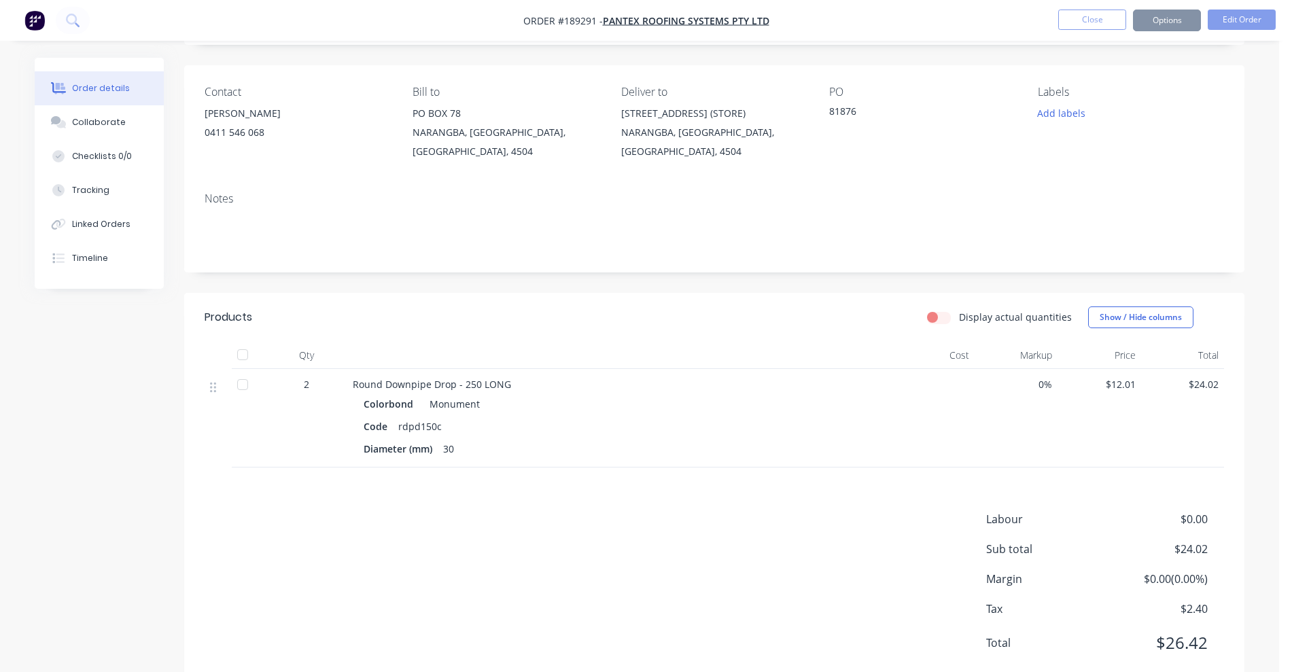
scroll to position [0, 0]
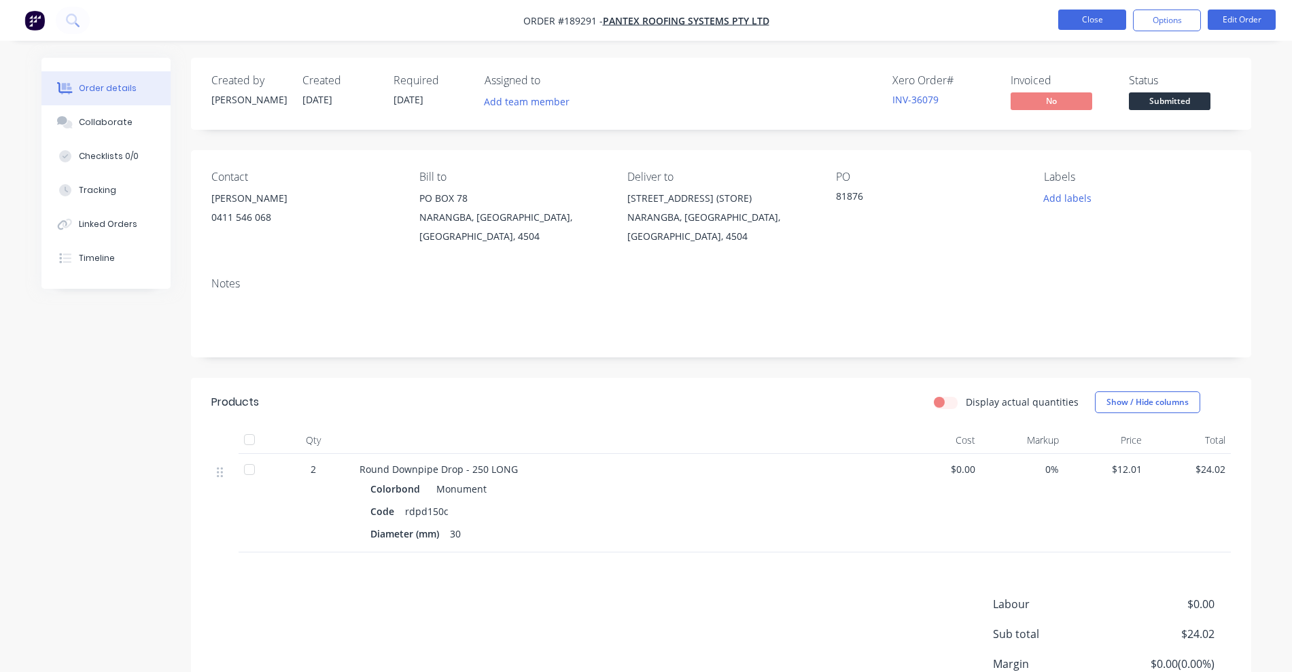
click at [1091, 20] on button "Close" at bounding box center [1093, 20] width 68 height 20
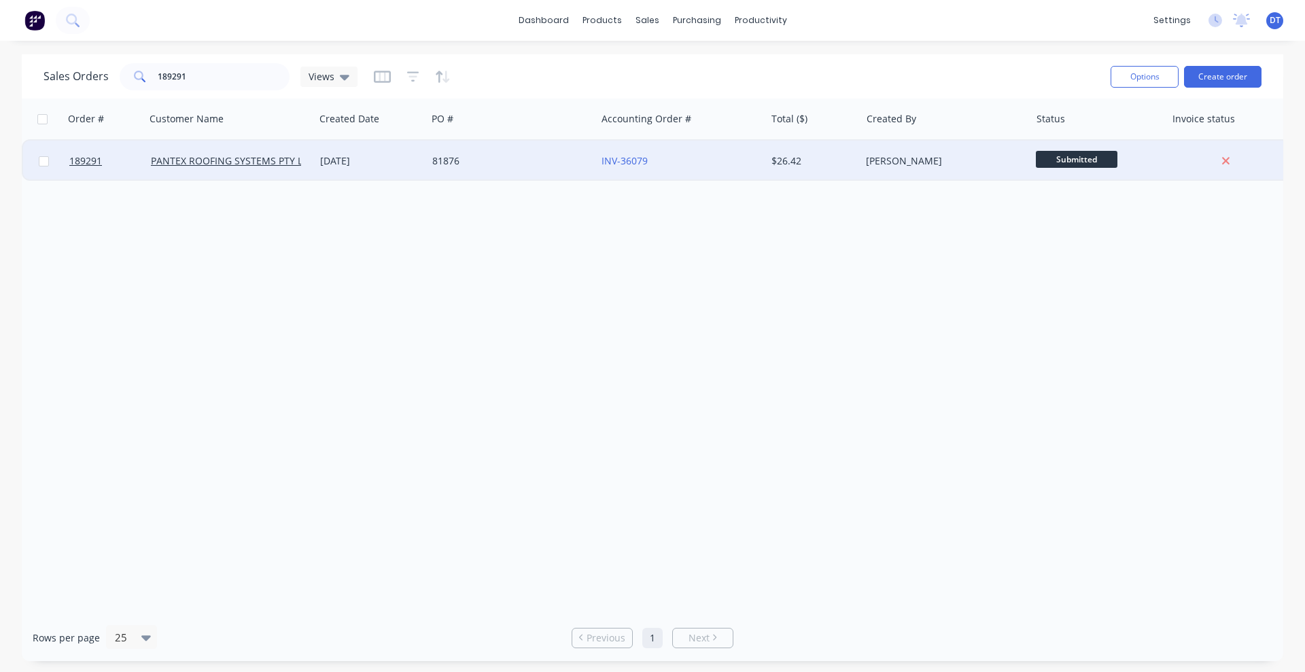
click at [526, 171] on div "81876" at bounding box center [511, 161] width 169 height 41
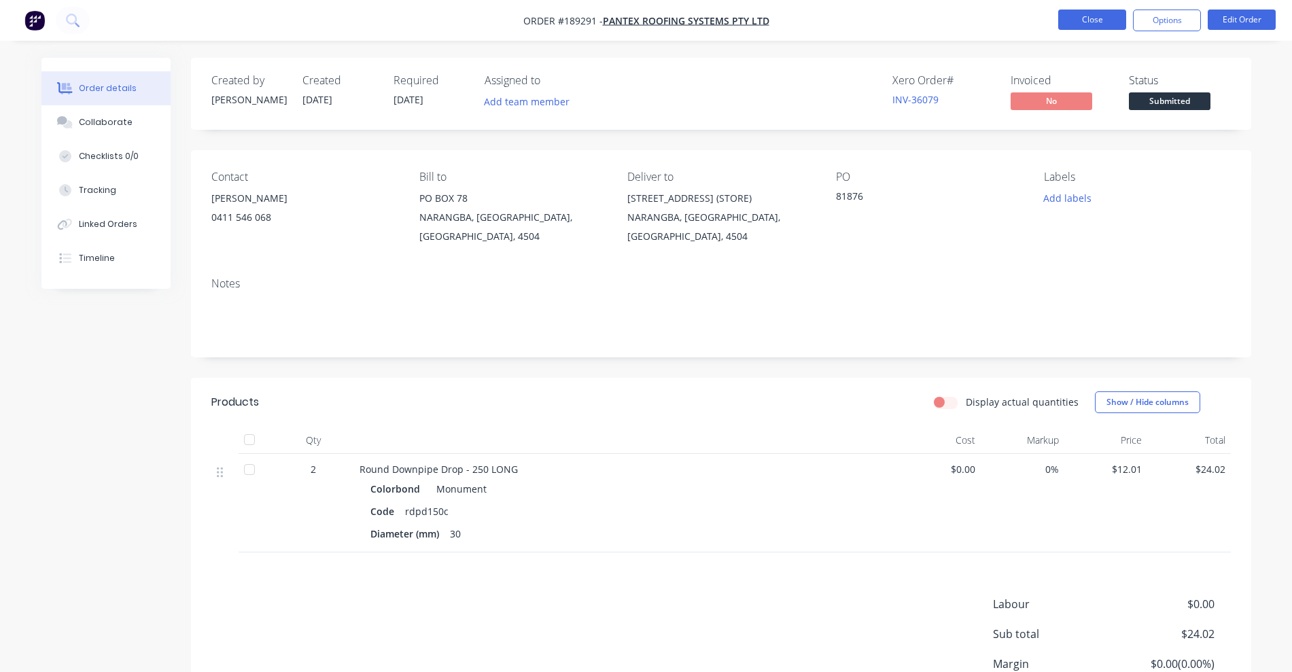
click at [1079, 12] on button "Close" at bounding box center [1093, 20] width 68 height 20
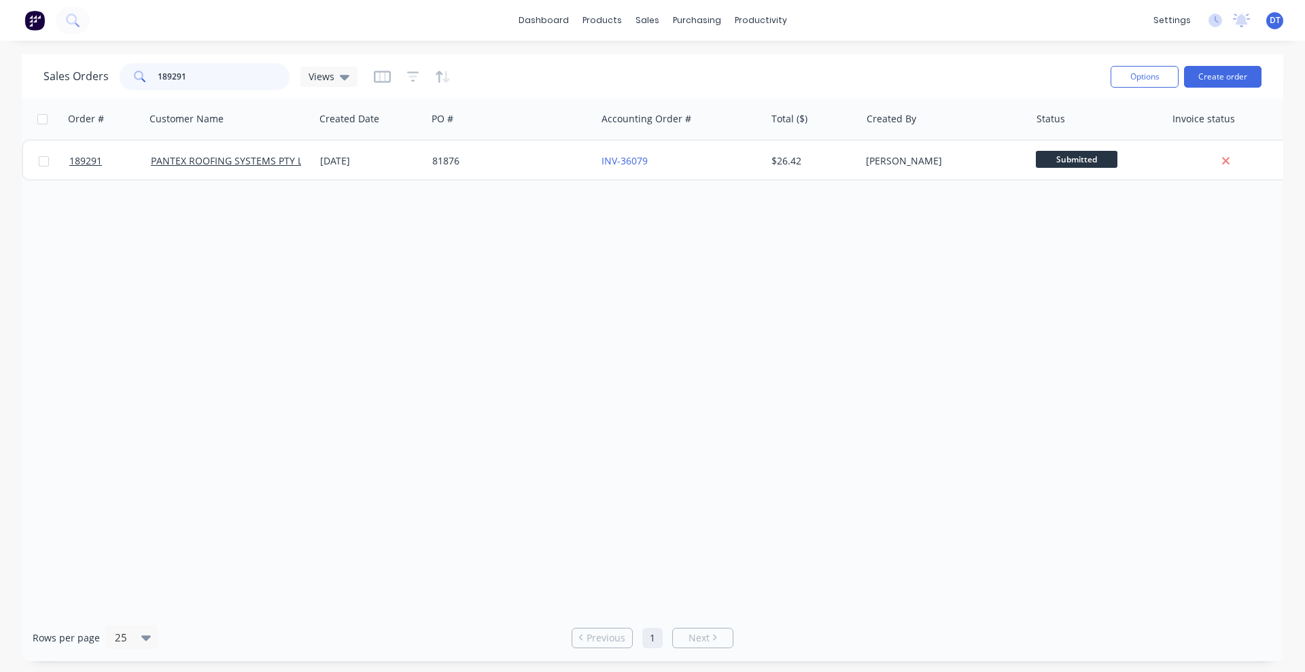
drag, startPoint x: 217, startPoint y: 75, endPoint x: 133, endPoint y: 72, distance: 83.7
click at [133, 72] on div "189291" at bounding box center [205, 76] width 170 height 27
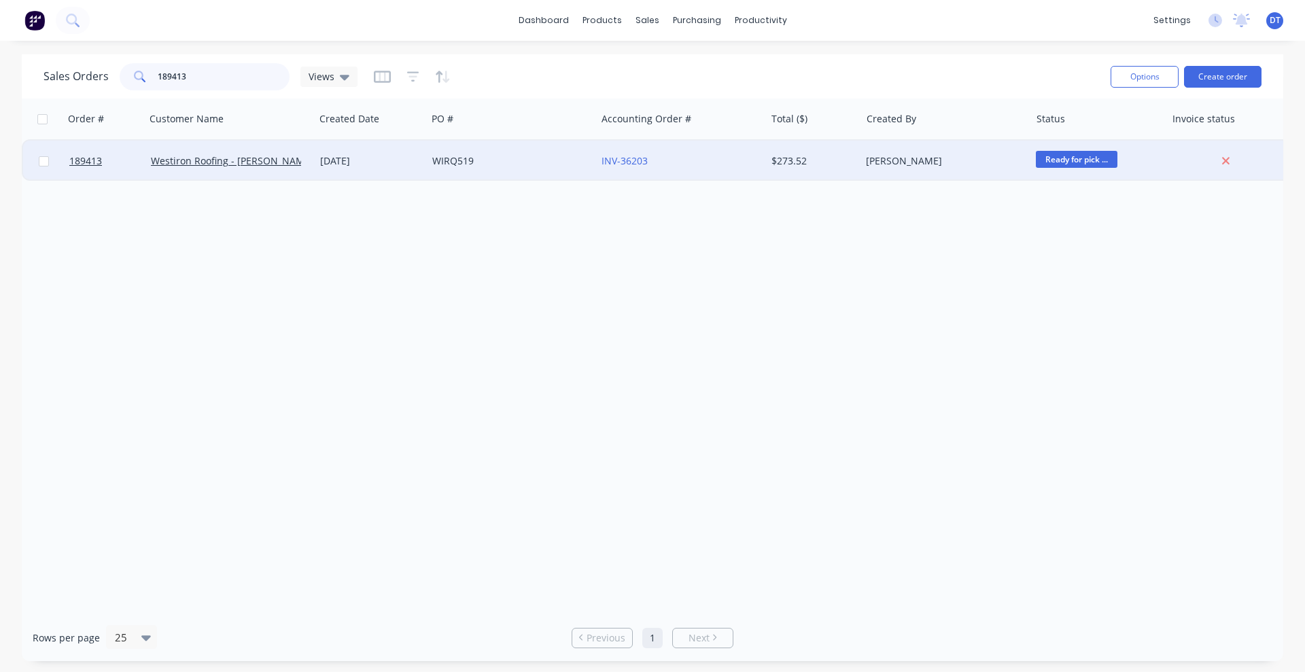
type input "189413"
click at [404, 169] on div "[DATE]" at bounding box center [371, 161] width 112 height 41
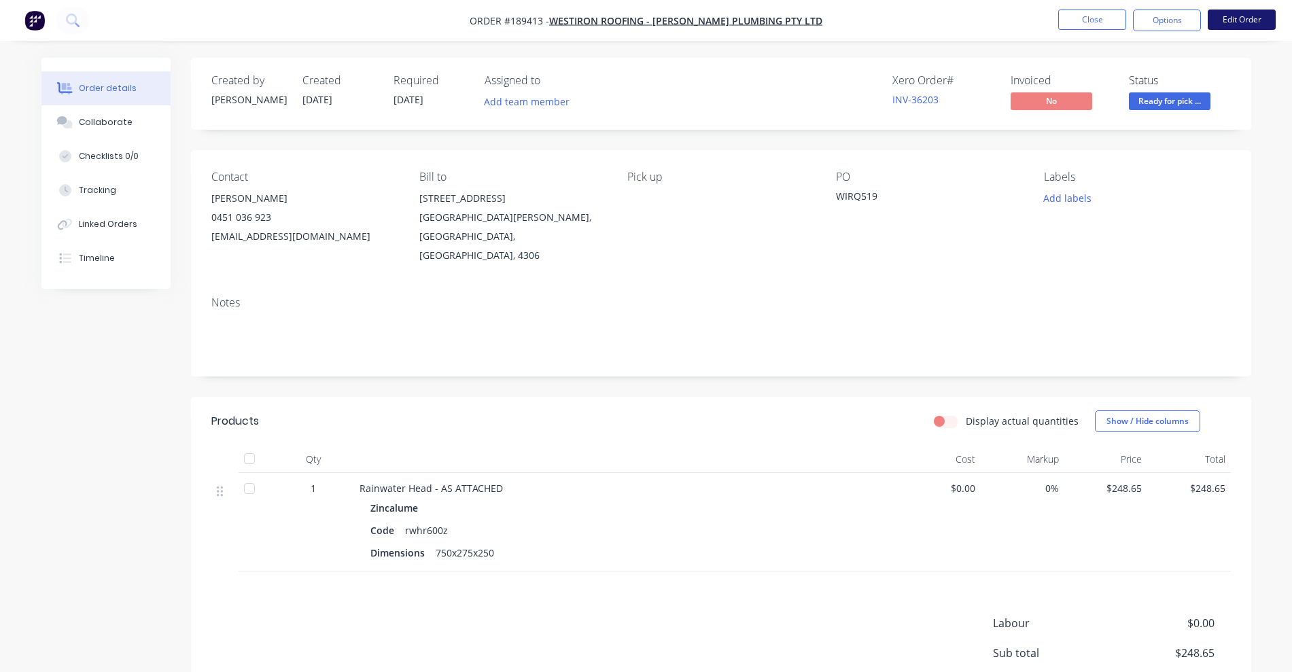
click at [1239, 25] on button "Edit Order" at bounding box center [1242, 20] width 68 height 20
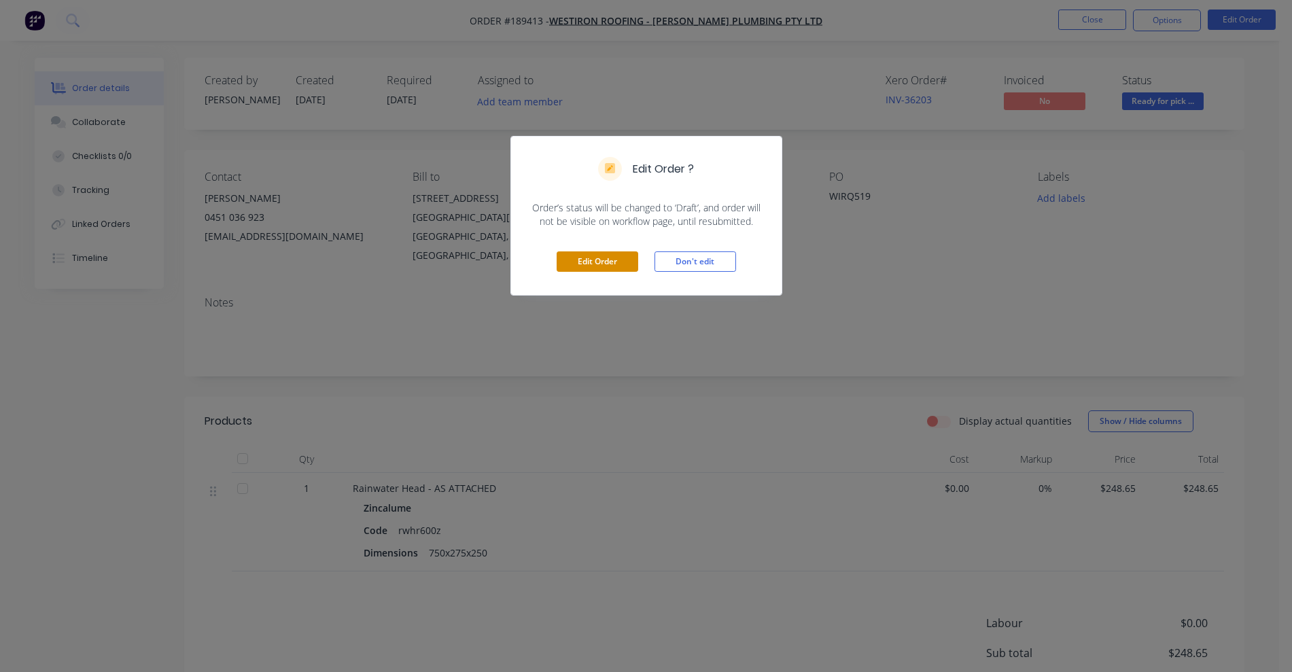
click at [604, 258] on button "Edit Order" at bounding box center [598, 262] width 82 height 20
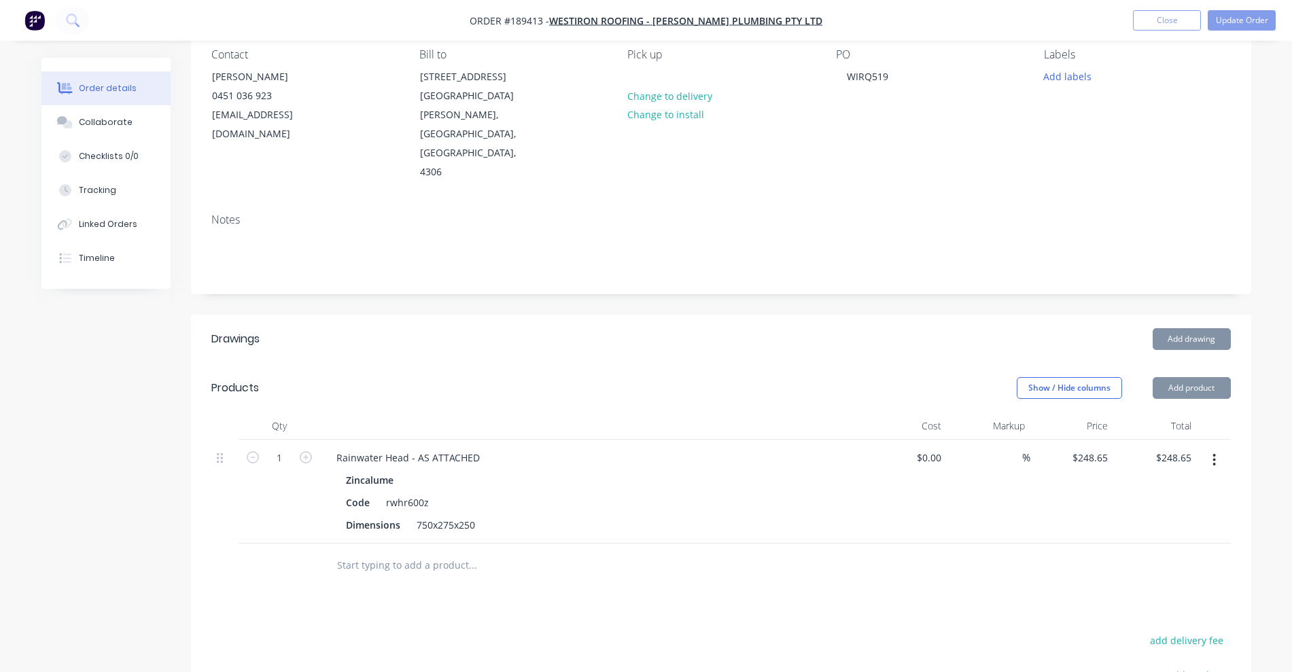
scroll to position [170, 0]
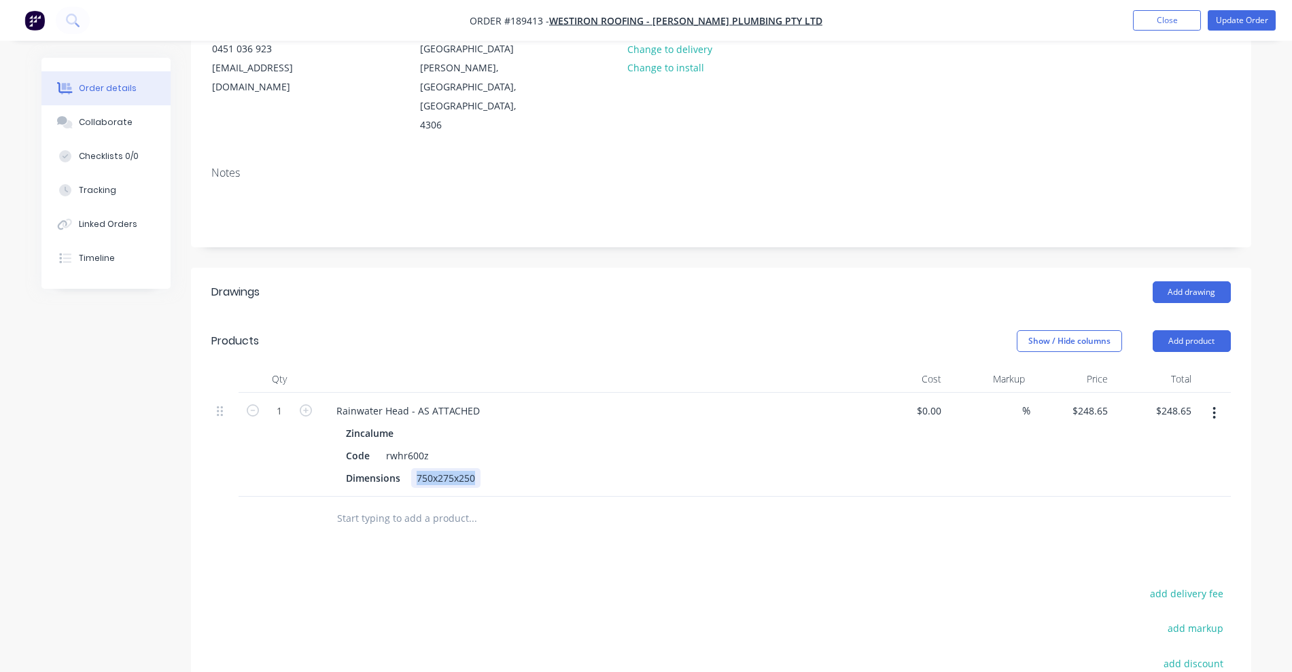
drag, startPoint x: 415, startPoint y: 440, endPoint x: 526, endPoint y: 437, distance: 110.2
click at [526, 468] on div "Dimensions 750x275x250" at bounding box center [590, 478] width 498 height 20
copy div "750x275x250"
click at [1219, 401] on button "button" at bounding box center [1215, 413] width 32 height 24
click at [1172, 439] on div "Edit" at bounding box center [1166, 449] width 105 height 20
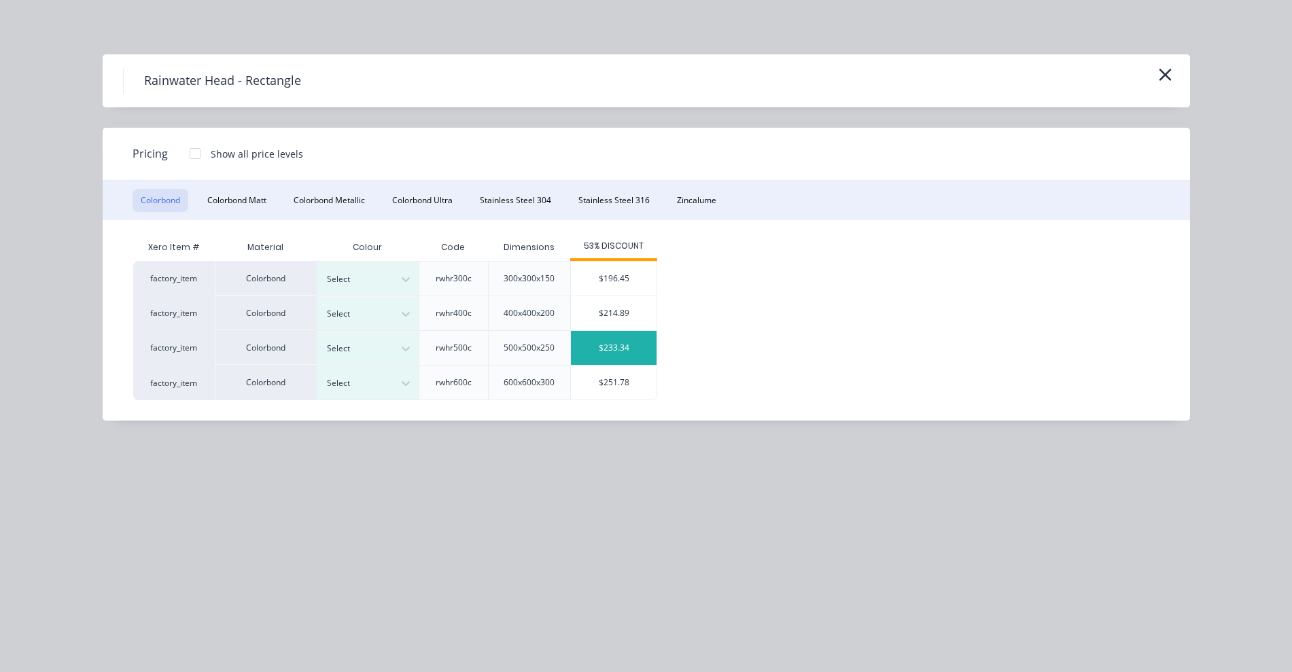
click at [617, 351] on div "$233.34" at bounding box center [614, 348] width 86 height 34
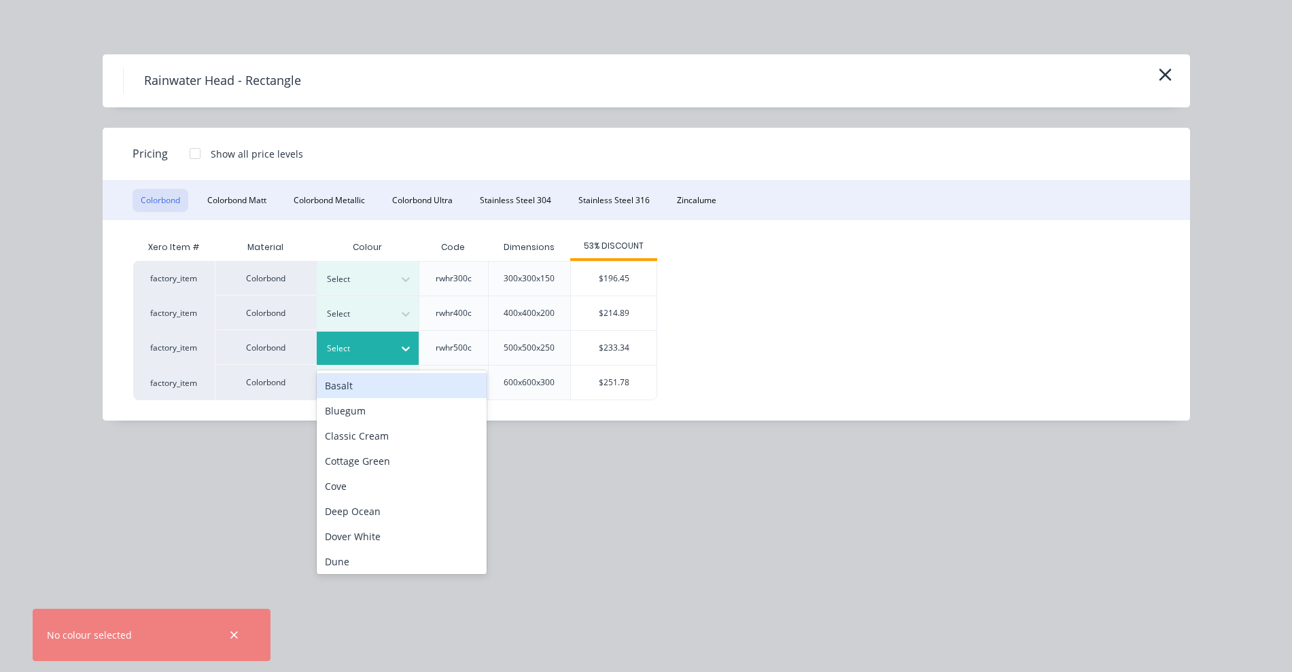
click at [375, 351] on div at bounding box center [357, 348] width 61 height 15
click at [704, 194] on button "Zincalume" at bounding box center [697, 200] width 56 height 23
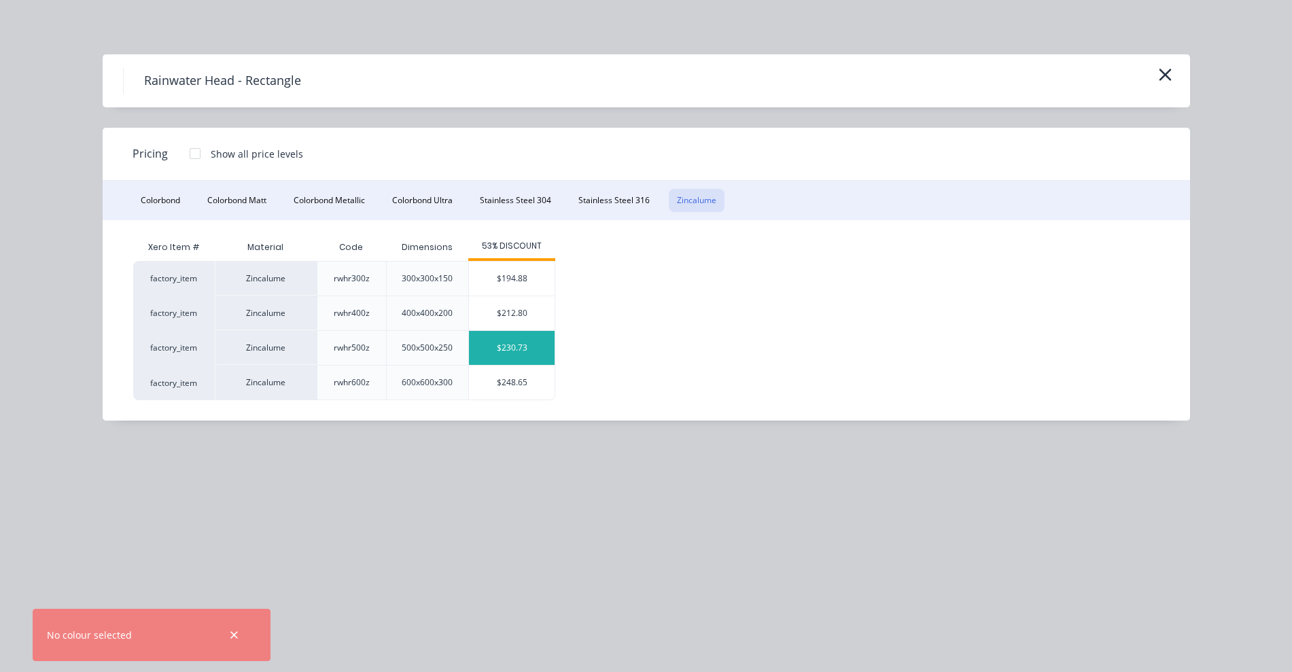
click at [515, 350] on div "$230.73" at bounding box center [512, 348] width 86 height 34
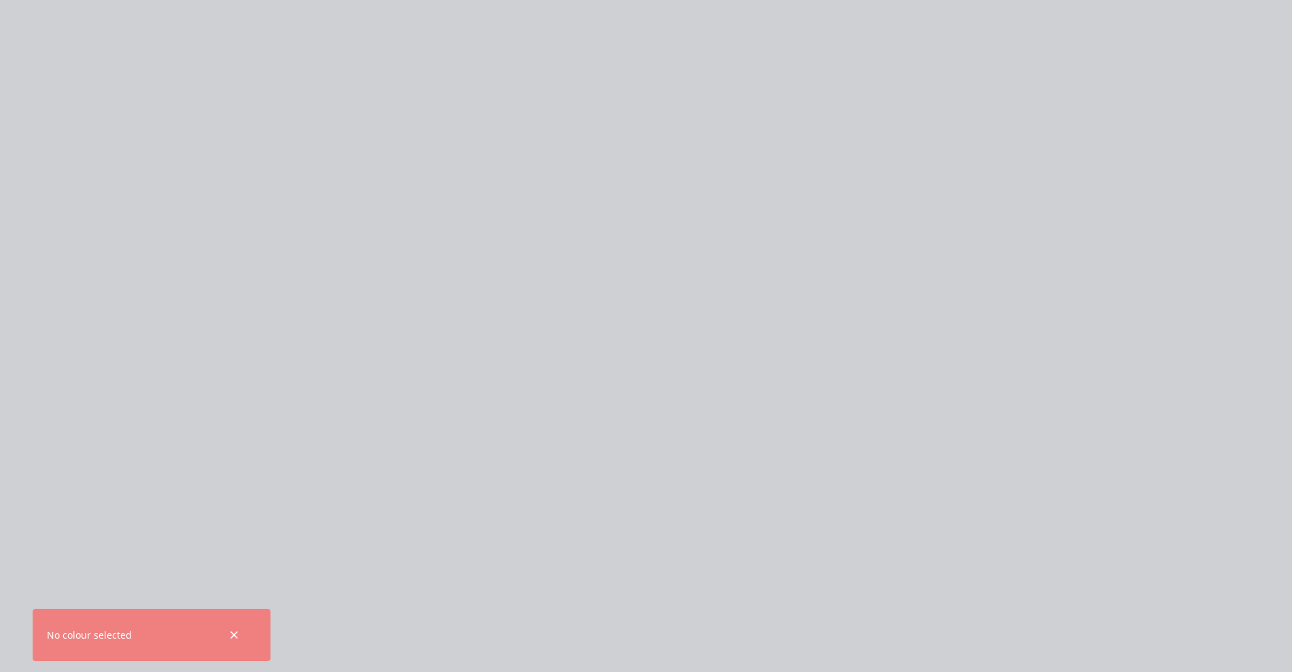
type input "$230.73"
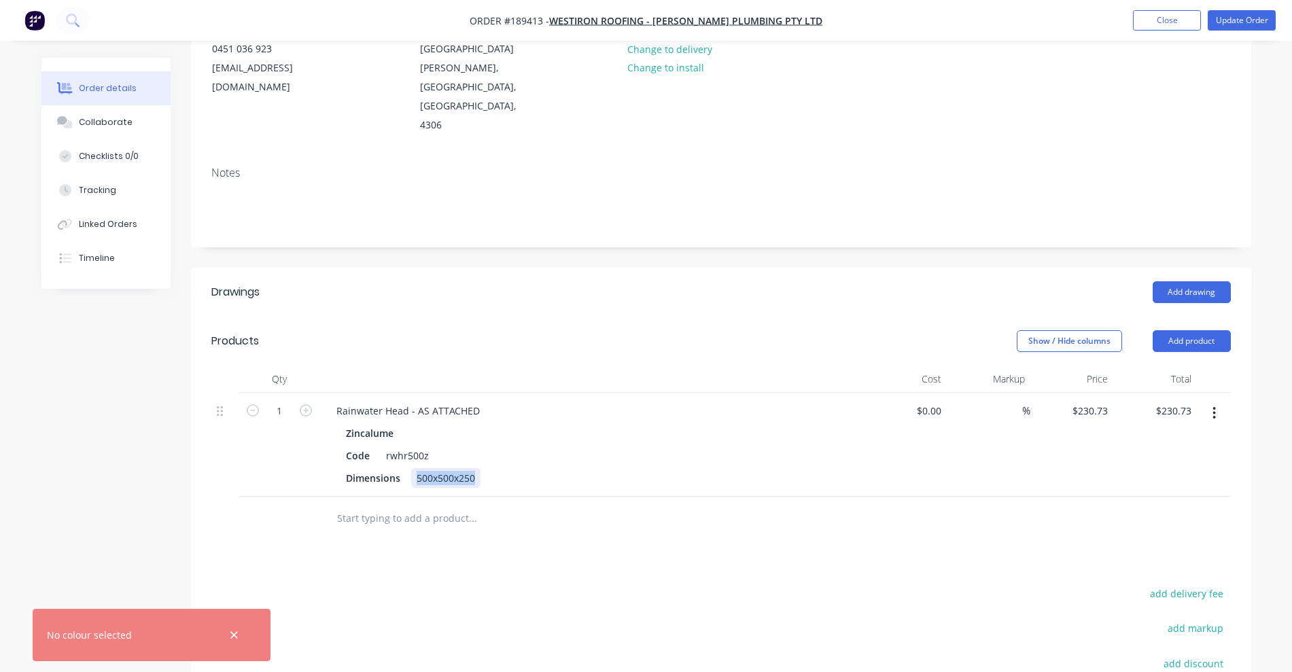
drag, startPoint x: 415, startPoint y: 436, endPoint x: 555, endPoint y: 439, distance: 140.8
click at [555, 468] on div "Dimensions 500x500x250" at bounding box center [590, 478] width 498 height 20
paste div
click at [248, 632] on div at bounding box center [234, 635] width 44 height 33
click at [241, 632] on button "button" at bounding box center [234, 635] width 17 height 17
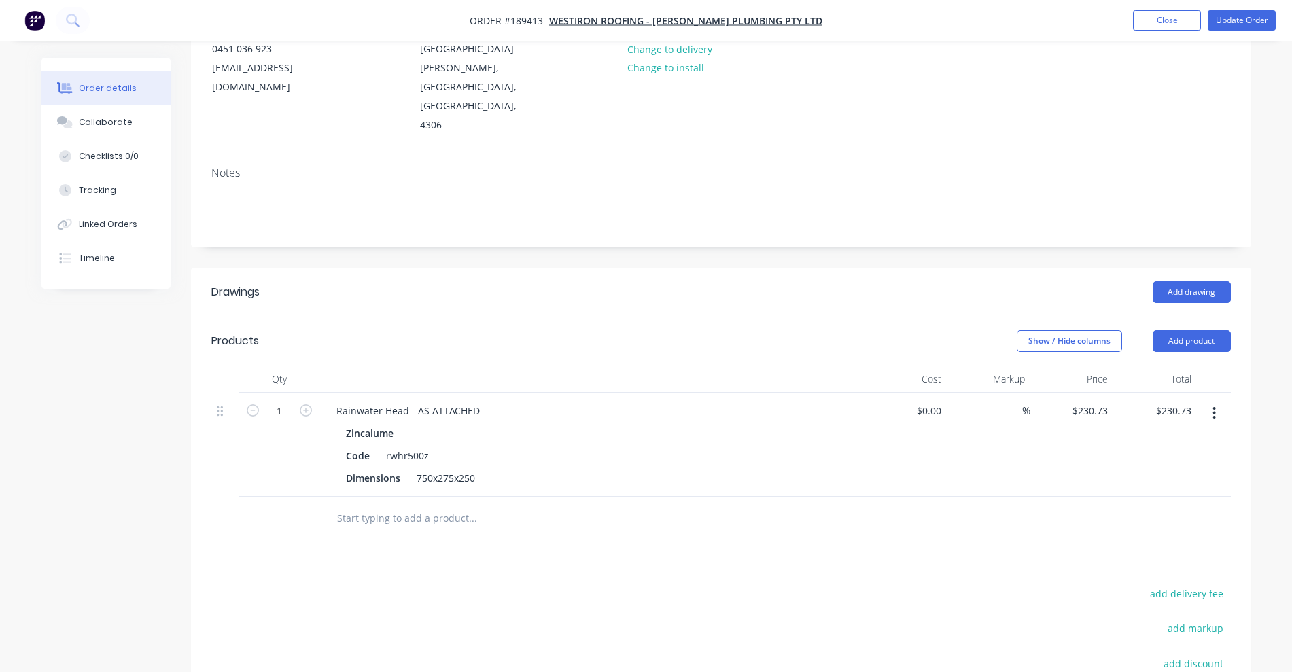
click at [411, 505] on input "text" at bounding box center [473, 518] width 272 height 27
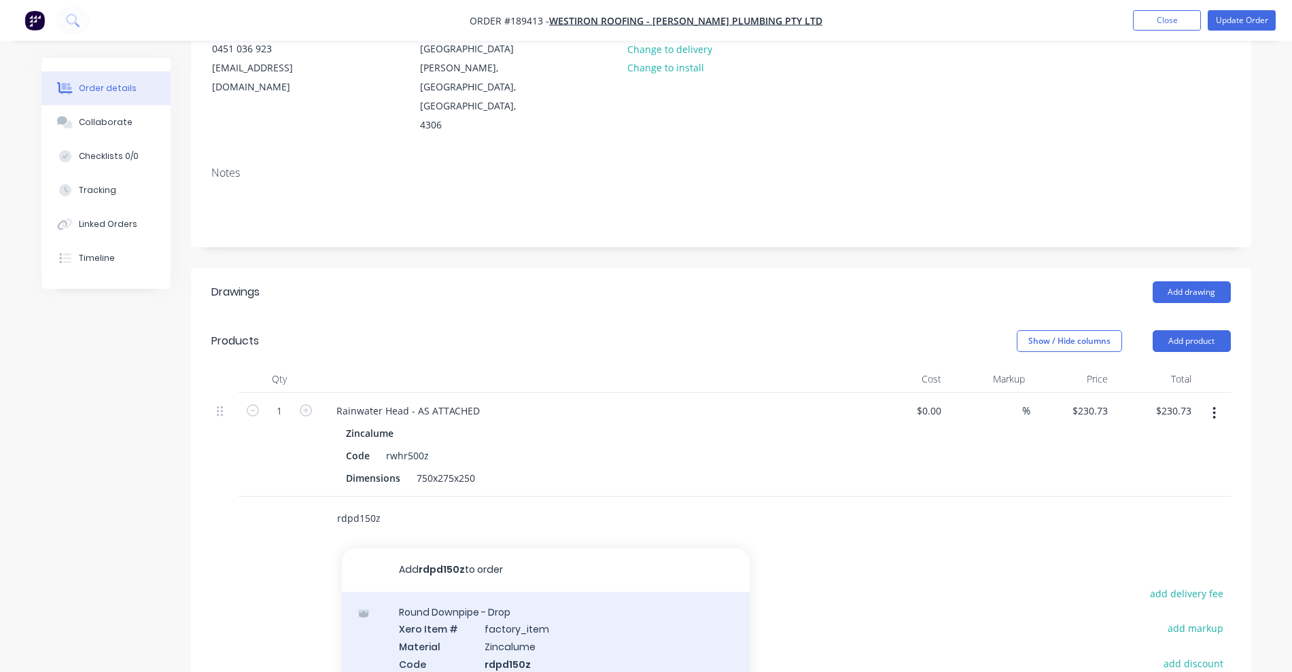
type input "rdpd150z"
click at [604, 630] on div "Round Downpipe - Drop Xero Item # factory_item Material Zincalume Code rdpd150z…" at bounding box center [546, 655] width 408 height 127
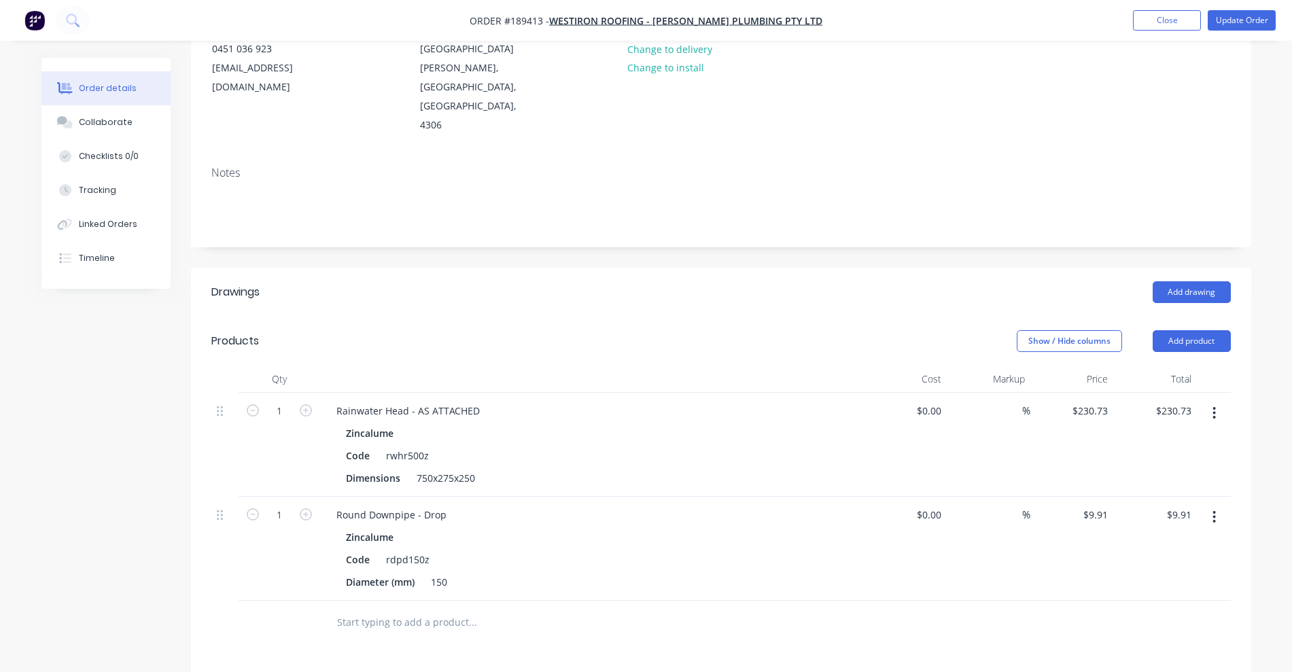
click at [405, 609] on input "text" at bounding box center [473, 622] width 272 height 27
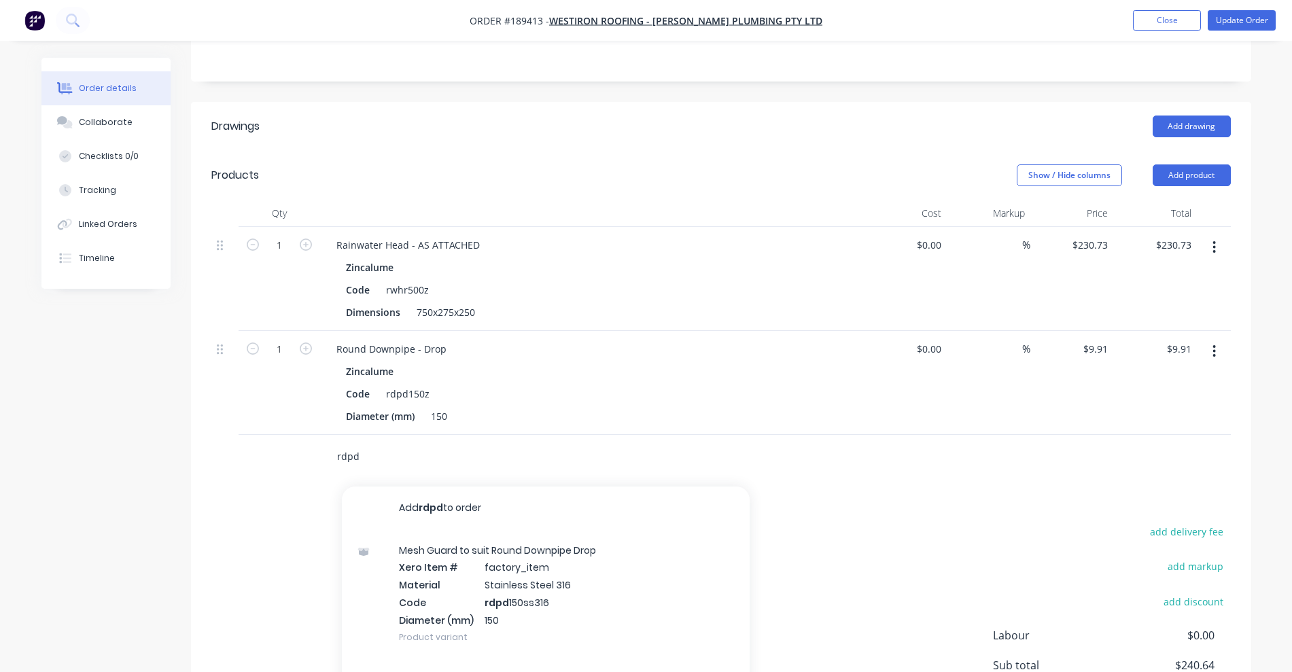
scroll to position [340, 0]
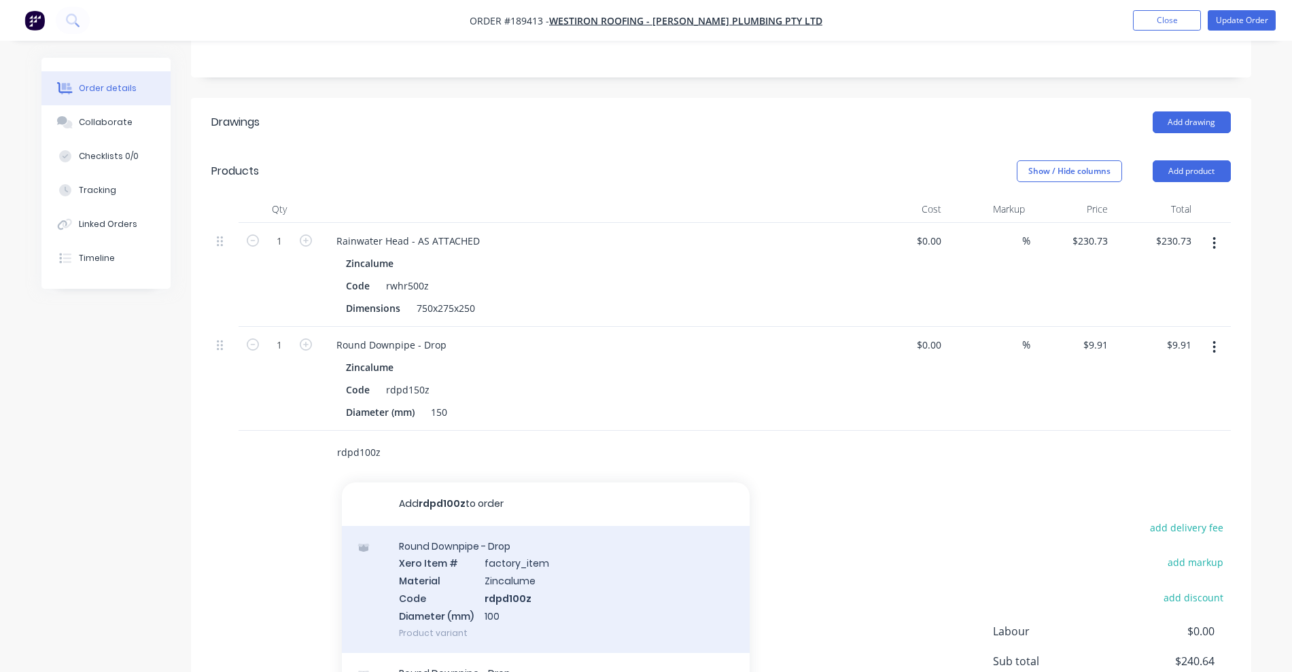
type input "rdpd100z"
click at [568, 549] on div "Round Downpipe - Drop Xero Item # factory_item Material Zincalume Code rdpd100z…" at bounding box center [546, 589] width 408 height 127
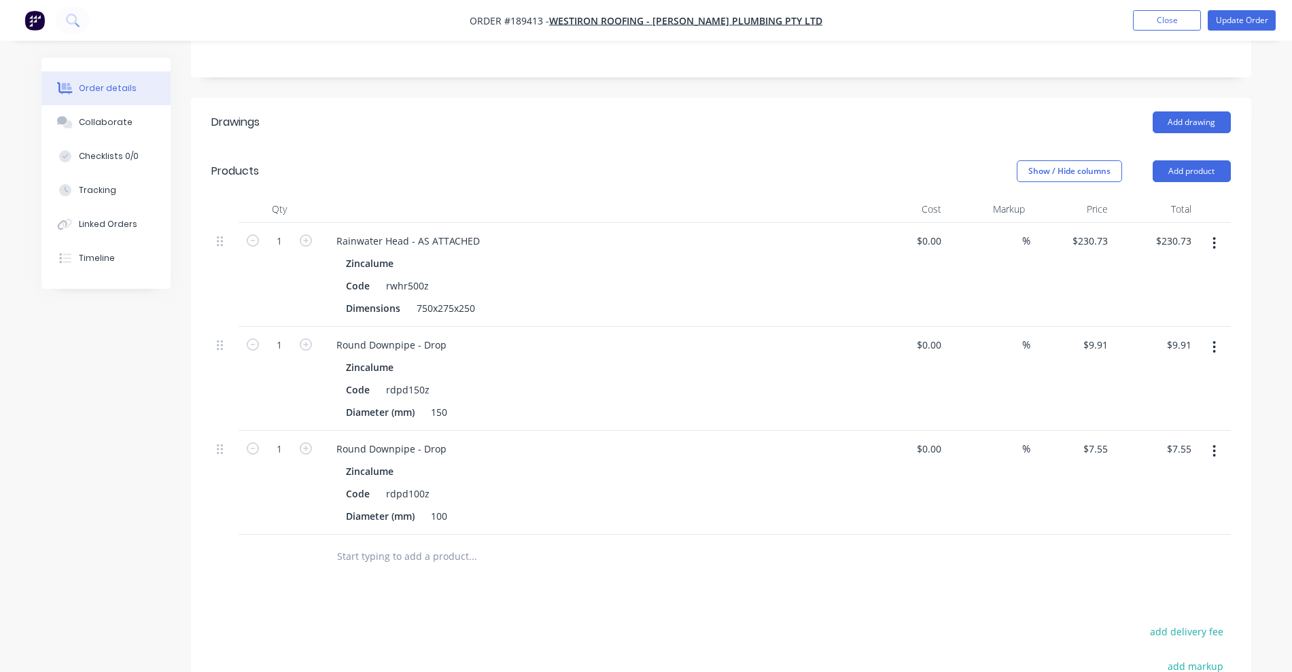
scroll to position [425, 0]
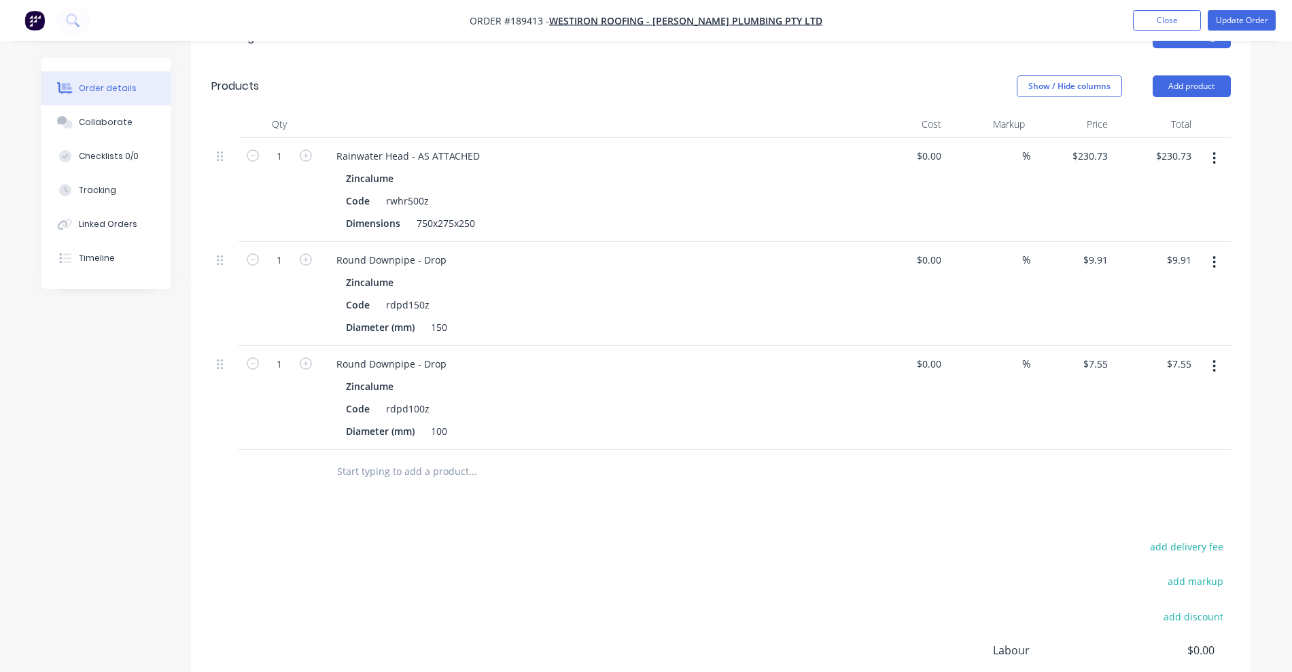
click at [1216, 359] on icon "button" at bounding box center [1214, 366] width 3 height 15
click at [1176, 419] on div "Duplicate" at bounding box center [1166, 429] width 105 height 20
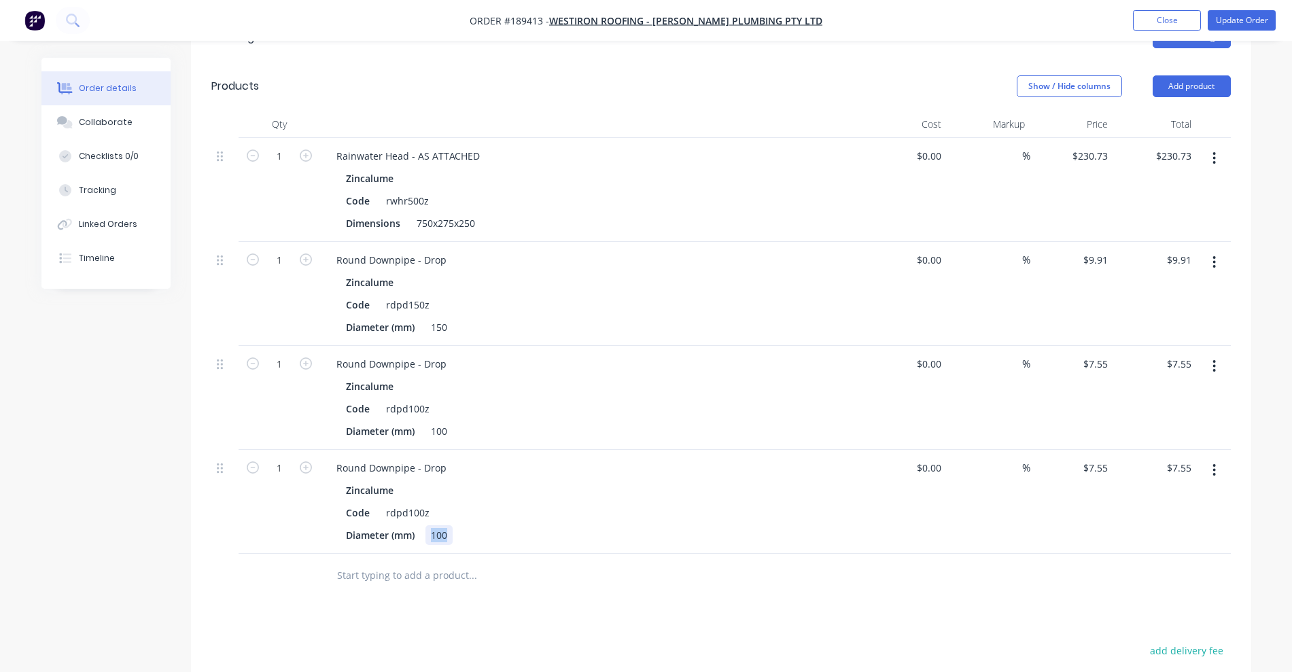
drag, startPoint x: 433, startPoint y: 497, endPoint x: 518, endPoint y: 492, distance: 85.2
click at [518, 526] on div "Diameter (mm) 100" at bounding box center [590, 536] width 498 height 20
click at [416, 503] on div "rdpd100z" at bounding box center [408, 513] width 54 height 20
click at [471, 601] on div "Drawings Add drawing Products Show / Hide columns Add product Qty Cost Markup P…" at bounding box center [721, 469] width 1061 height 912
click at [1222, 23] on button "Update Order" at bounding box center [1242, 20] width 68 height 20
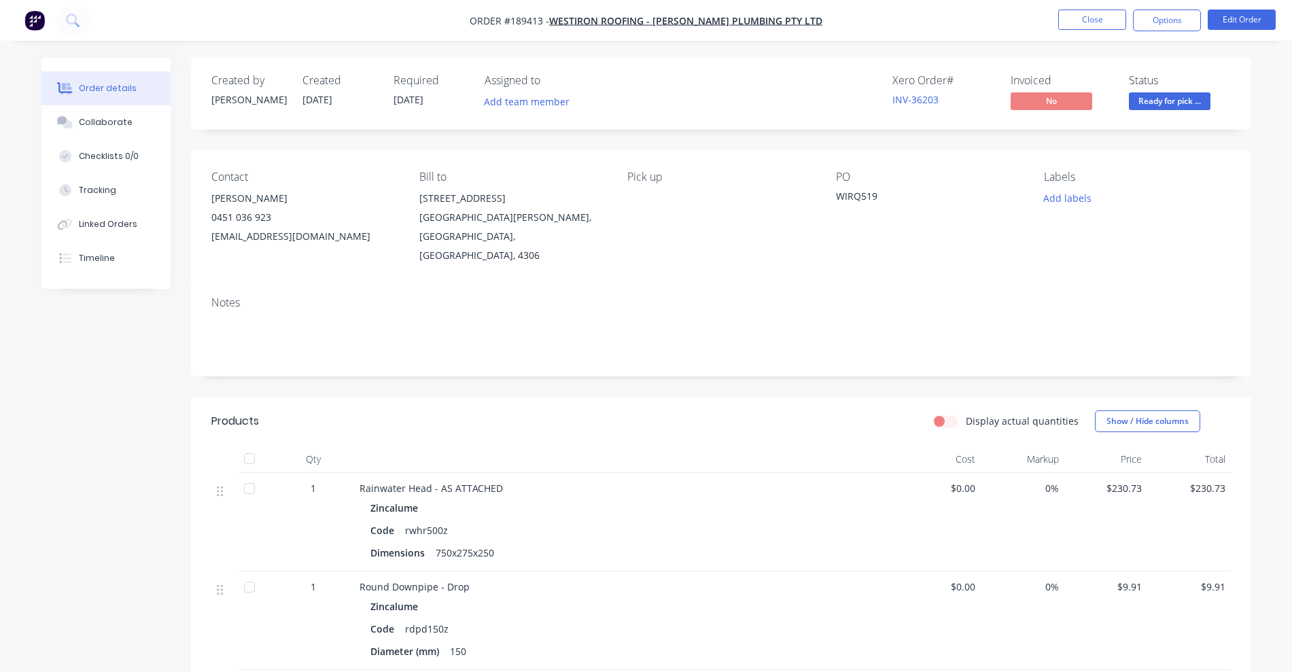
scroll to position [85, 0]
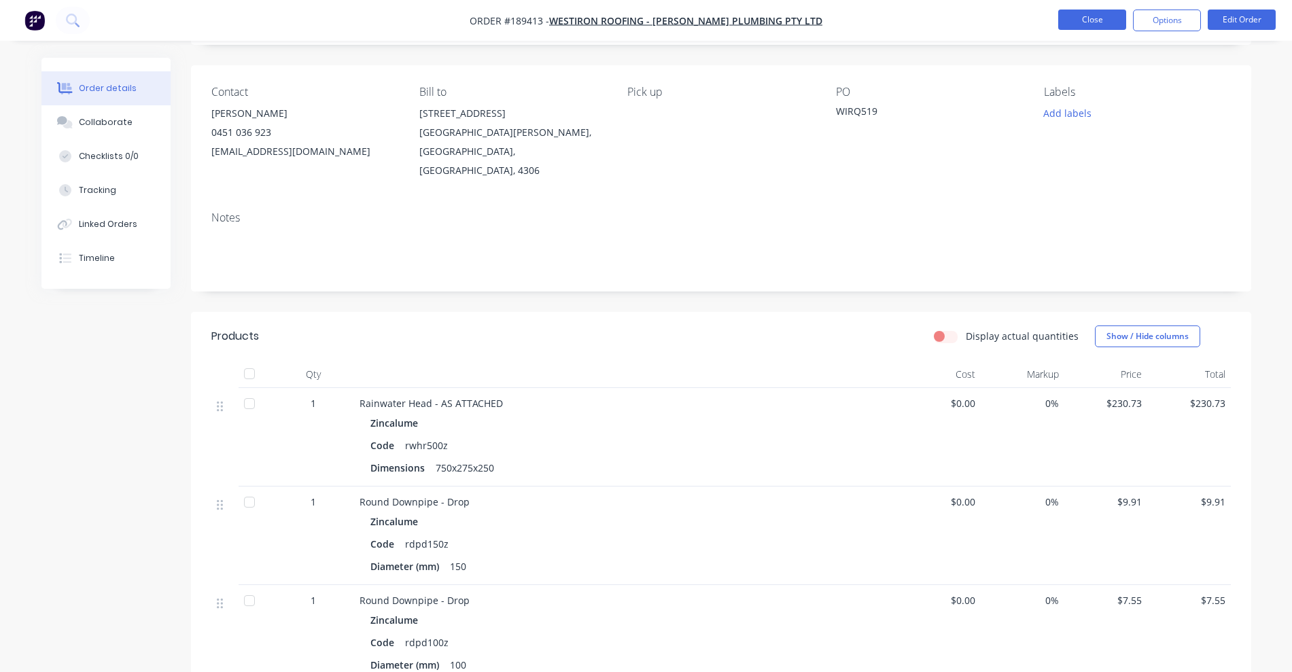
click at [1081, 26] on button "Close" at bounding box center [1093, 20] width 68 height 20
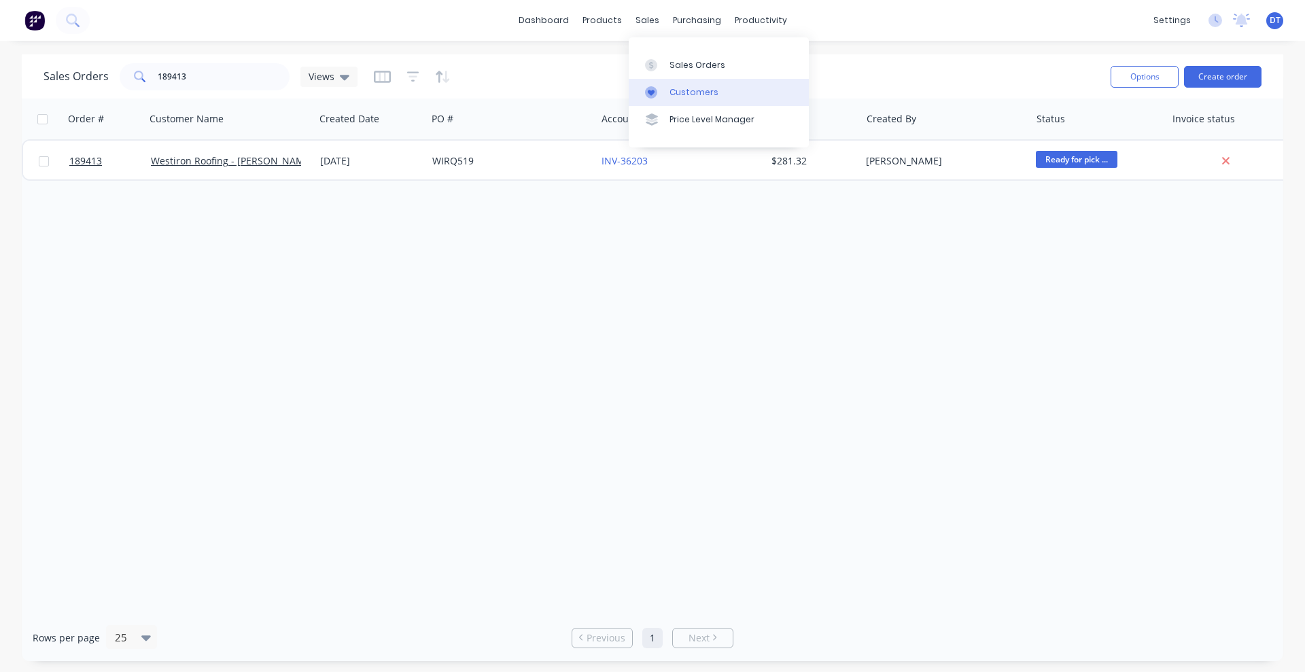
click at [677, 96] on div "Customers" at bounding box center [694, 92] width 49 height 12
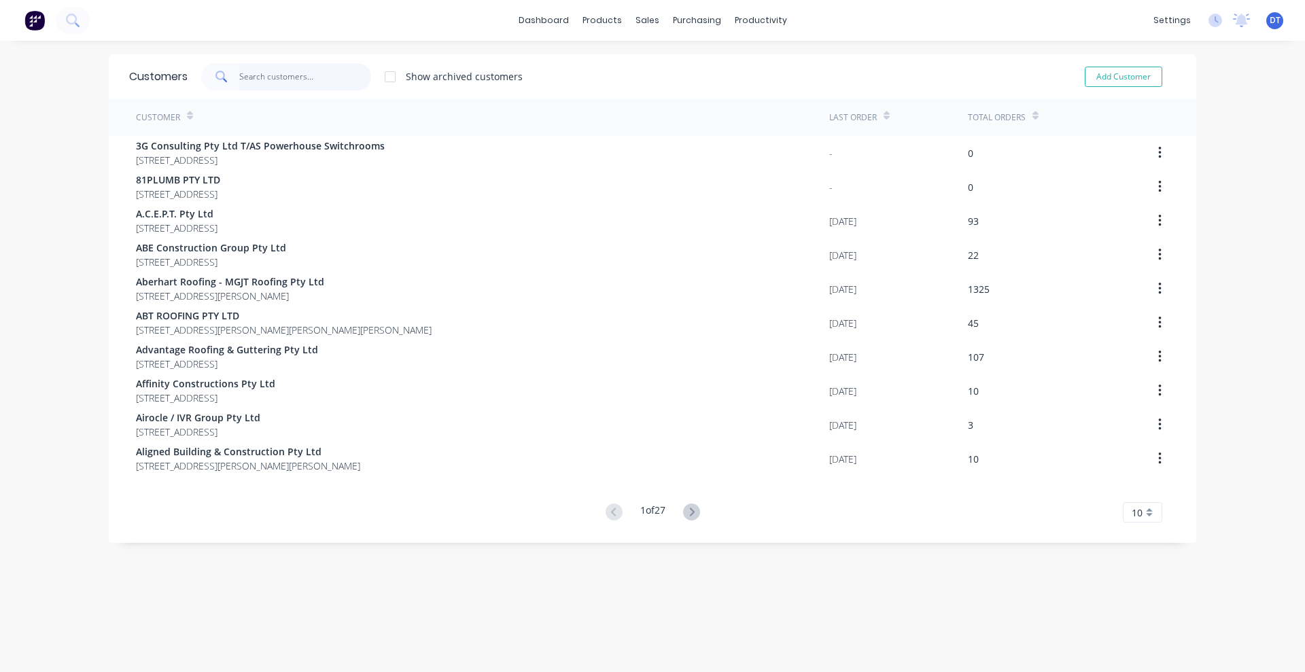
click at [274, 81] on input "text" at bounding box center [305, 76] width 133 height 27
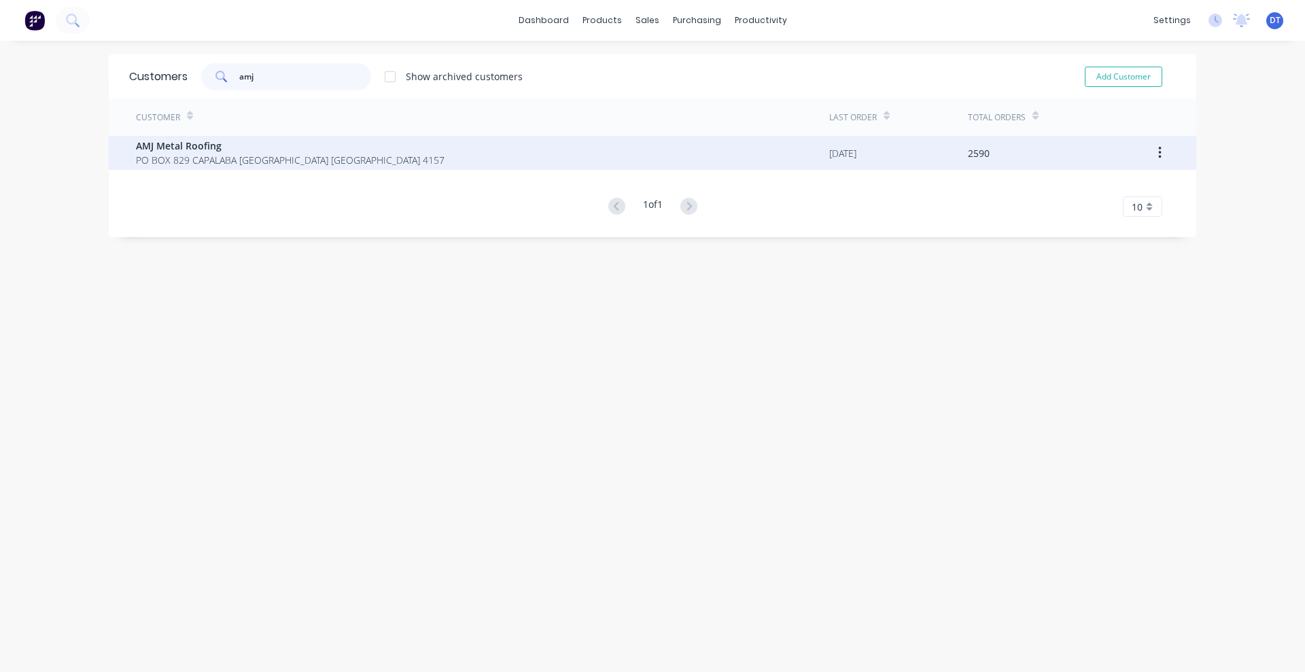
type input "amj"
click at [231, 151] on span "AMJ Metal Roofing" at bounding box center [290, 146] width 309 height 14
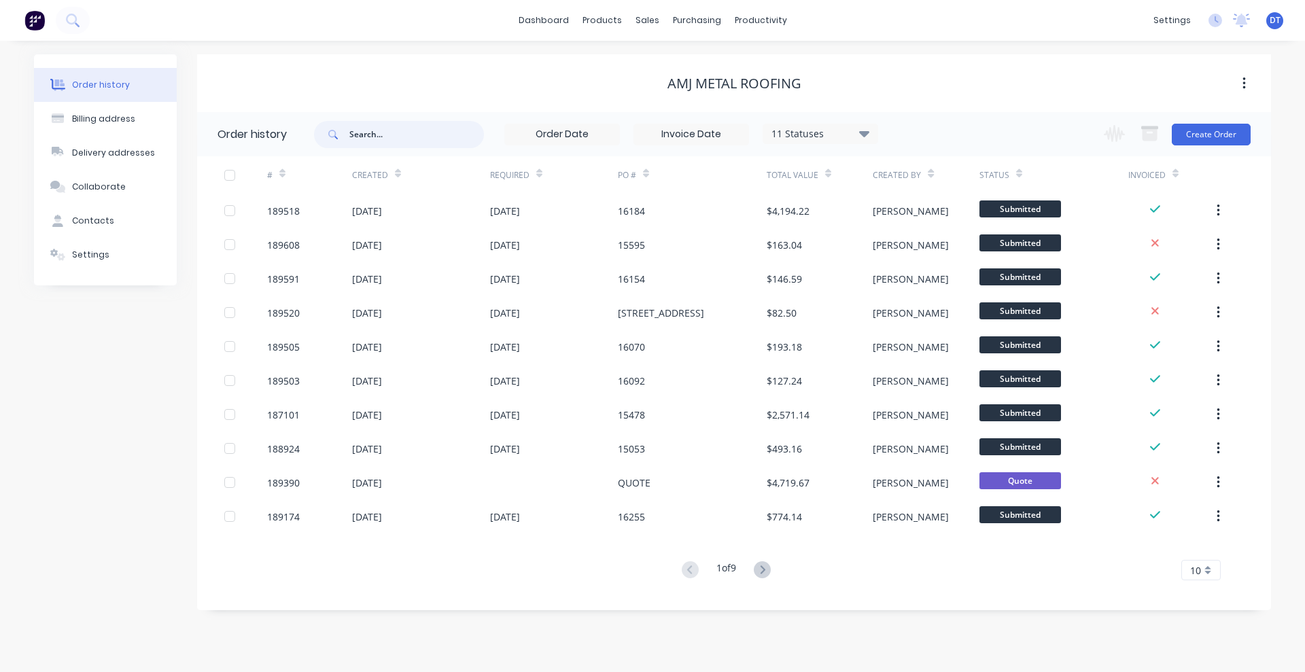
click at [381, 128] on input "text" at bounding box center [416, 134] width 135 height 27
type input "rwh"
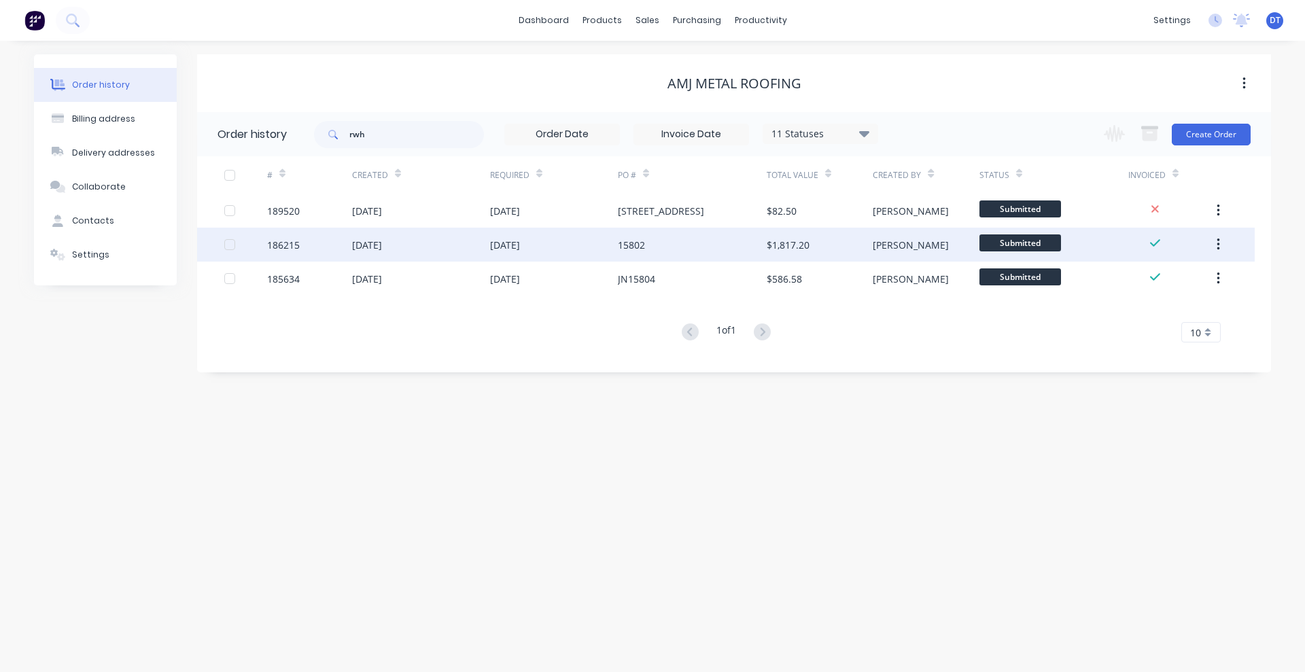
click at [764, 252] on div "15802" at bounding box center [692, 245] width 149 height 34
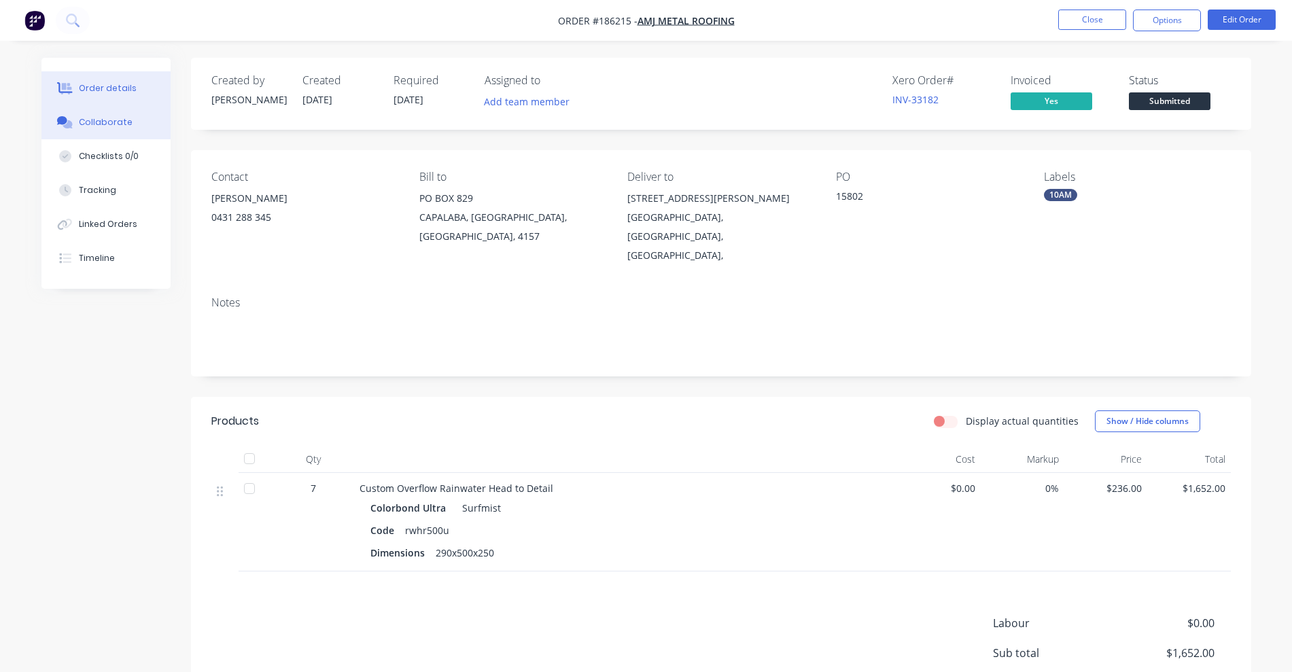
click at [130, 126] on button "Collaborate" at bounding box center [105, 122] width 129 height 34
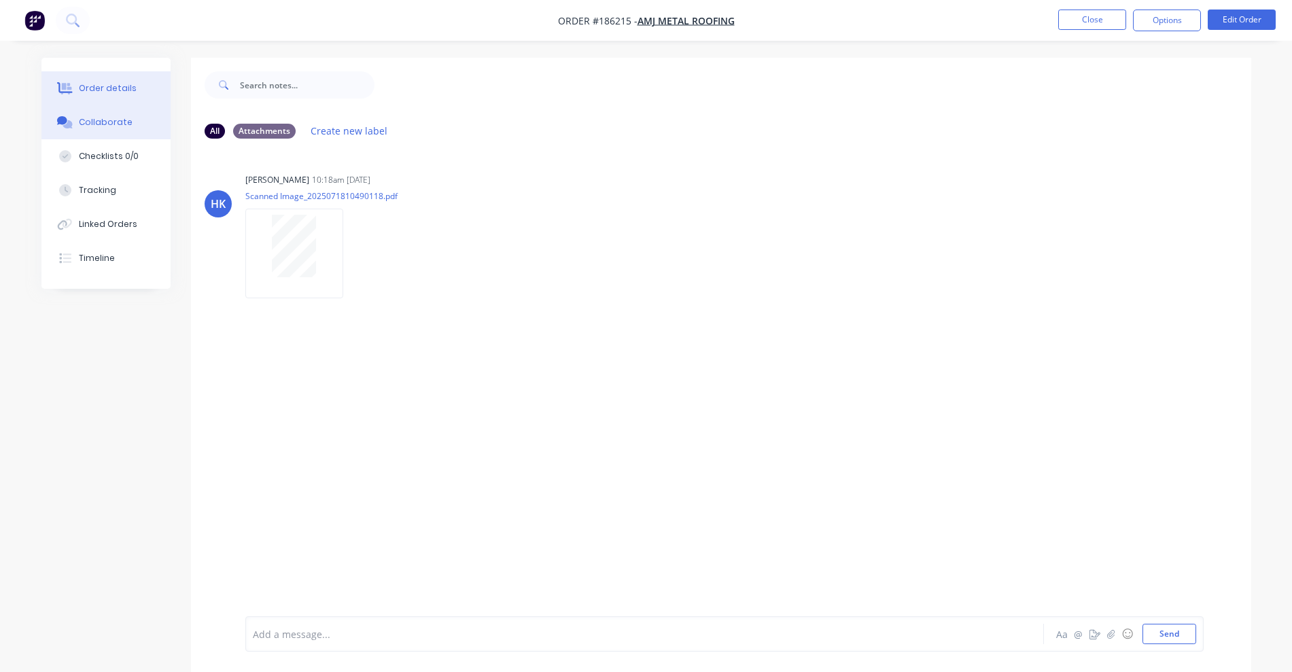
click at [139, 93] on button "Order details" at bounding box center [105, 88] width 129 height 34
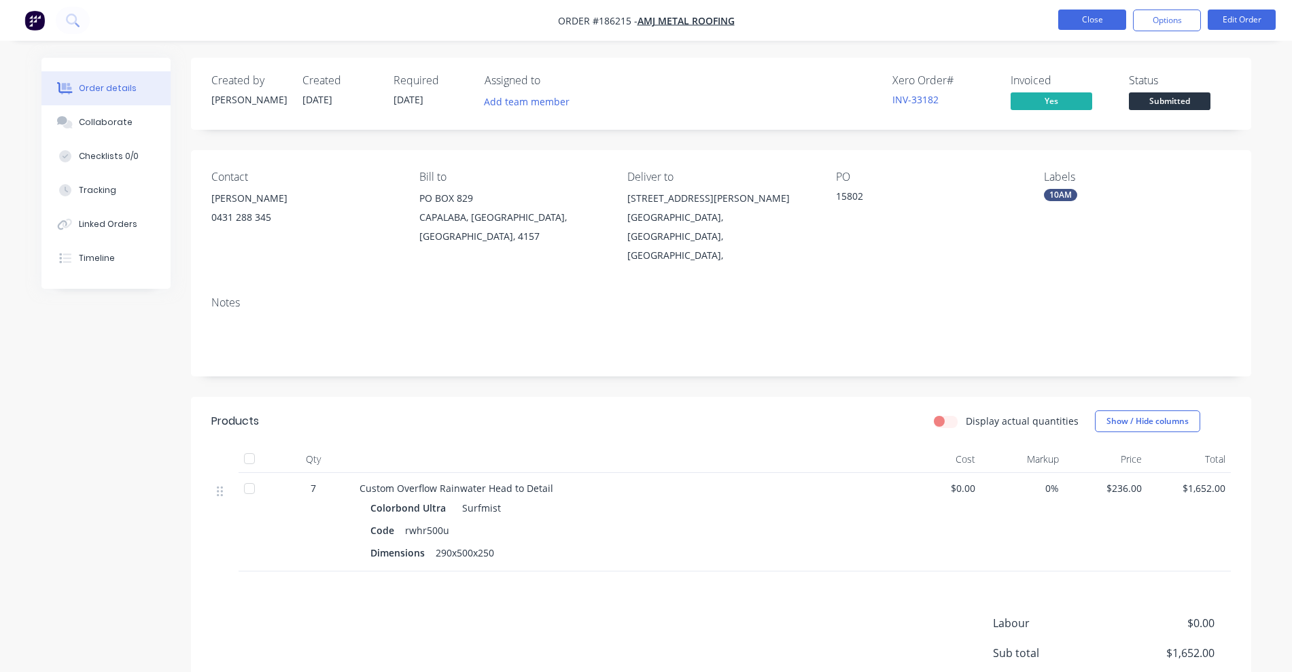
click at [1105, 24] on button "Close" at bounding box center [1093, 20] width 68 height 20
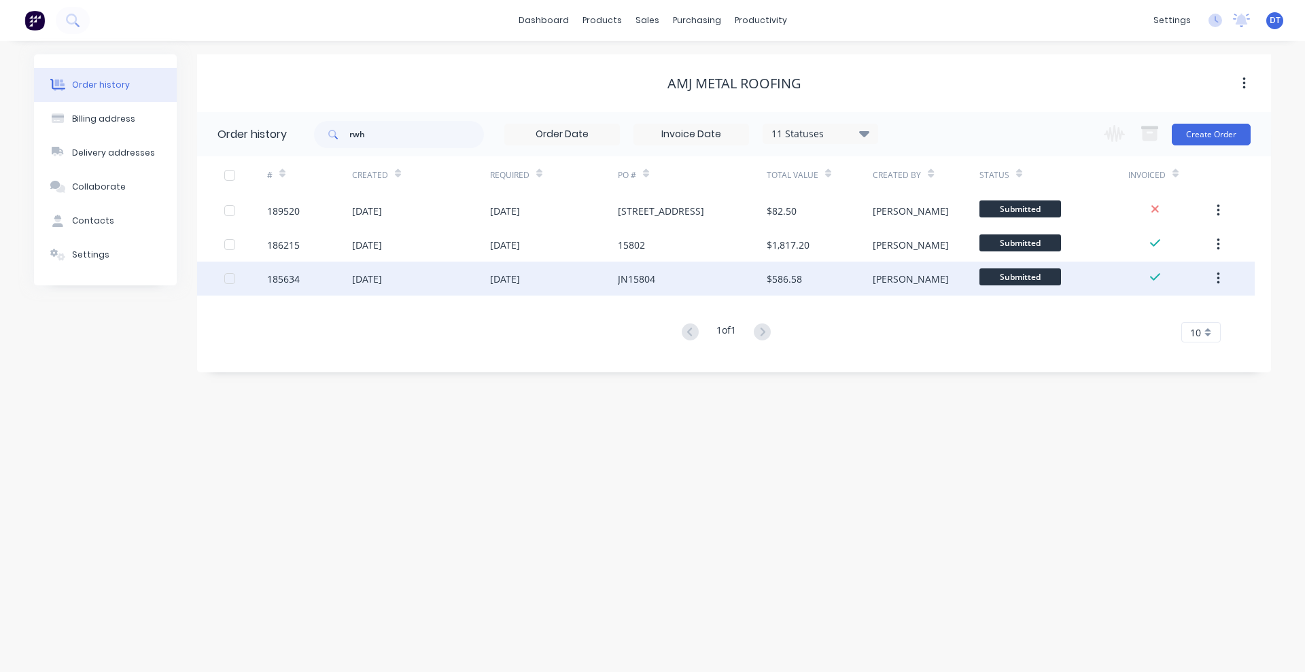
click at [483, 288] on div "[DATE]" at bounding box center [421, 279] width 138 height 34
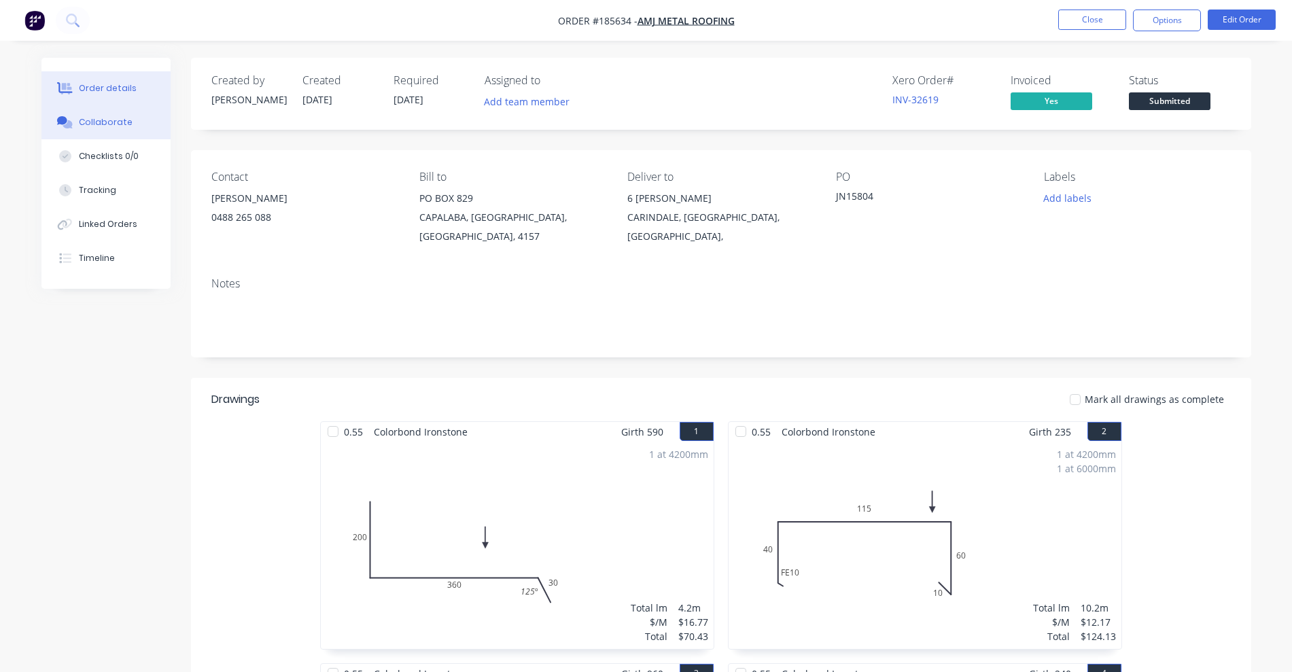
click at [112, 128] on button "Collaborate" at bounding box center [105, 122] width 129 height 34
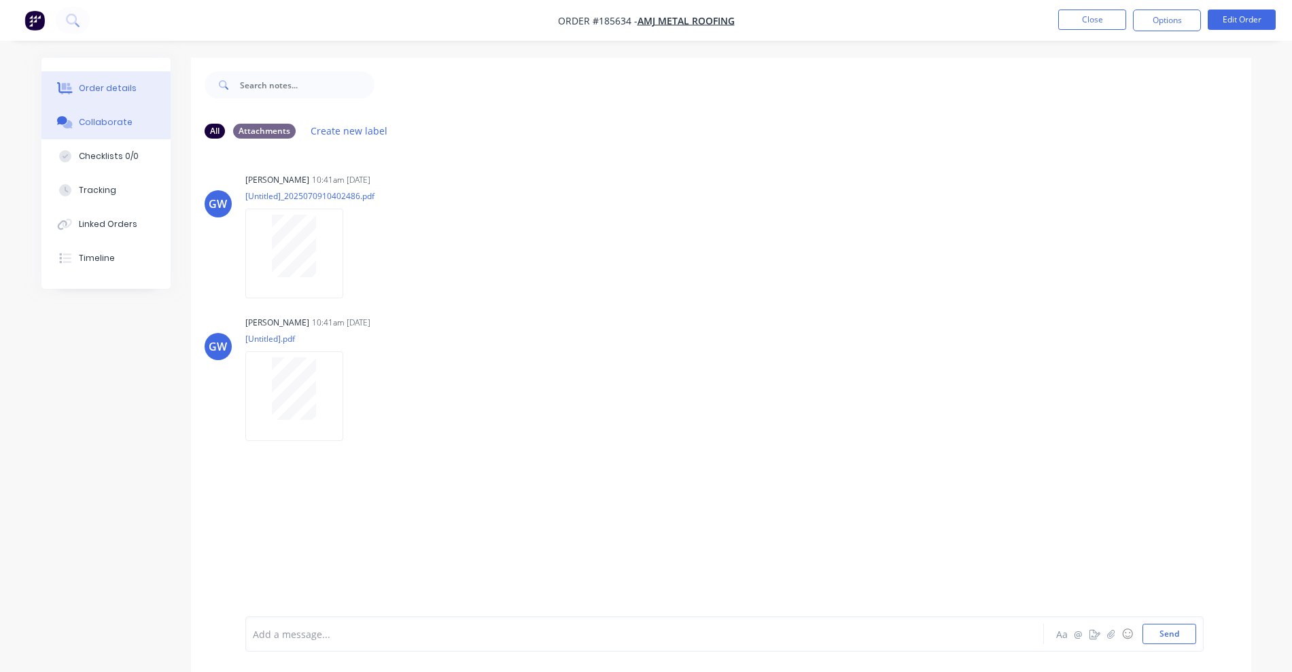
click at [116, 79] on button "Order details" at bounding box center [105, 88] width 129 height 34
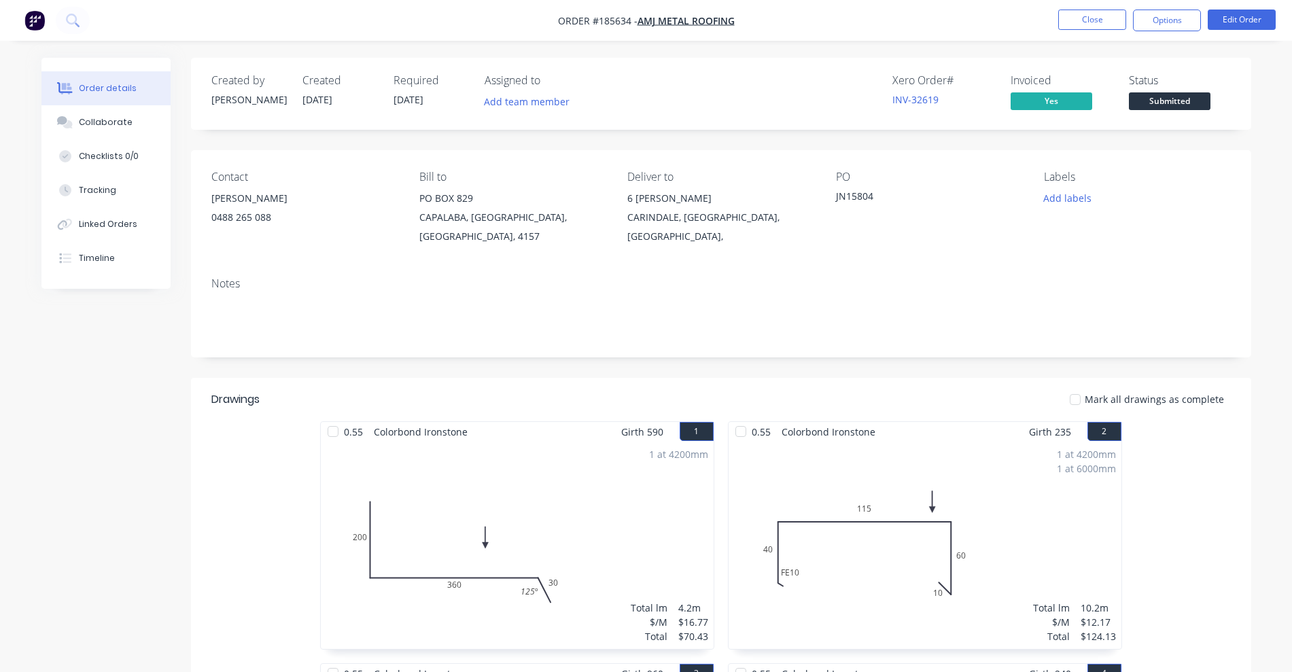
click at [1103, 8] on nav "Order #185634 - AMJ Metal Roofing Close Options Edit Order" at bounding box center [646, 20] width 1292 height 41
click at [1101, 10] on button "Close" at bounding box center [1093, 20] width 68 height 20
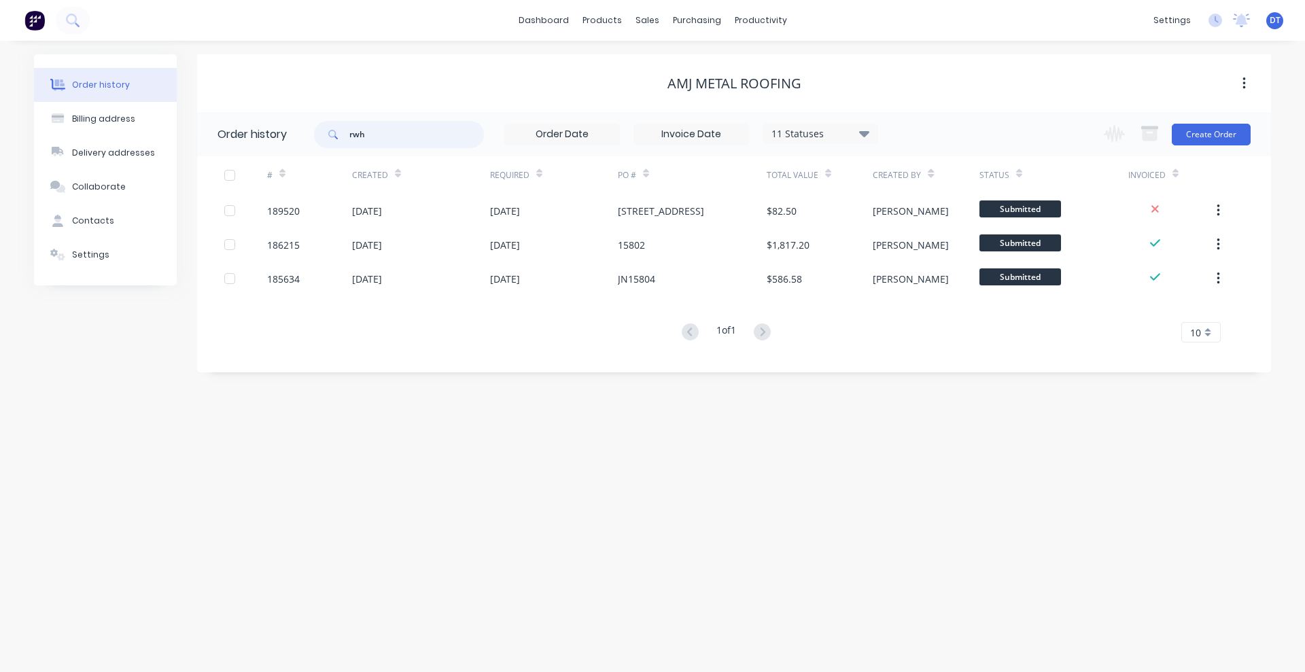
drag, startPoint x: 420, startPoint y: 145, endPoint x: 322, endPoint y: 137, distance: 98.9
click at [322, 137] on div "rwh" at bounding box center [399, 134] width 170 height 27
